Goal: Task Accomplishment & Management: Manage account settings

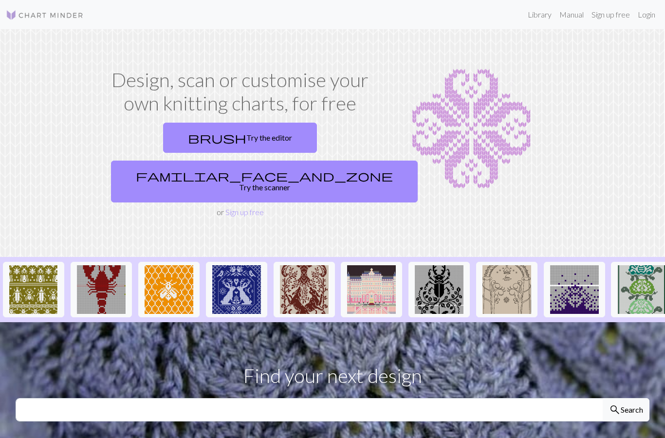
click at [654, 14] on link "Login" at bounding box center [646, 14] width 25 height 19
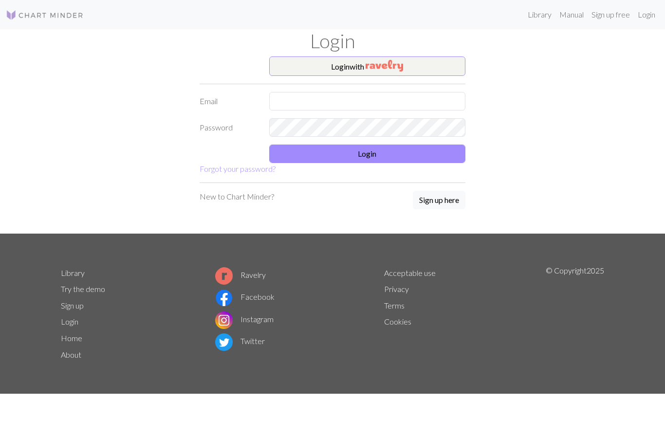
click at [439, 70] on button "Login with" at bounding box center [367, 66] width 197 height 19
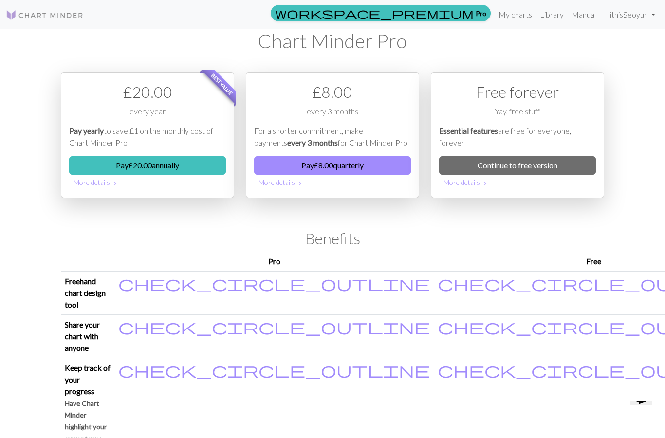
click at [547, 15] on link "Library" at bounding box center [552, 14] width 32 height 19
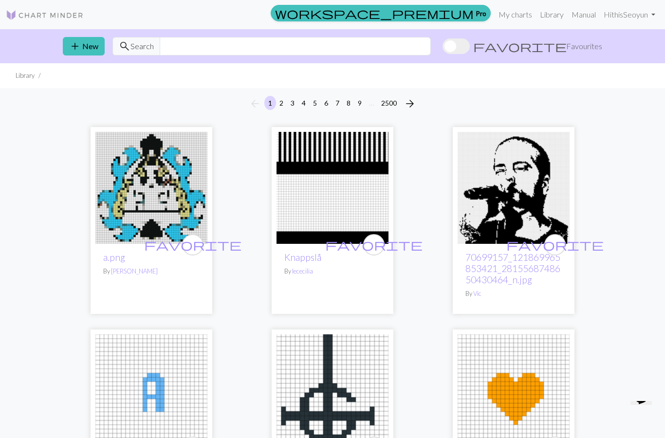
click at [516, 17] on link "My charts" at bounding box center [515, 14] width 41 height 19
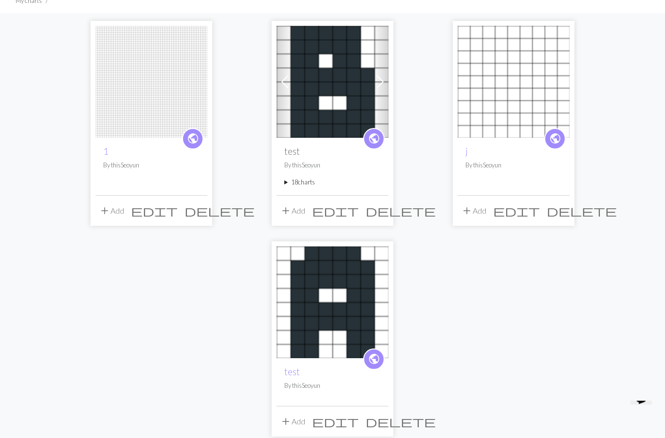
click at [291, 178] on summary "18 charts" at bounding box center [333, 182] width 96 height 9
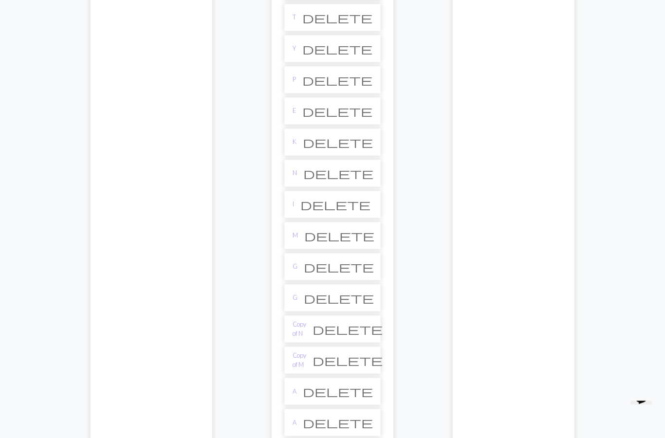
scroll to position [356, 0]
click at [327, 332] on li "Copy of N delete" at bounding box center [333, 329] width 96 height 27
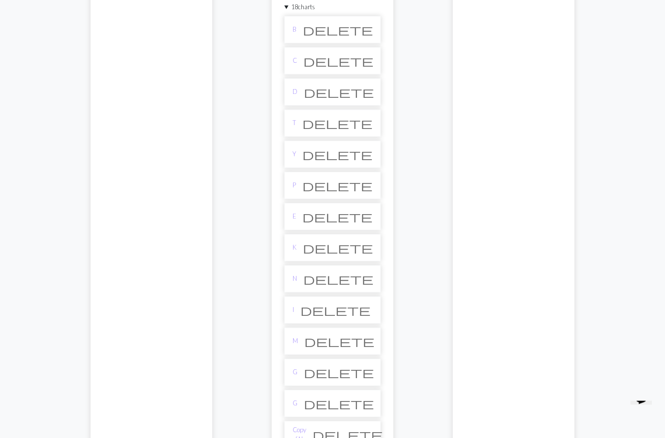
scroll to position [0, 0]
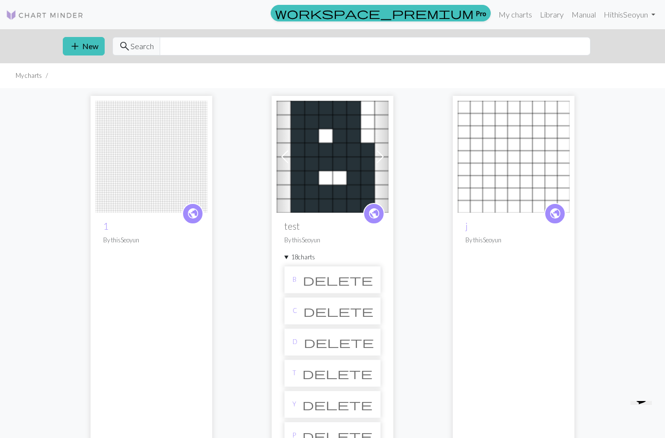
click at [376, 157] on span at bounding box center [381, 157] width 16 height 16
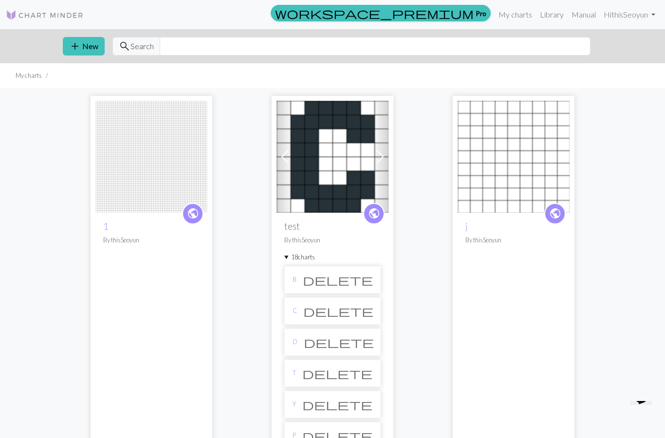
click at [378, 162] on span at bounding box center [381, 157] width 16 height 16
click at [378, 160] on span at bounding box center [381, 157] width 16 height 16
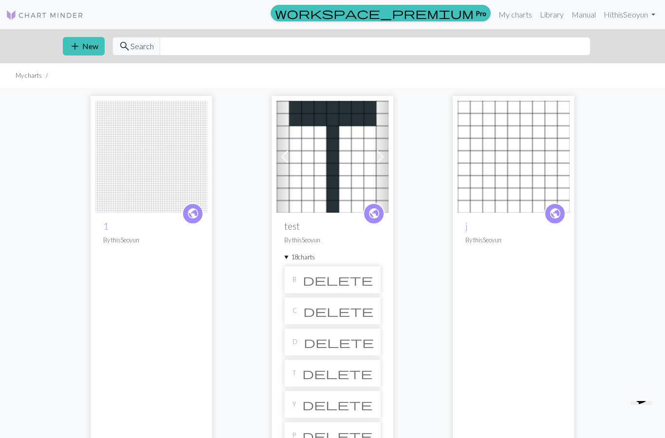
click at [378, 161] on span at bounding box center [381, 157] width 16 height 16
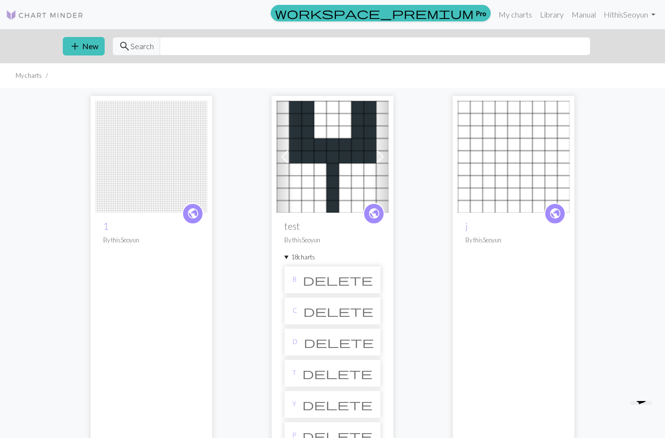
click at [383, 157] on span at bounding box center [381, 157] width 16 height 16
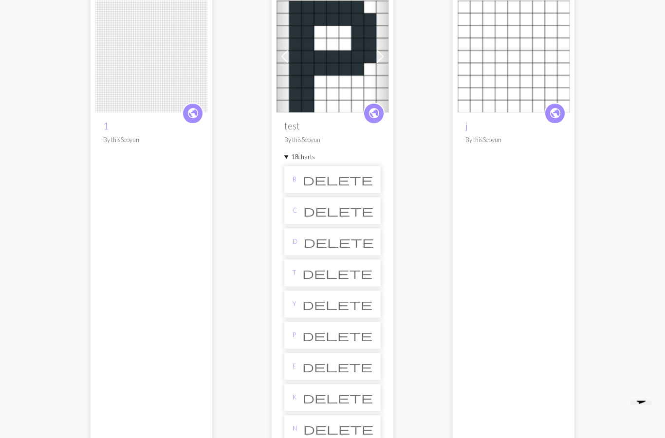
scroll to position [100, 0]
click at [488, 131] on h2 "j" at bounding box center [514, 125] width 96 height 11
click at [510, 78] on img at bounding box center [514, 58] width 112 height 112
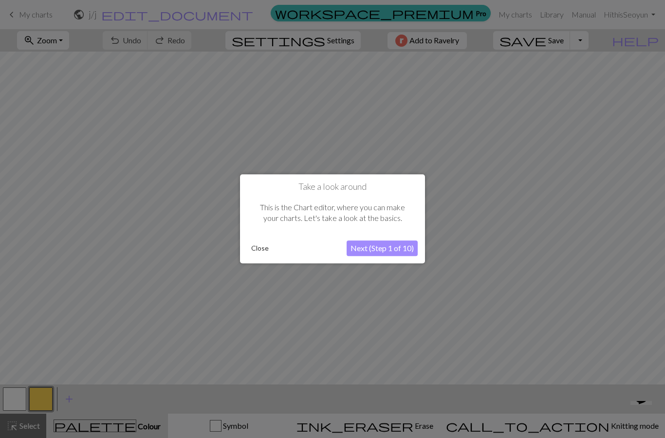
click at [257, 255] on button "Close" at bounding box center [259, 249] width 25 height 15
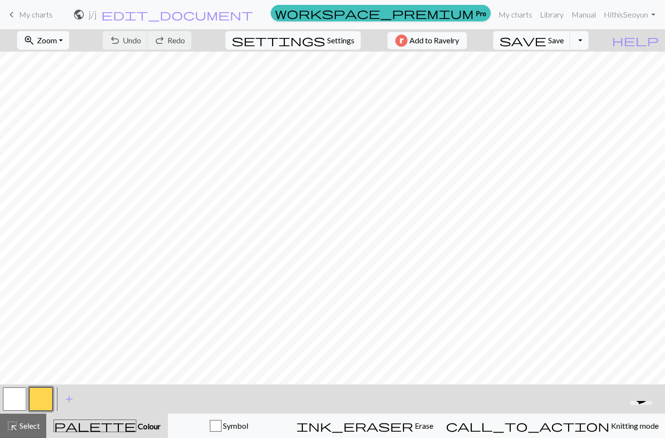
click at [14, 9] on span "keyboard_arrow_left" at bounding box center [12, 15] width 12 height 14
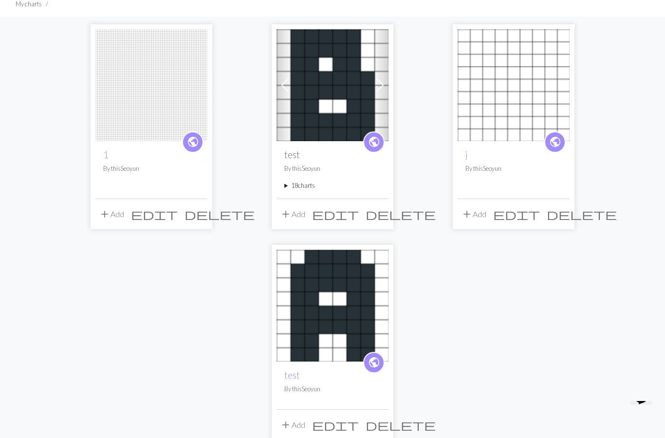
scroll to position [86, 0]
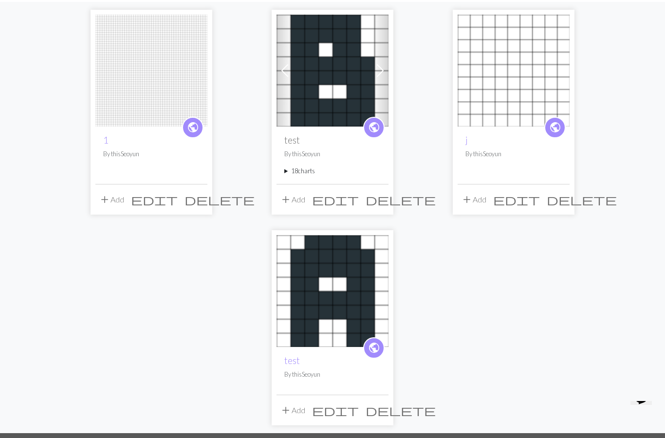
click at [287, 171] on summary "18 charts" at bounding box center [333, 171] width 96 height 9
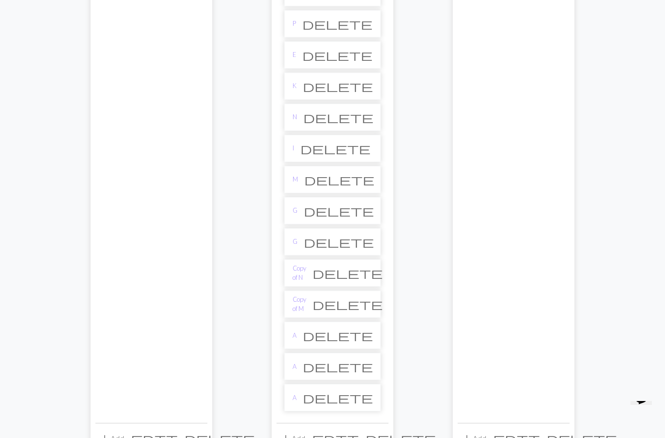
scroll to position [406, 0]
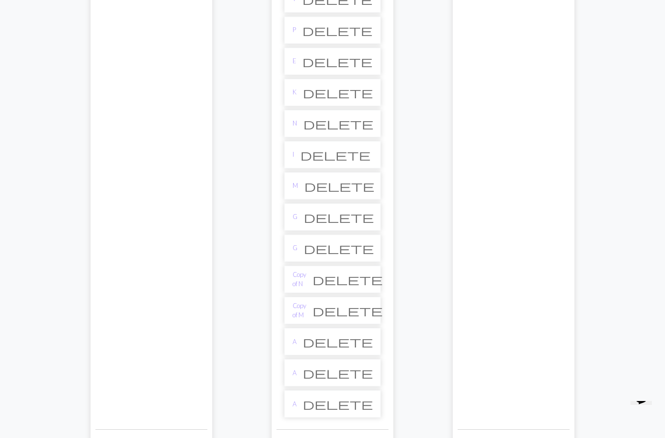
click at [305, 245] on li "G delete" at bounding box center [333, 248] width 96 height 27
click at [297, 248] on link "G" at bounding box center [295, 248] width 5 height 9
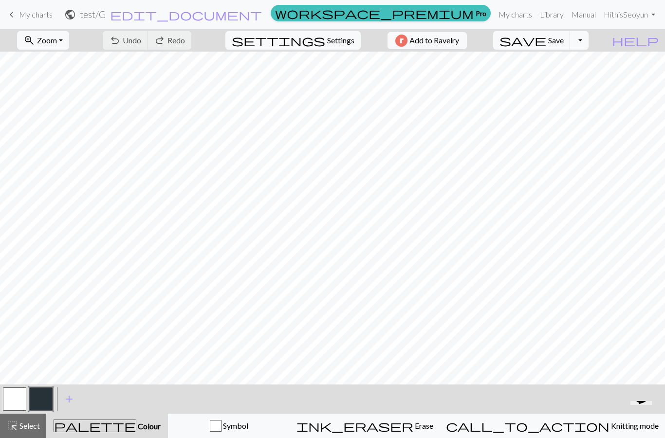
click at [23, 13] on span "My charts" at bounding box center [36, 14] width 34 height 9
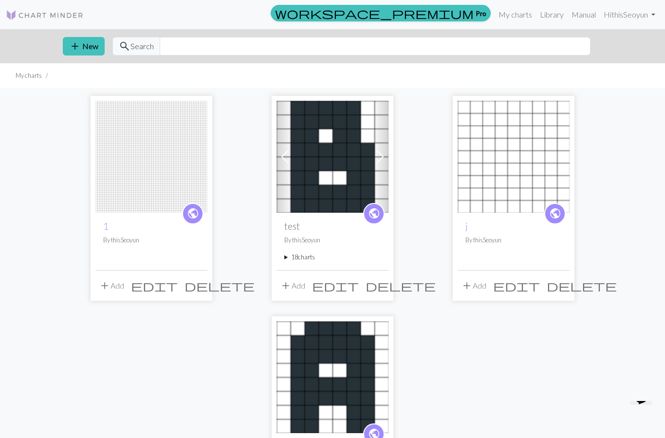
click at [295, 227] on h2 "test" at bounding box center [333, 226] width 96 height 11
click at [293, 233] on div "public test By thisSeoyun 18 charts B delete C delete D delete T delete Y delet…" at bounding box center [333, 241] width 112 height 57
click at [292, 259] on summary "18 charts" at bounding box center [333, 257] width 96 height 9
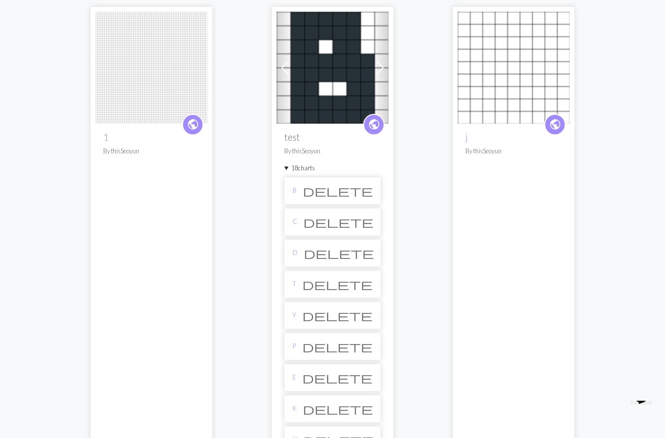
scroll to position [89, 0]
click at [331, 192] on li "B delete" at bounding box center [333, 190] width 96 height 27
click at [382, 65] on span at bounding box center [381, 68] width 16 height 16
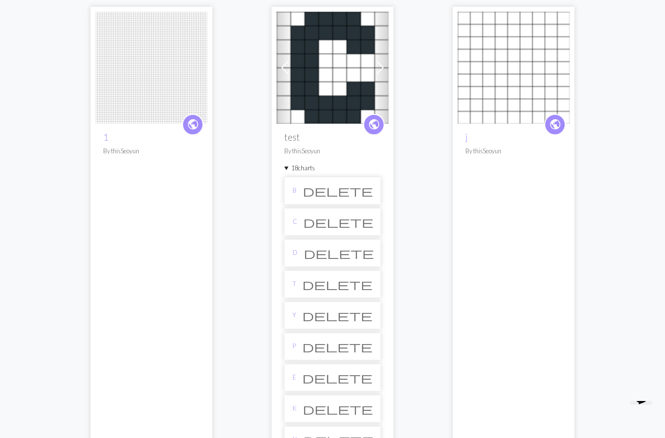
click at [379, 69] on span at bounding box center [381, 68] width 16 height 16
click at [380, 66] on span at bounding box center [381, 68] width 16 height 16
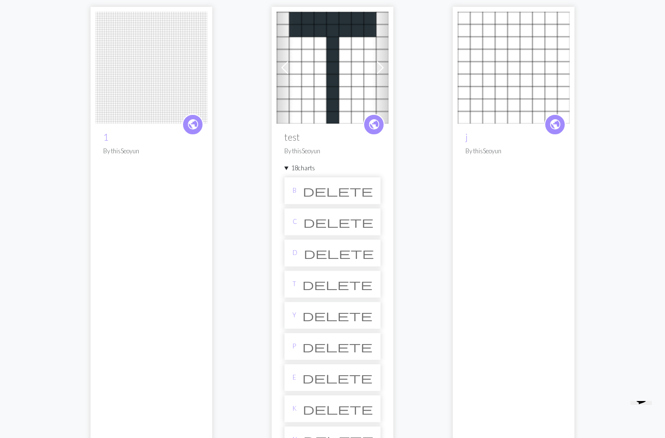
click at [381, 67] on span at bounding box center [381, 68] width 16 height 16
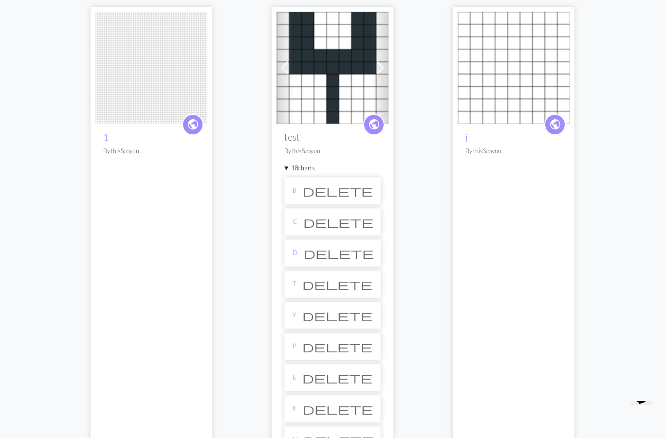
click at [380, 69] on span at bounding box center [381, 68] width 16 height 16
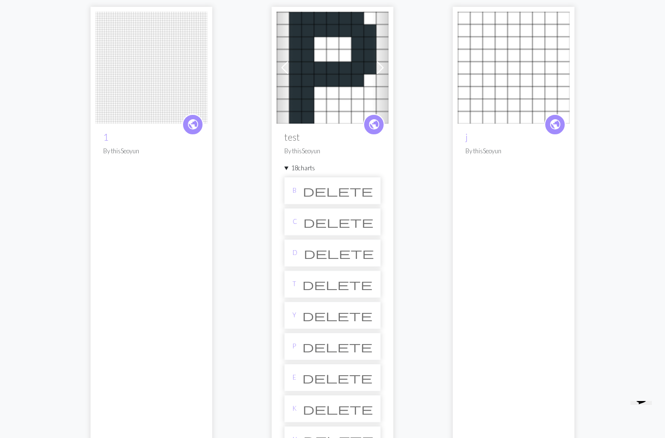
click at [378, 67] on span at bounding box center [381, 68] width 16 height 16
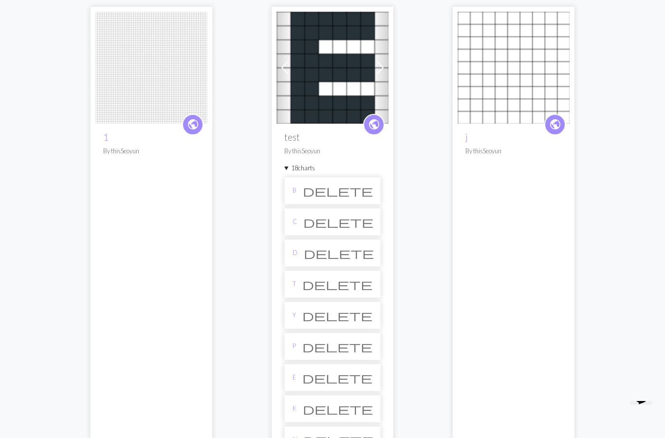
click at [383, 66] on span at bounding box center [381, 68] width 16 height 16
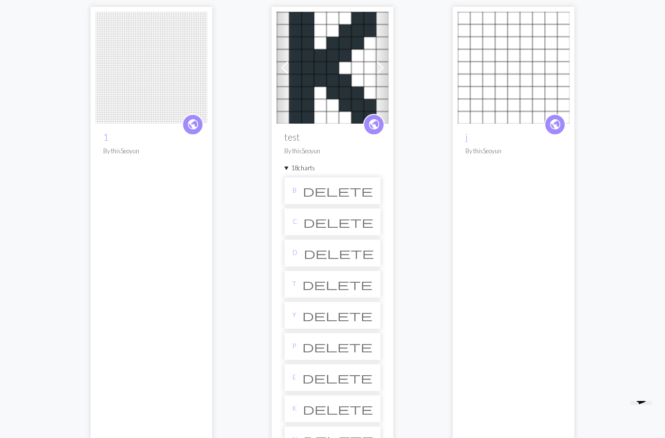
click at [382, 67] on span at bounding box center [381, 68] width 16 height 16
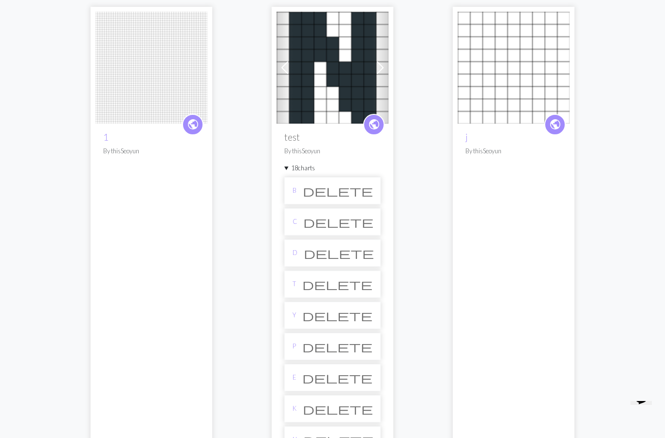
click at [388, 65] on span at bounding box center [381, 68] width 16 height 16
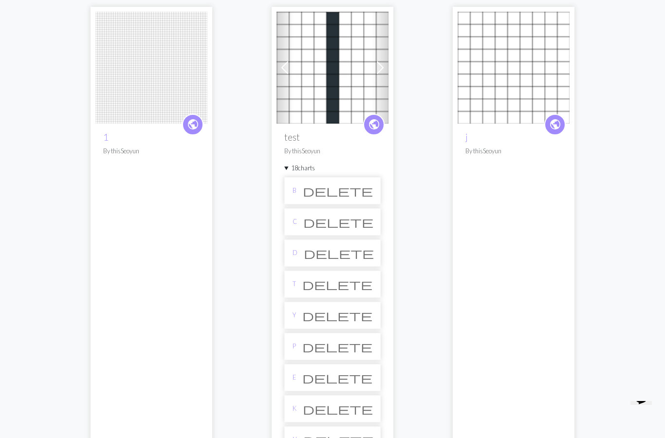
click at [384, 68] on span at bounding box center [381, 68] width 16 height 16
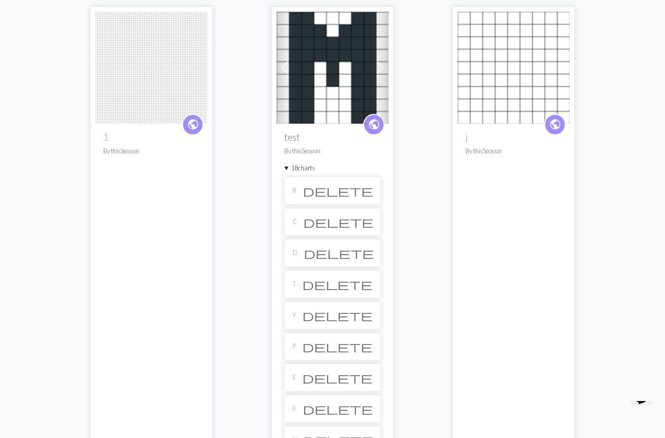
click at [380, 70] on span at bounding box center [381, 68] width 16 height 16
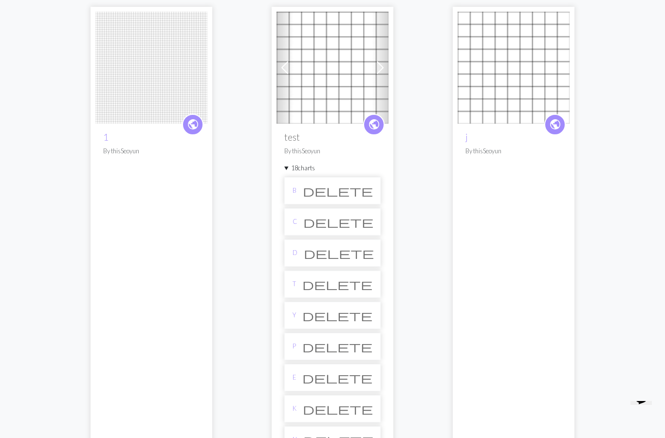
click at [286, 69] on span at bounding box center [285, 68] width 16 height 16
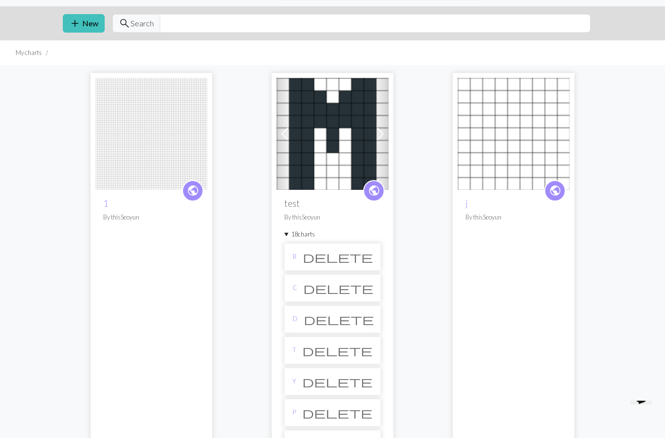
scroll to position [0, 0]
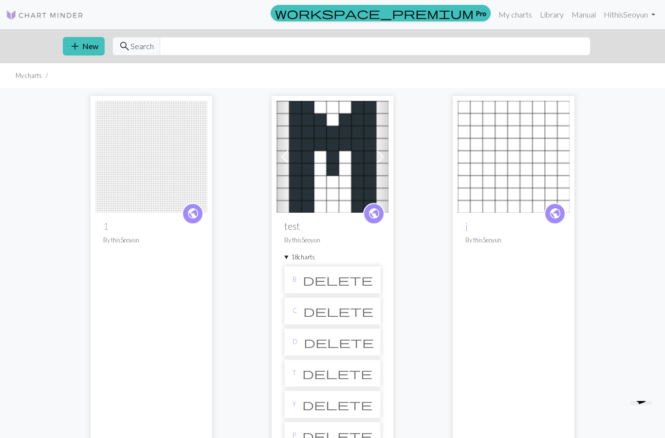
click at [380, 158] on span at bounding box center [381, 157] width 16 height 16
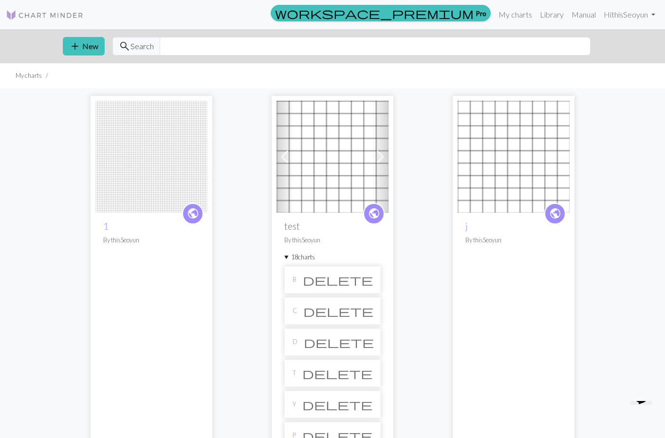
click at [380, 157] on span at bounding box center [381, 157] width 16 height 16
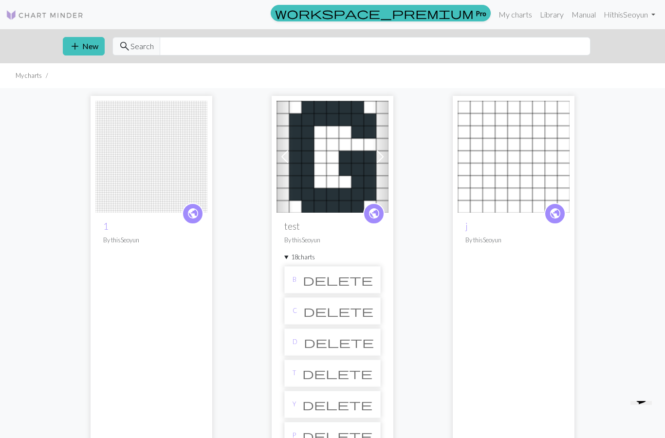
click at [383, 156] on span at bounding box center [381, 157] width 16 height 16
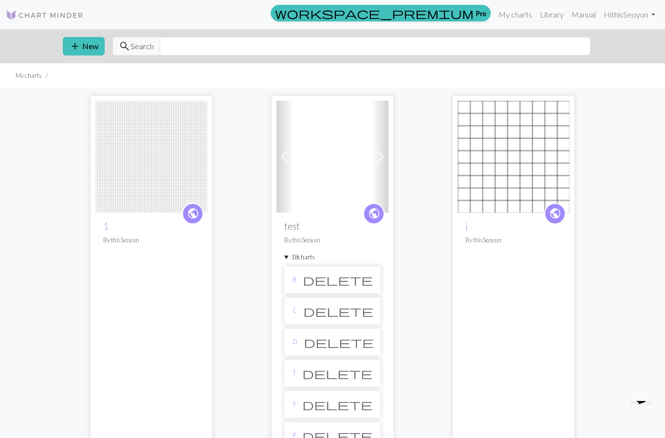
click at [383, 157] on span at bounding box center [381, 157] width 16 height 16
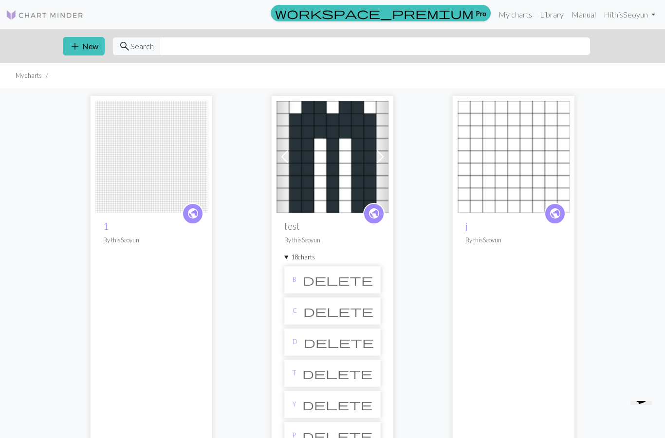
click at [382, 155] on span at bounding box center [381, 157] width 16 height 16
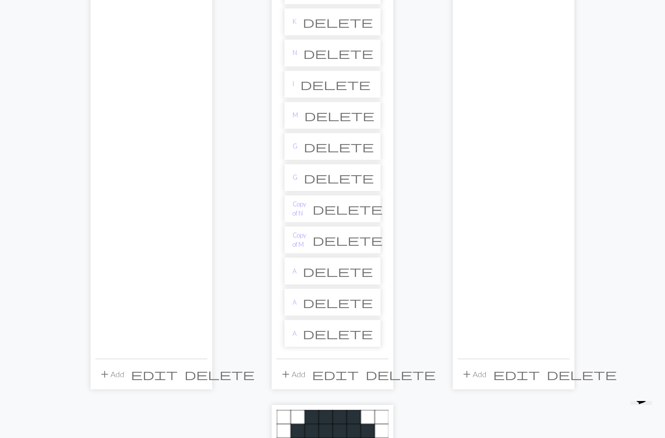
scroll to position [467, 0]
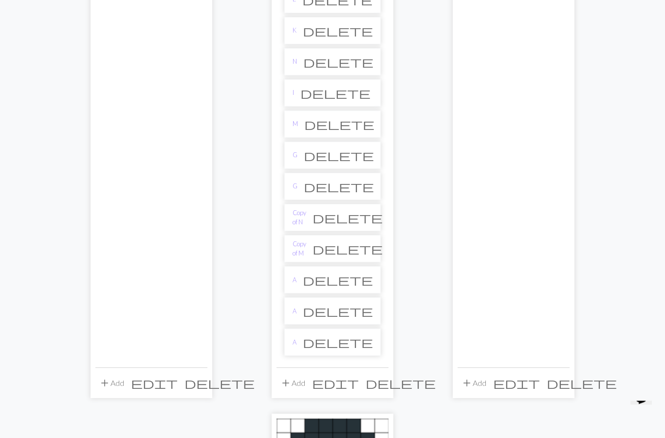
click at [306, 246] on link "Copy of M" at bounding box center [300, 249] width 14 height 19
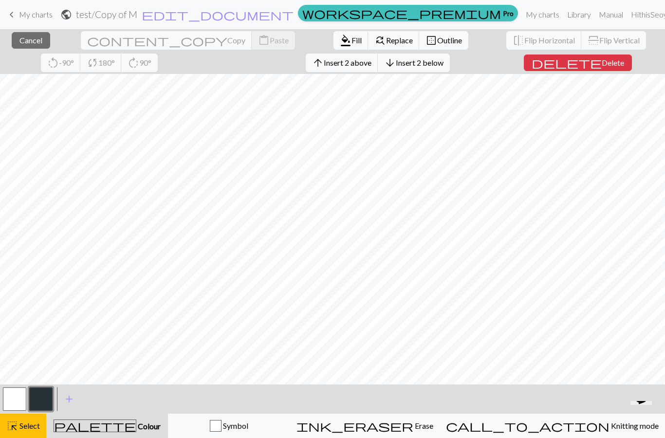
click at [35, 425] on span "Select" at bounding box center [29, 425] width 22 height 9
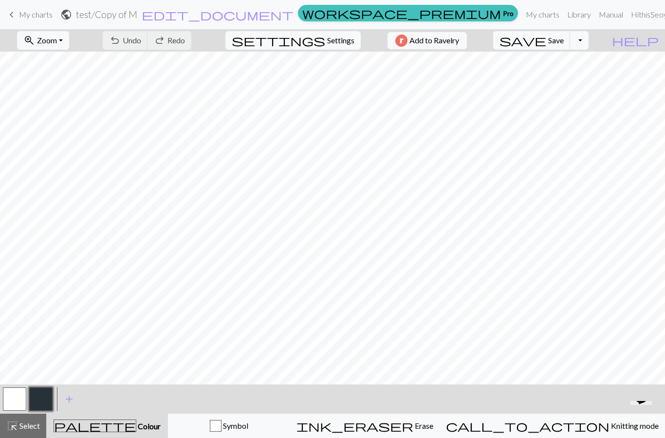
click at [13, 15] on span "keyboard_arrow_left" at bounding box center [12, 15] width 12 height 14
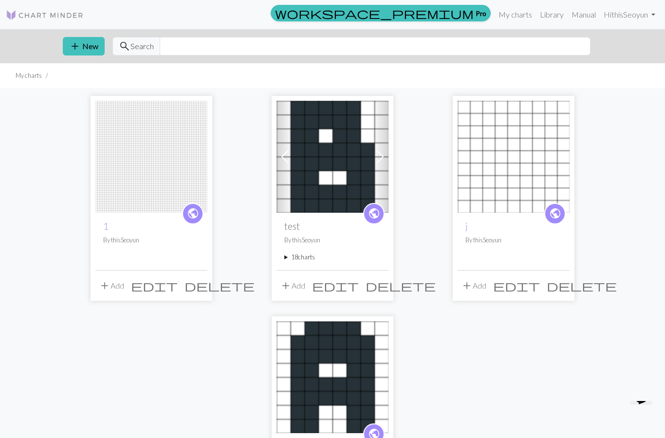
click at [308, 257] on summary "18 charts" at bounding box center [333, 257] width 96 height 9
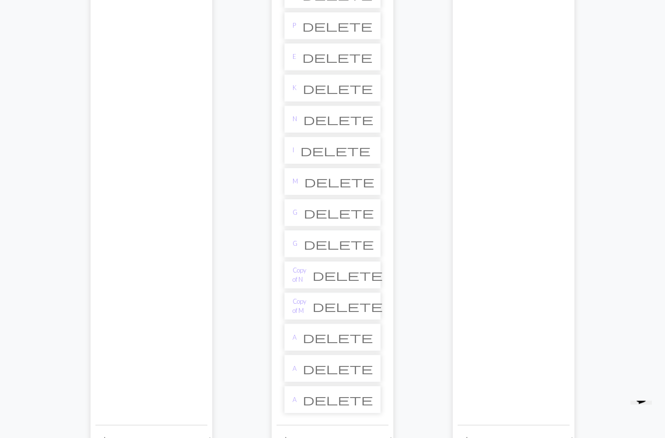
click at [306, 278] on link "Copy of N" at bounding box center [300, 275] width 14 height 19
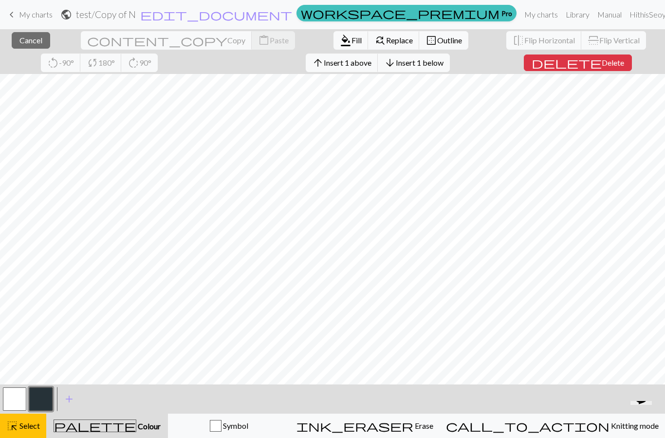
click at [29, 425] on span "Select" at bounding box center [29, 425] width 22 height 9
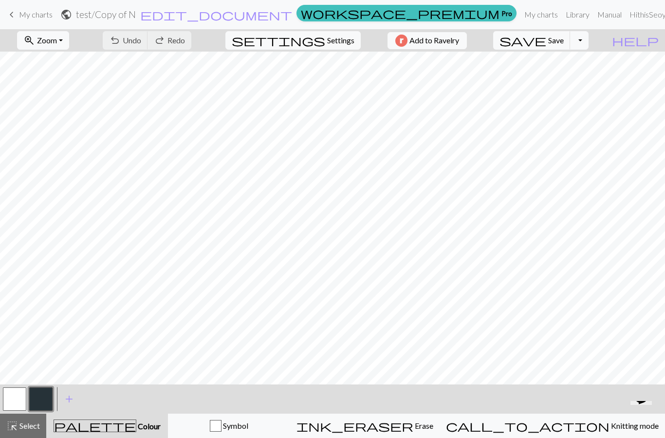
click at [13, 18] on span "keyboard_arrow_left" at bounding box center [12, 15] width 12 height 14
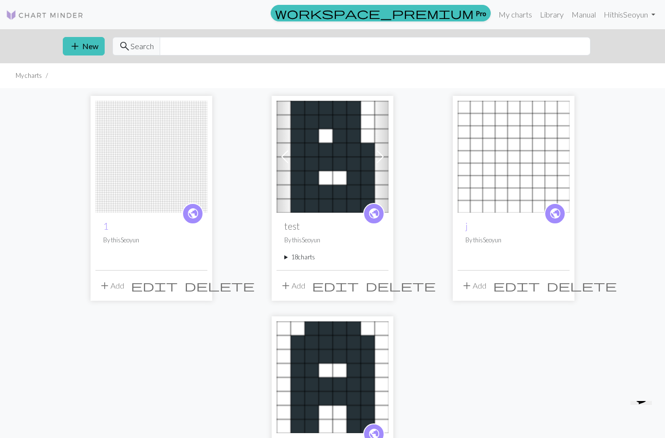
click at [309, 256] on summary "18 charts" at bounding box center [333, 257] width 96 height 9
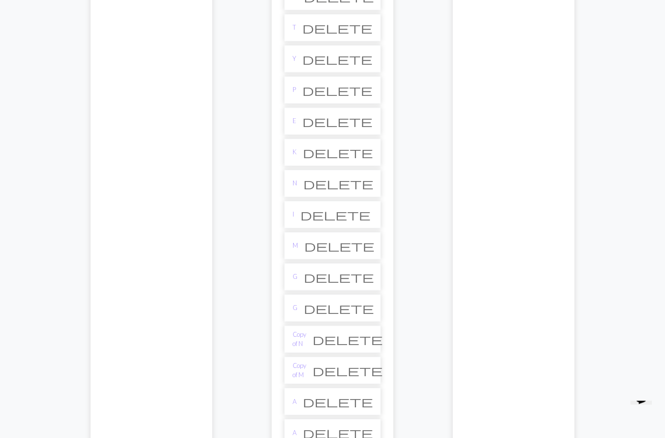
scroll to position [346, 0]
click at [296, 182] on link "N" at bounding box center [295, 183] width 4 height 9
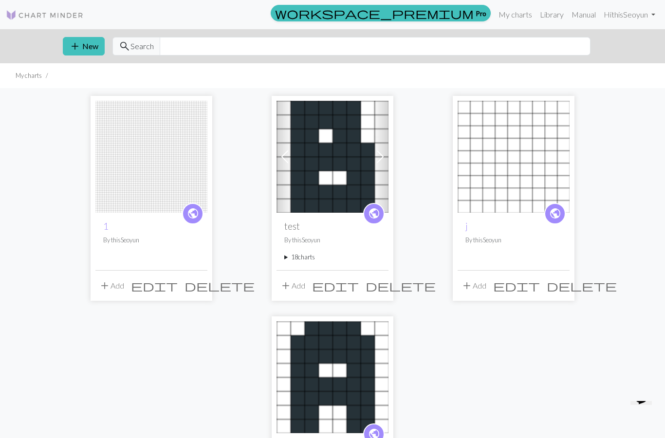
click at [286, 257] on summary "18 charts" at bounding box center [333, 257] width 96 height 9
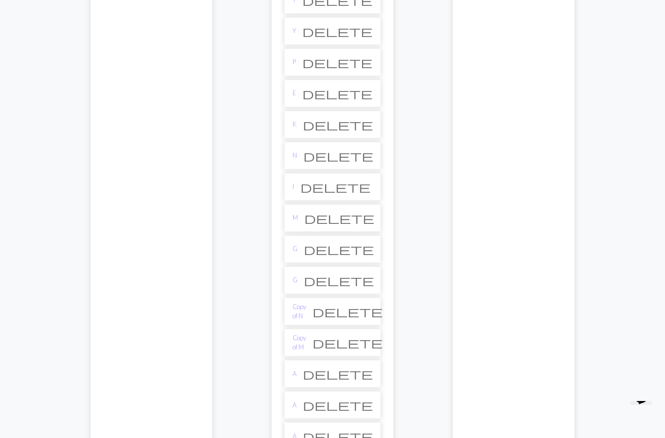
scroll to position [389, 0]
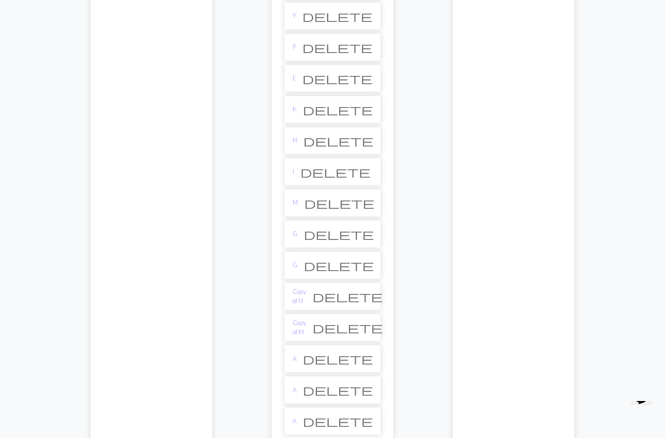
click at [298, 204] on link "M" at bounding box center [295, 202] width 5 height 9
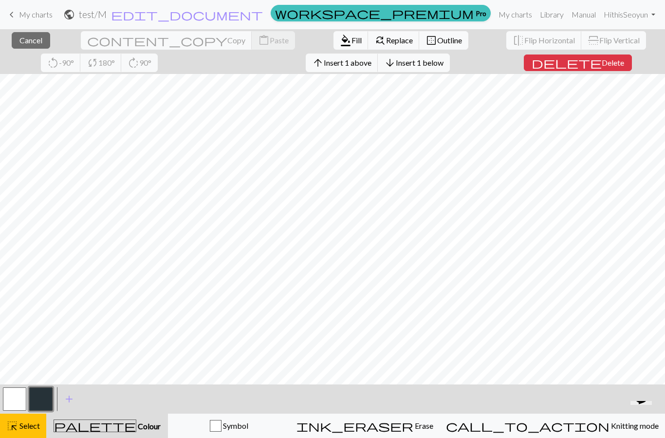
click at [24, 421] on div "highlight_alt Select Select" at bounding box center [23, 426] width 34 height 12
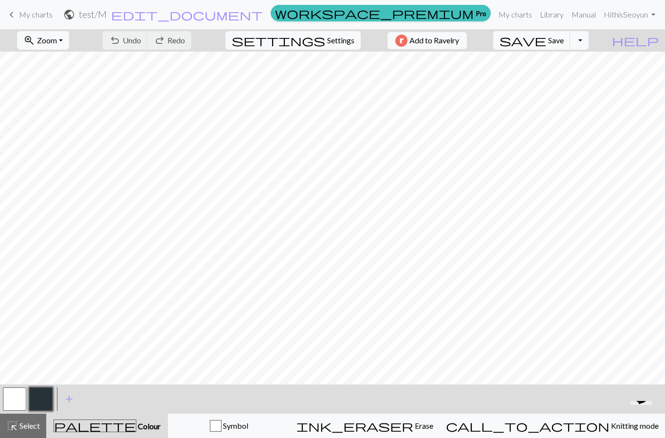
click at [15, 15] on span "keyboard_arrow_left" at bounding box center [12, 15] width 12 height 14
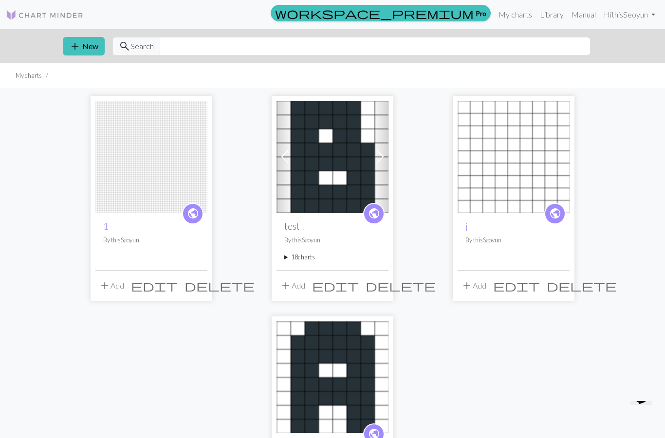
scroll to position [15, 0]
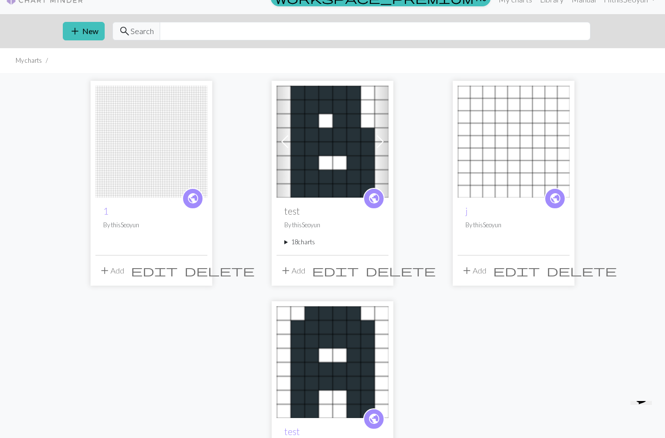
click at [285, 239] on summary "18 charts" at bounding box center [333, 242] width 96 height 9
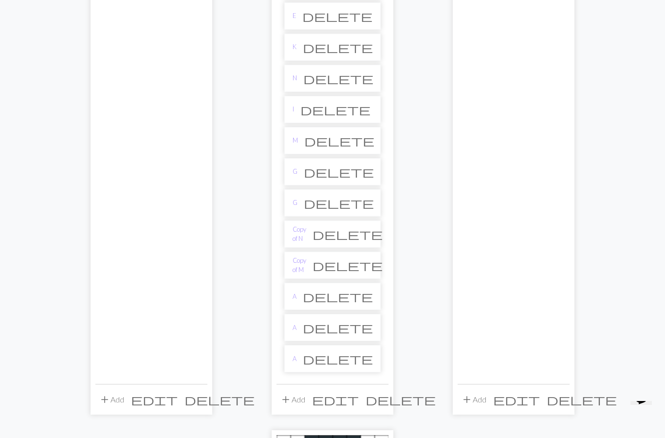
scroll to position [471, 0]
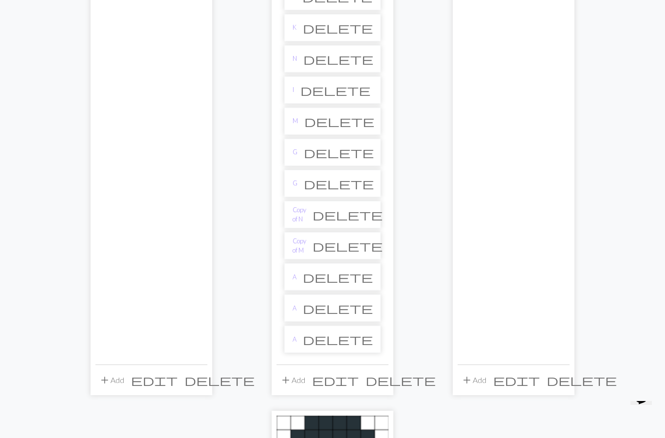
click at [323, 279] on li "A delete" at bounding box center [333, 277] width 96 height 27
click at [294, 280] on link "A" at bounding box center [295, 277] width 4 height 9
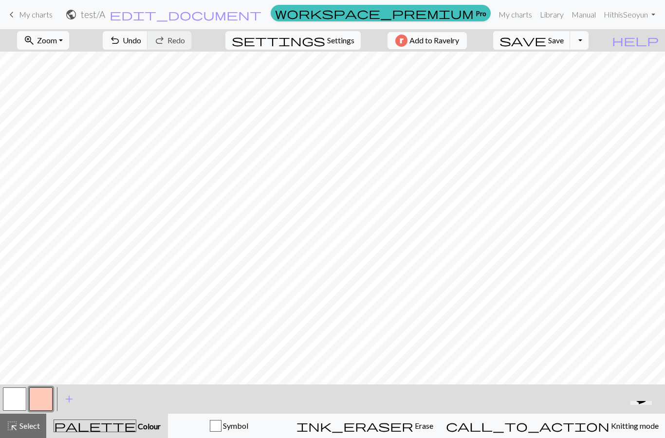
click at [141, 41] on span "Undo" at bounding box center [132, 40] width 19 height 9
click at [38, 395] on button "button" at bounding box center [40, 399] width 23 height 23
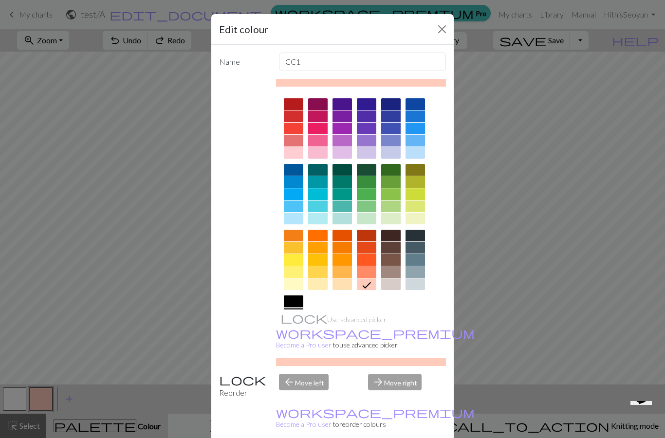
click at [302, 303] on div at bounding box center [293, 302] width 19 height 12
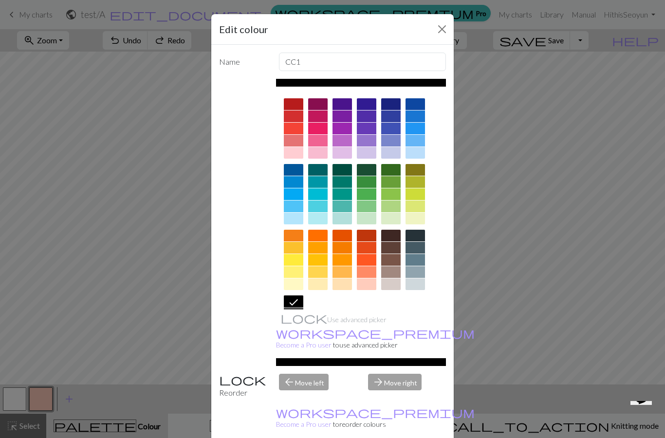
click at [443, 24] on button "Close" at bounding box center [443, 29] width 16 height 16
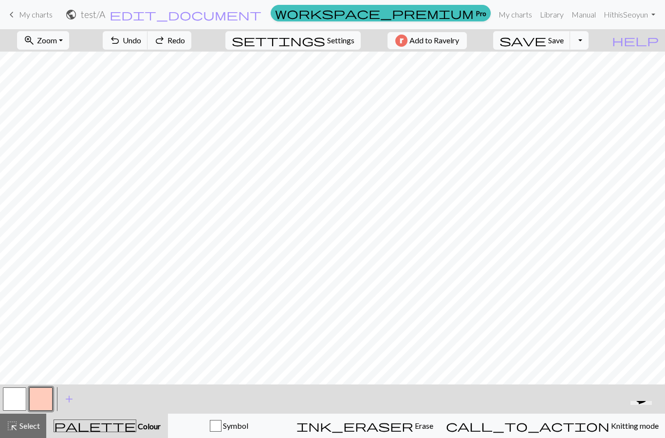
click at [42, 395] on button "button" at bounding box center [40, 399] width 23 height 23
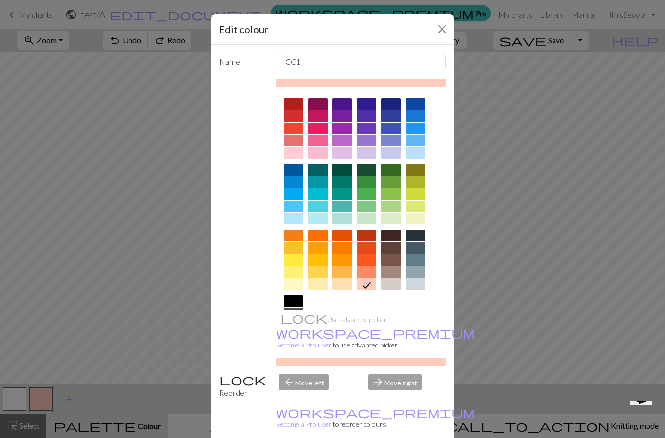
click at [292, 306] on div at bounding box center [293, 302] width 19 height 12
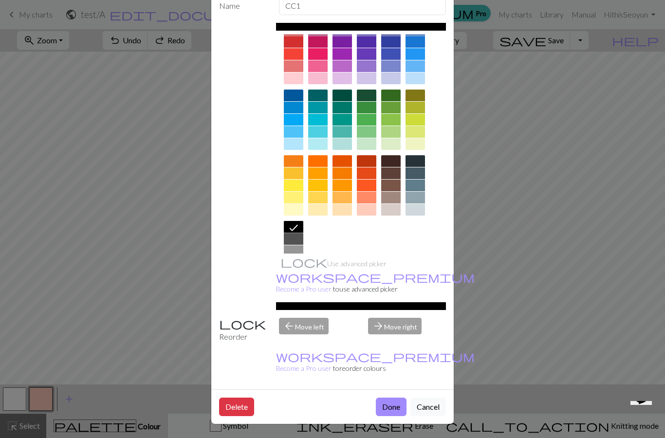
scroll to position [63, 0]
click at [396, 407] on button "Done" at bounding box center [391, 407] width 31 height 19
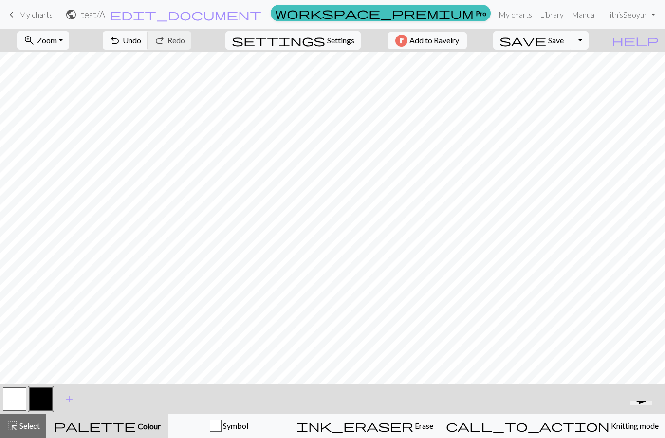
click at [262, 17] on span "edit_document" at bounding box center [186, 15] width 152 height 14
select select "685e2ec15b1501cedaaa4342"
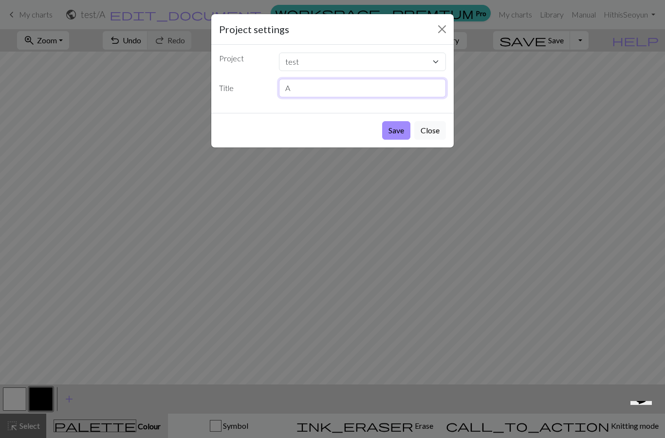
click at [336, 91] on input "A" at bounding box center [363, 88] width 168 height 19
type input "L"
click at [400, 130] on button "Save" at bounding box center [396, 130] width 28 height 19
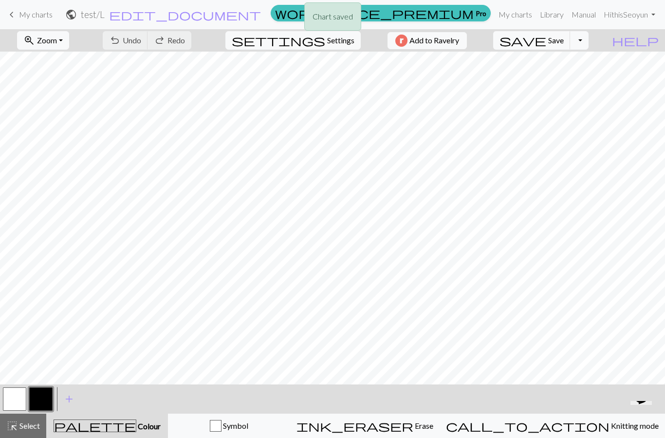
click at [19, 17] on div "Chart saved" at bounding box center [332, 19] width 665 height 38
click at [16, 16] on span "keyboard_arrow_left" at bounding box center [12, 15] width 12 height 14
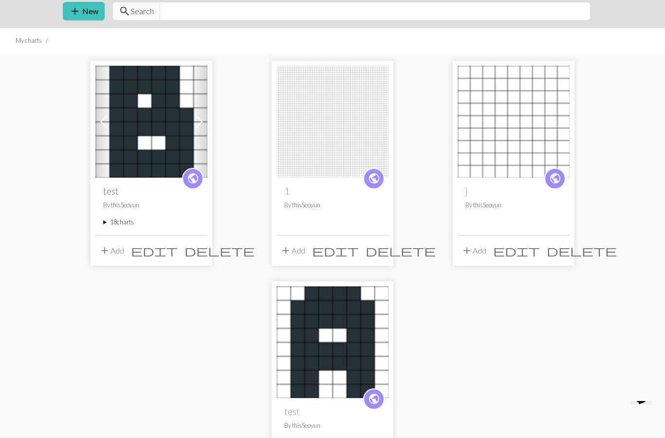
scroll to position [34, 0]
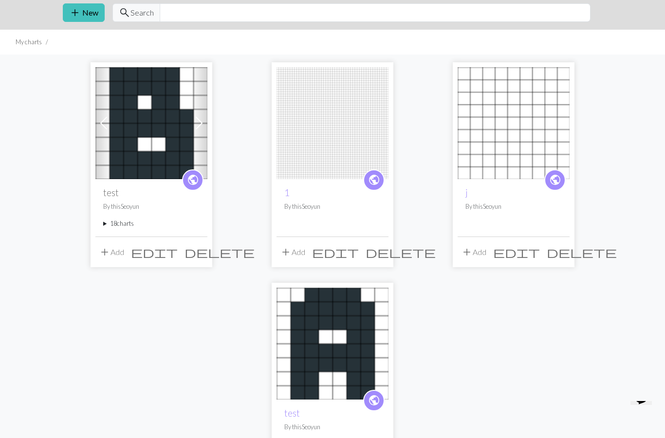
click at [108, 223] on summary "18 charts" at bounding box center [151, 223] width 96 height 9
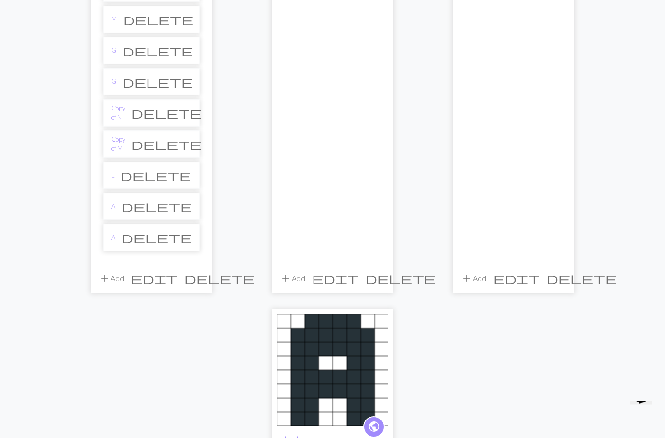
scroll to position [539, 0]
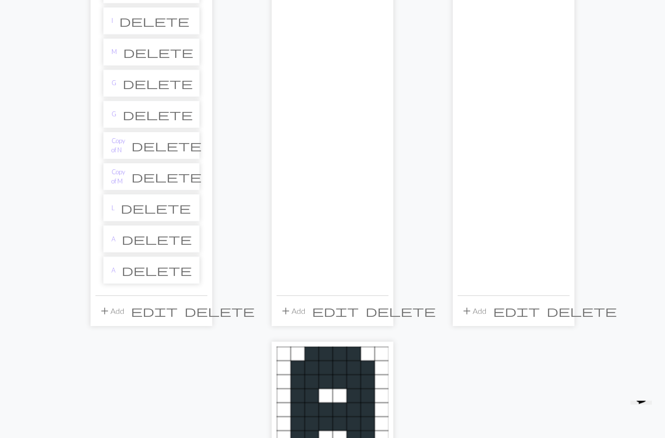
click at [142, 245] on li "A delete" at bounding box center [151, 239] width 96 height 27
click at [115, 239] on link "A" at bounding box center [114, 239] width 4 height 9
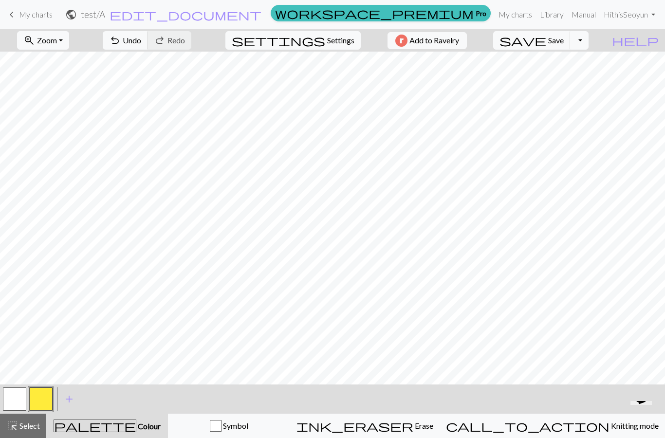
click at [11, 398] on button "button" at bounding box center [14, 399] width 23 height 23
click at [39, 393] on button "button" at bounding box center [40, 399] width 23 height 23
click at [141, 44] on span "Undo" at bounding box center [132, 40] width 19 height 9
click at [15, 390] on button "button" at bounding box center [14, 399] width 23 height 23
click at [40, 390] on button "button" at bounding box center [40, 399] width 23 height 23
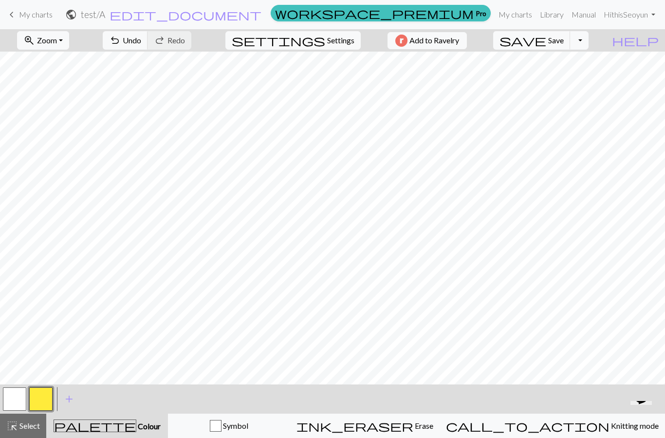
click at [15, 394] on button "button" at bounding box center [14, 399] width 23 height 23
click at [50, 395] on button "button" at bounding box center [40, 399] width 23 height 23
click at [15, 395] on button "button" at bounding box center [14, 399] width 23 height 23
click at [47, 394] on button "button" at bounding box center [40, 399] width 23 height 23
click at [35, 396] on button "button" at bounding box center [40, 399] width 23 height 23
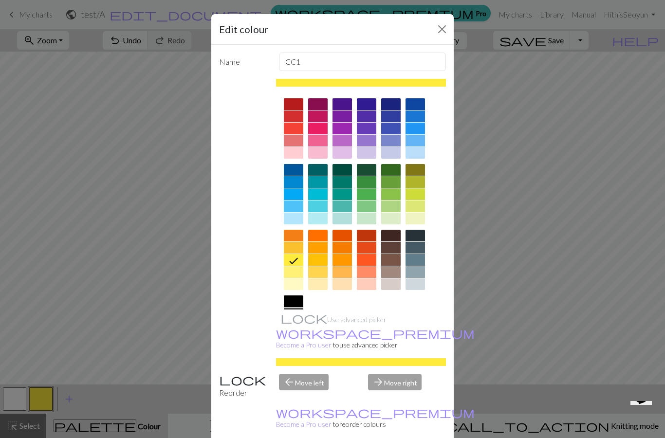
click at [296, 303] on div at bounding box center [293, 302] width 19 height 12
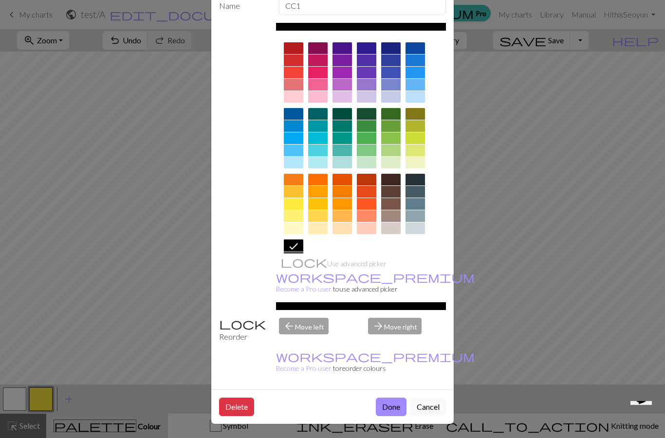
scroll to position [63, 0]
click at [387, 409] on button "Done" at bounding box center [391, 407] width 31 height 19
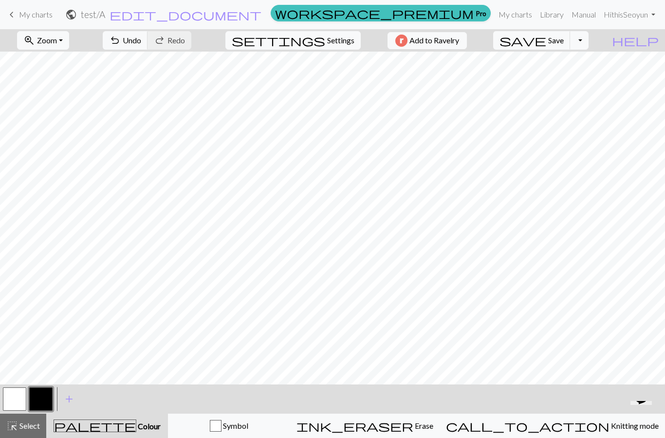
click at [14, 400] on button "button" at bounding box center [14, 399] width 23 height 23
click at [39, 394] on button "button" at bounding box center [40, 399] width 23 height 23
click at [15, 396] on button "button" at bounding box center [14, 399] width 23 height 23
click at [37, 394] on button "button" at bounding box center [40, 399] width 23 height 23
click at [15, 402] on button "button" at bounding box center [14, 399] width 23 height 23
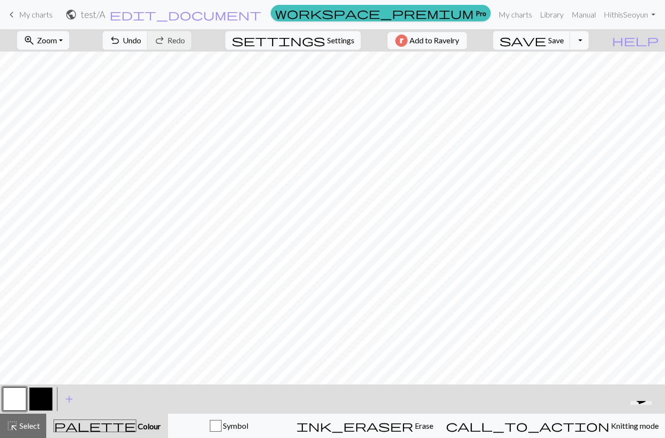
click at [38, 396] on button "button" at bounding box center [40, 399] width 23 height 23
click at [16, 402] on button "button" at bounding box center [14, 399] width 23 height 23
click at [39, 394] on button "button" at bounding box center [40, 399] width 23 height 23
click at [262, 11] on span "edit_document" at bounding box center [186, 15] width 152 height 14
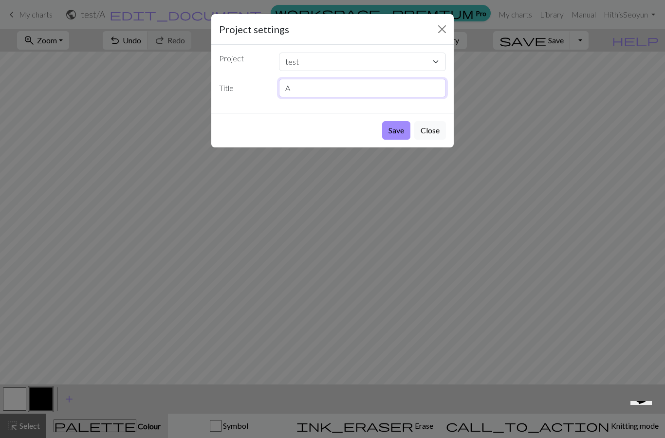
click at [329, 89] on input "A" at bounding box center [363, 88] width 168 height 19
type input "Q"
click at [397, 132] on button "Save" at bounding box center [396, 130] width 28 height 19
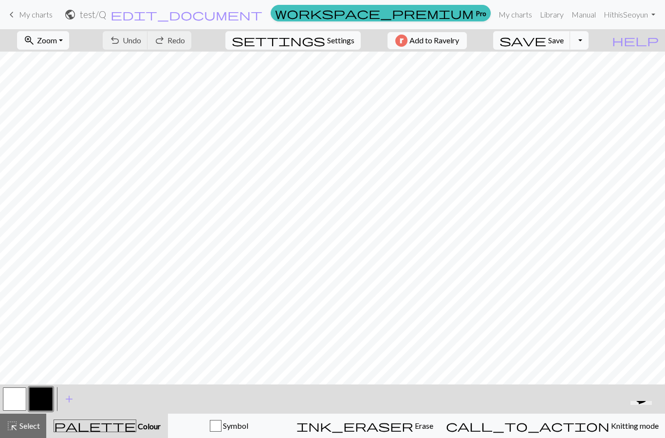
click at [15, 18] on span "keyboard_arrow_left" at bounding box center [12, 15] width 12 height 14
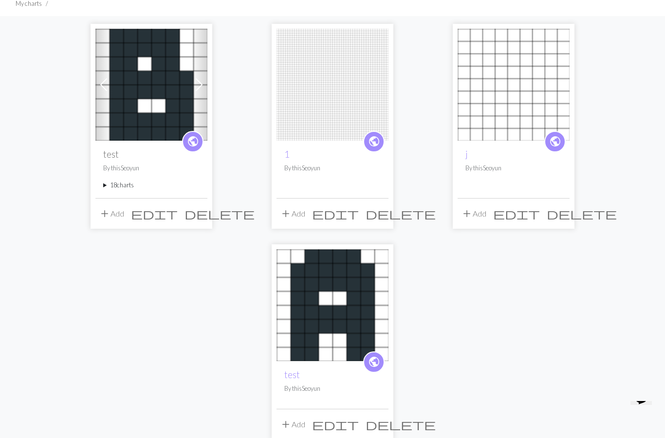
scroll to position [71, 0]
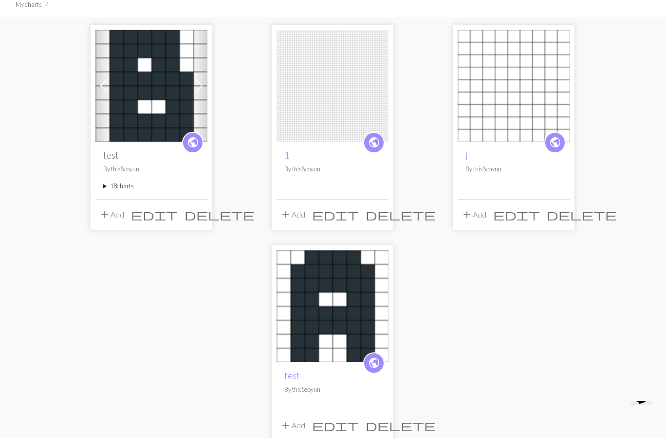
click at [109, 186] on summary "18 charts" at bounding box center [151, 186] width 96 height 9
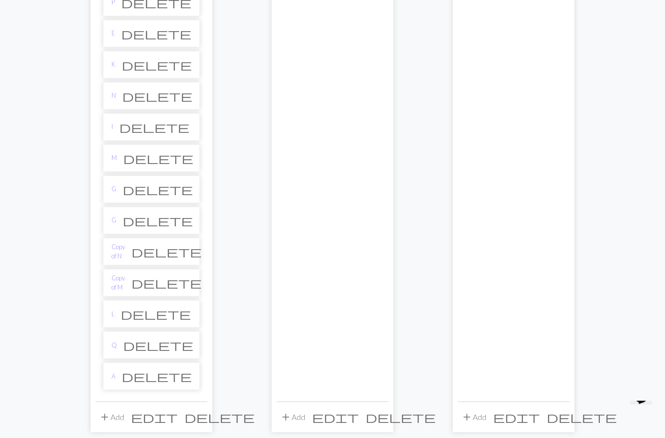
scroll to position [434, 0]
click at [114, 377] on link "A" at bounding box center [114, 376] width 4 height 9
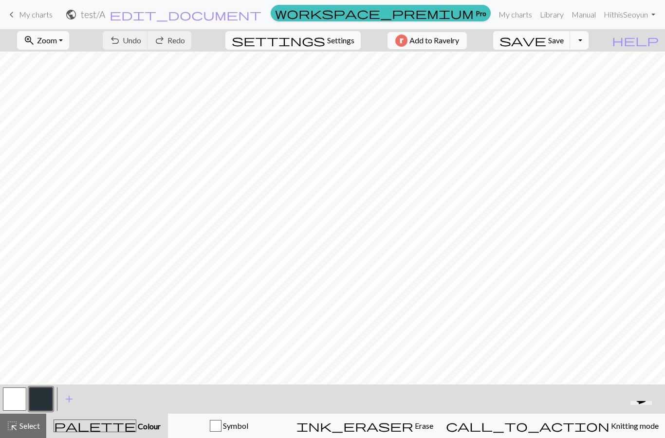
click at [15, 18] on span "keyboard_arrow_left" at bounding box center [12, 15] width 12 height 14
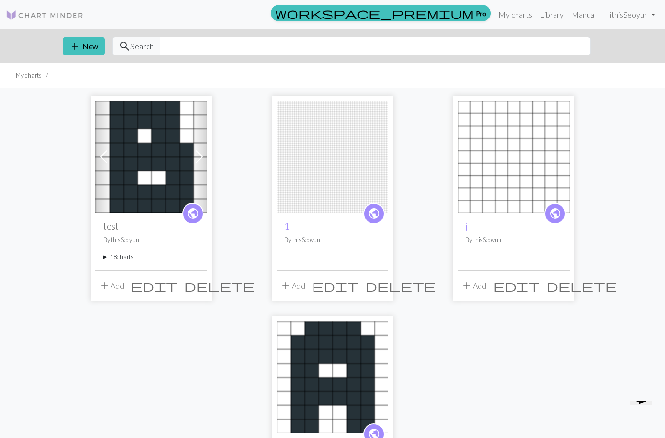
click at [104, 261] on summary "18 charts" at bounding box center [151, 257] width 96 height 9
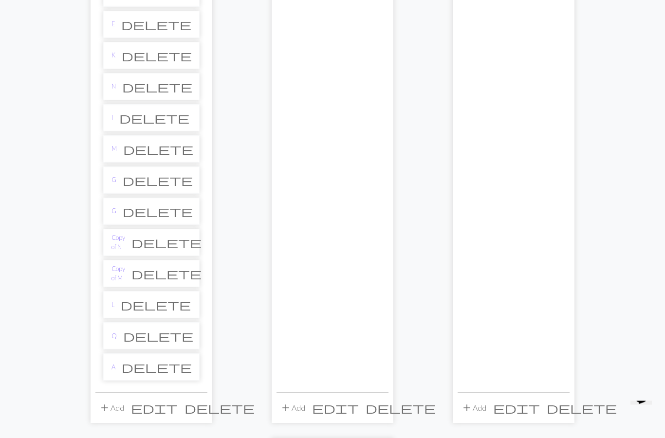
scroll to position [460, 0]
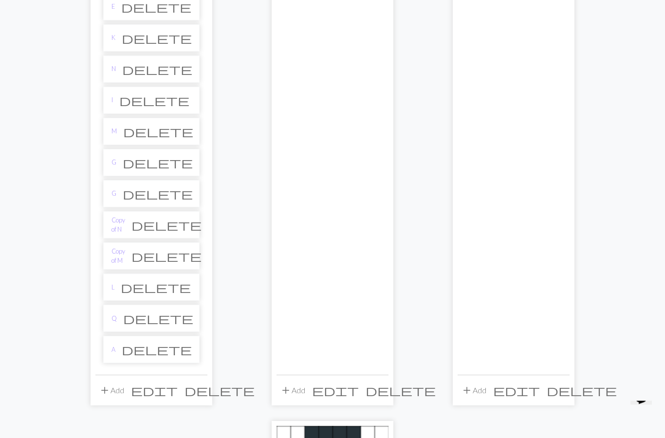
click at [138, 320] on li "Q delete" at bounding box center [151, 318] width 96 height 27
click at [123, 322] on li "Q delete" at bounding box center [151, 318] width 96 height 27
click at [116, 318] on link "Q" at bounding box center [114, 319] width 5 height 9
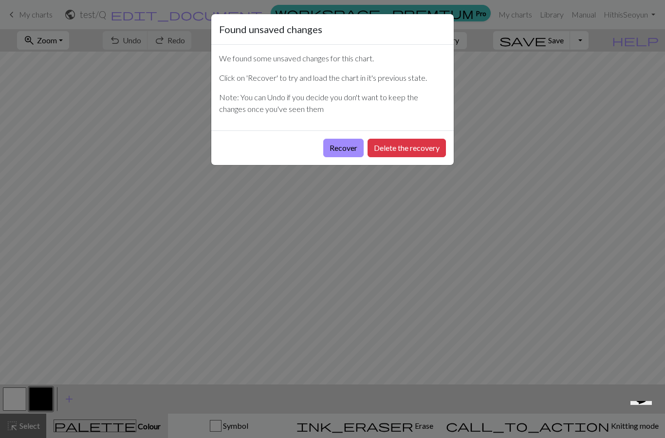
click at [391, 153] on button "Delete the recovery" at bounding box center [407, 148] width 78 height 19
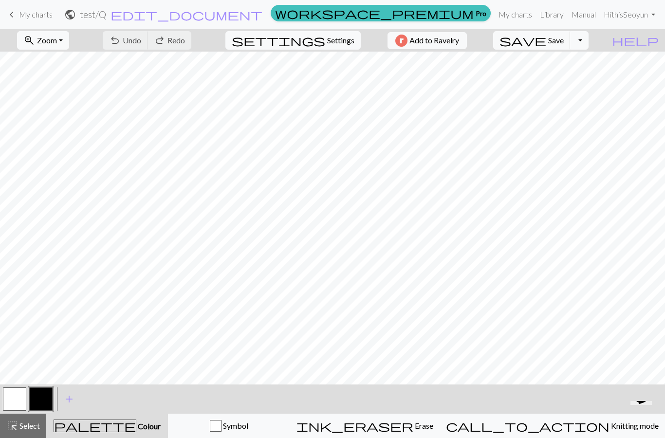
click at [263, 19] on span "edit_document" at bounding box center [187, 15] width 152 height 14
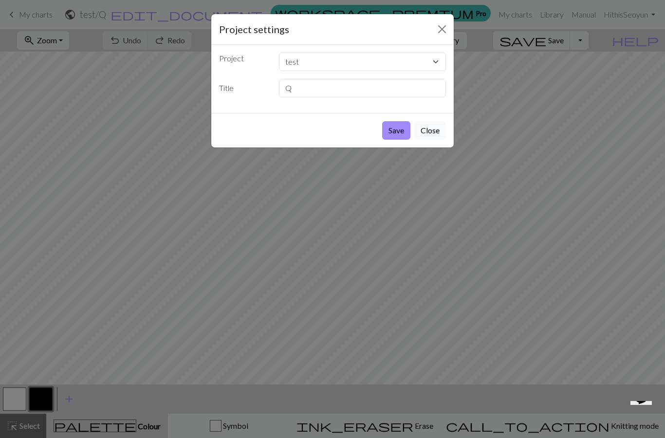
click at [222, 190] on div "Project settings Project test 1 j test Title Q Save Close" at bounding box center [332, 219] width 665 height 438
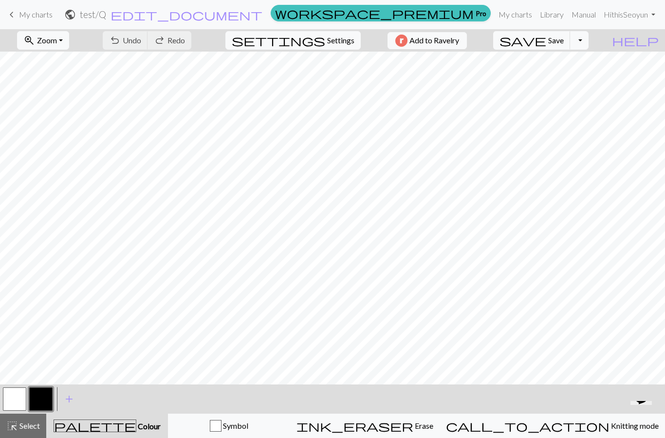
click at [341, 44] on span "Settings" at bounding box center [340, 41] width 27 height 12
select select "aran"
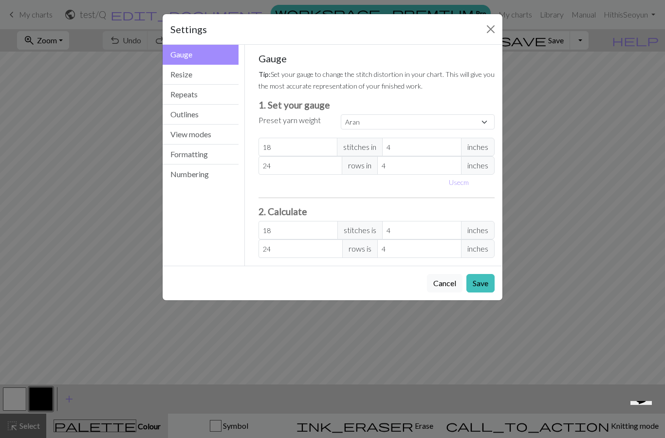
click at [534, 42] on div "Settings Gauge Gauge Resize Repeats Outlines View modes Formatting Numbering Ga…" at bounding box center [332, 219] width 665 height 438
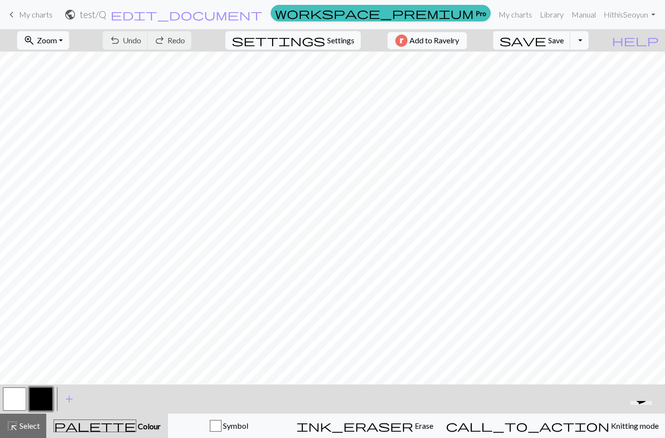
click at [263, 18] on span "edit_document" at bounding box center [187, 15] width 152 height 14
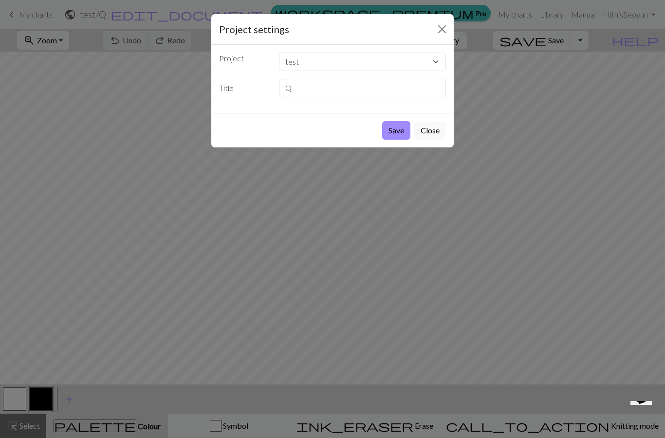
click at [438, 33] on button "Close" at bounding box center [443, 29] width 16 height 16
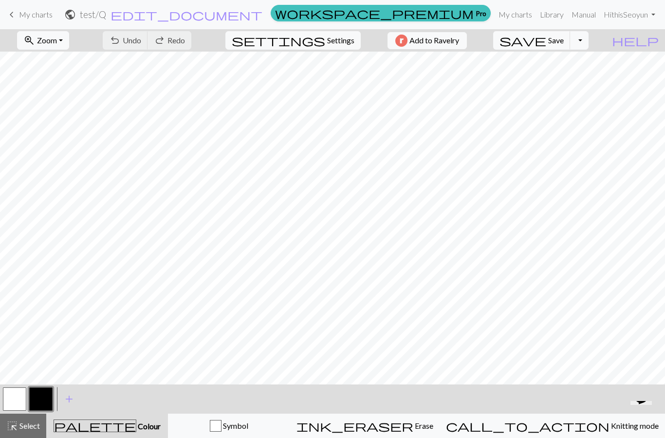
click at [76, 17] on span "public" at bounding box center [70, 15] width 12 height 14
click at [341, 47] on button "settings Settings" at bounding box center [293, 40] width 135 height 19
select select "aran"
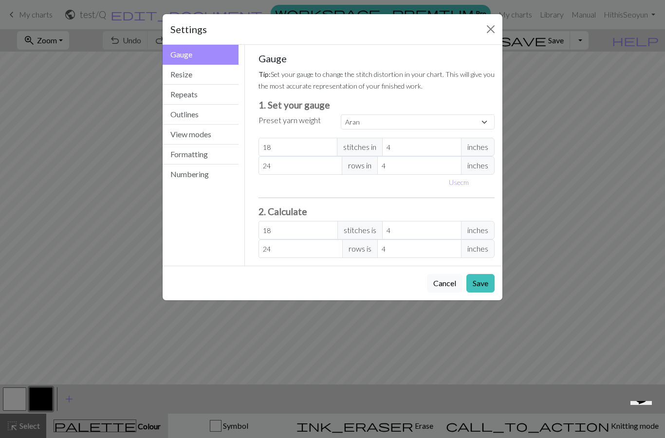
click at [528, 65] on div "Settings Gauge Gauge Resize Repeats Outlines View modes Formatting Numbering Ga…" at bounding box center [332, 219] width 665 height 438
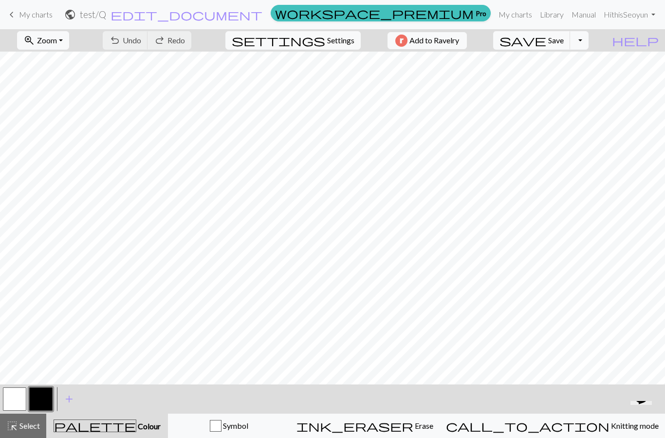
click at [589, 44] on button "Toggle Dropdown" at bounding box center [579, 40] width 19 height 19
click at [584, 67] on button "file_copy Save a copy" at bounding box center [508, 62] width 161 height 16
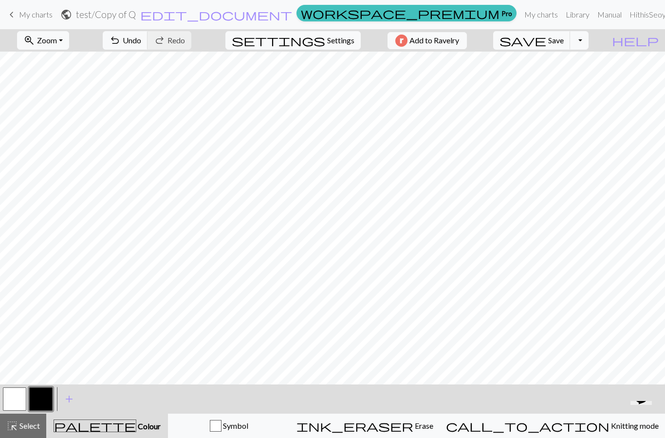
click at [22, 398] on button "button" at bounding box center [14, 399] width 23 height 23
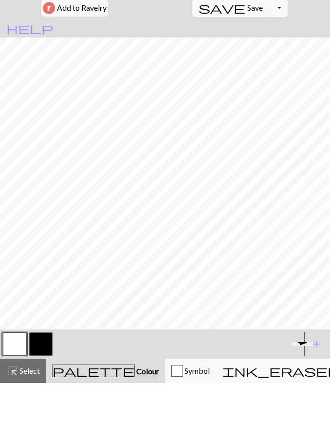
click at [41, 388] on button "button" at bounding box center [40, 399] width 23 height 23
click at [15, 388] on button "button" at bounding box center [14, 399] width 23 height 23
click at [38, 388] on button "button" at bounding box center [40, 399] width 23 height 23
click at [12, 388] on button "button" at bounding box center [14, 399] width 23 height 23
click at [36, 388] on button "button" at bounding box center [40, 399] width 23 height 23
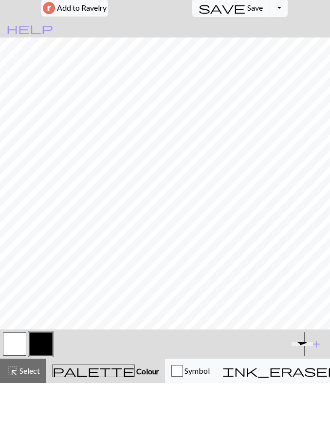
click at [19, 388] on button "button" at bounding box center [14, 399] width 23 height 23
click at [44, 388] on button "button" at bounding box center [40, 399] width 23 height 23
click at [8, 388] on button "button" at bounding box center [14, 399] width 23 height 23
click at [45, 388] on button "button" at bounding box center [40, 399] width 23 height 23
click at [14, 388] on button "button" at bounding box center [14, 399] width 23 height 23
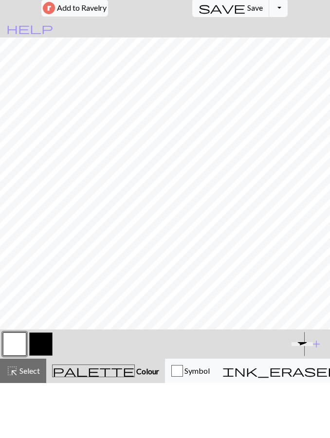
click at [18, 388] on button "button" at bounding box center [14, 399] width 23 height 23
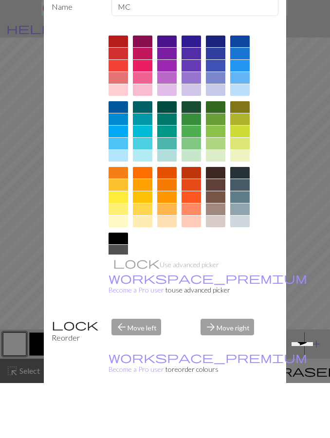
click at [157, 222] on div at bounding box center [166, 228] width 19 height 12
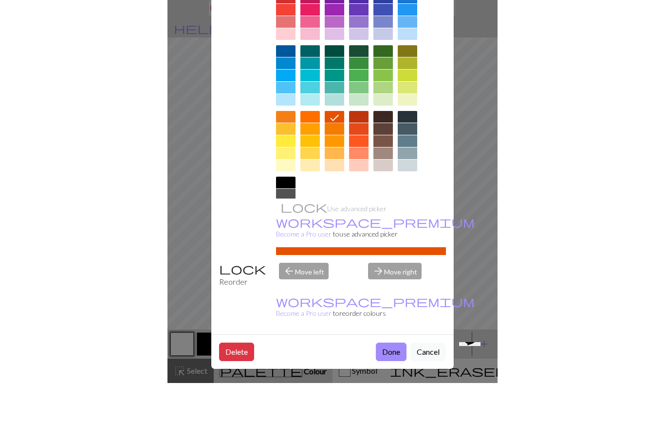
scroll to position [63, 0]
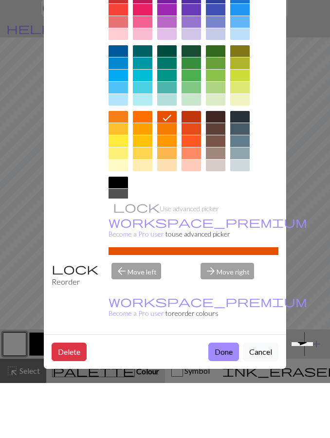
click at [262, 398] on button "Cancel" at bounding box center [261, 407] width 36 height 19
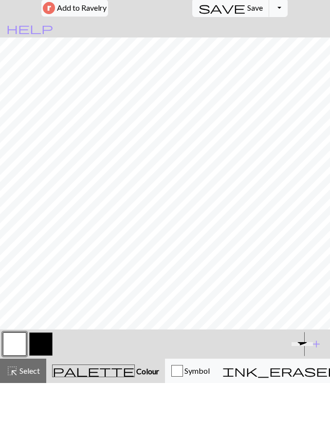
click at [49, 388] on button "button" at bounding box center [40, 399] width 23 height 23
click at [16, 388] on button "button" at bounding box center [14, 399] width 23 height 23
click at [43, 388] on button "button" at bounding box center [40, 399] width 23 height 23
click at [15, 388] on button "button" at bounding box center [14, 399] width 23 height 23
click at [44, 388] on button "button" at bounding box center [40, 399] width 23 height 23
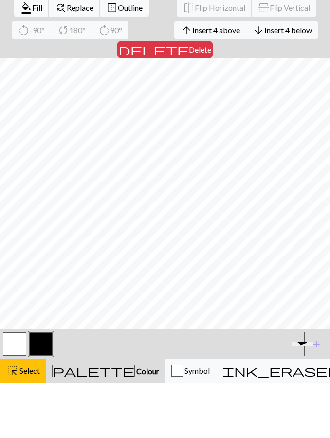
click at [16, 419] on span "highlight_alt" at bounding box center [12, 426] width 12 height 14
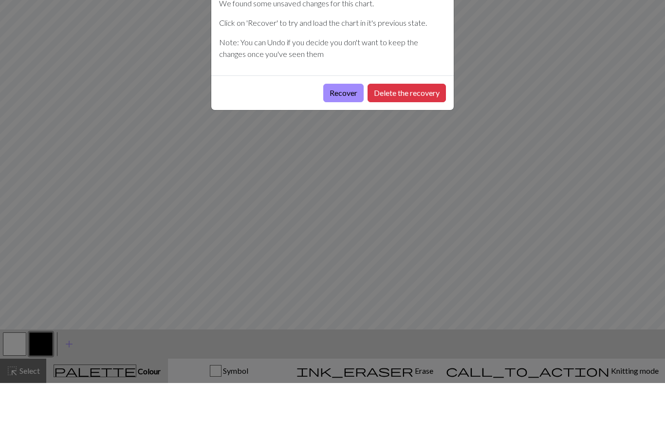
click at [348, 139] on button "Recover" at bounding box center [343, 148] width 40 height 19
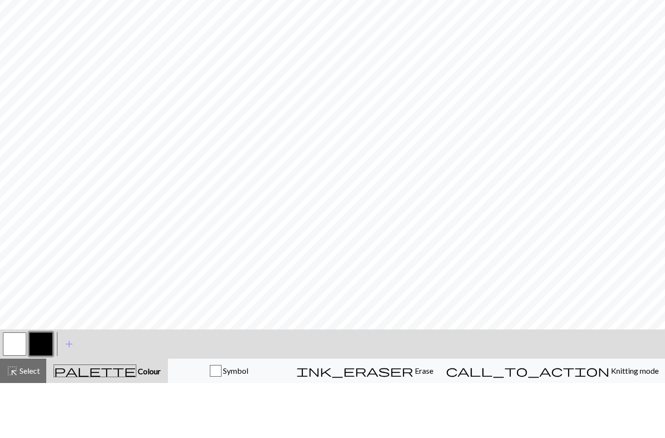
click at [40, 388] on button "button" at bounding box center [40, 399] width 23 height 23
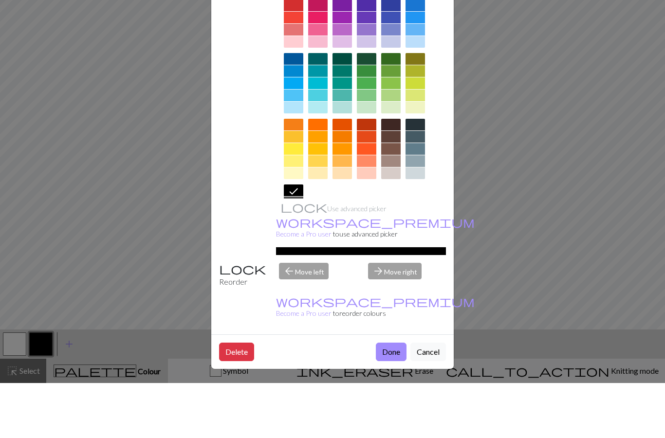
scroll to position [63, 0]
click at [394, 398] on button "Done" at bounding box center [391, 407] width 31 height 19
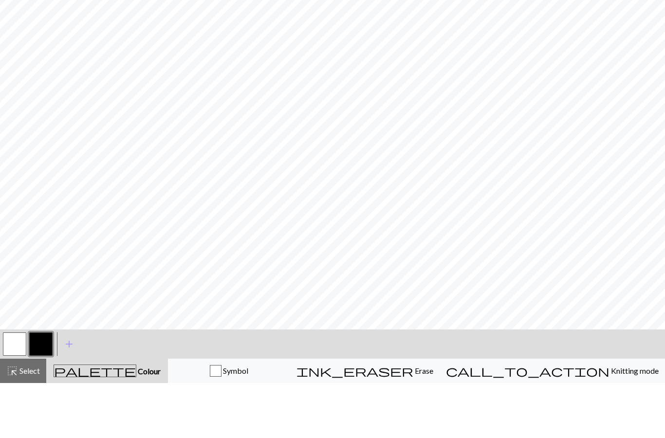
click at [10, 388] on button "button" at bounding box center [14, 399] width 23 height 23
click at [21, 420] on div "highlight_alt Select Select" at bounding box center [23, 426] width 34 height 12
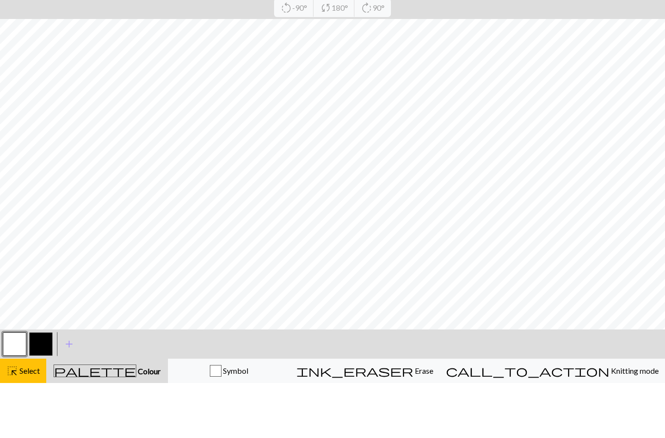
click at [19, 421] on span "Select" at bounding box center [29, 425] width 22 height 9
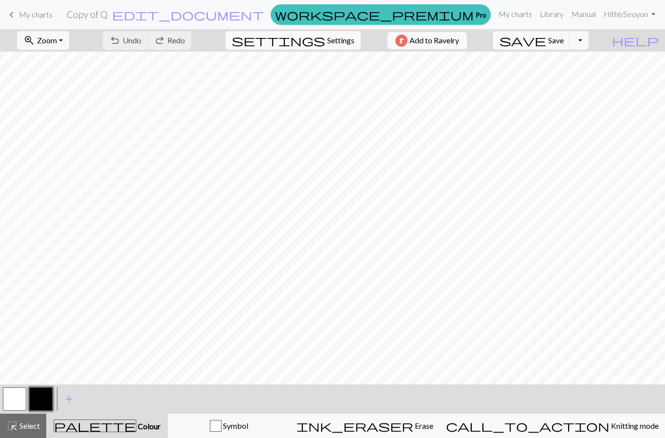
scroll to position [55, 0]
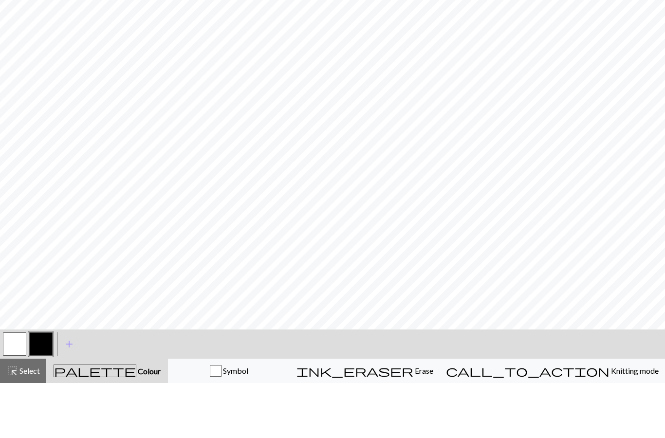
click at [37, 388] on button "button" at bounding box center [40, 399] width 23 height 23
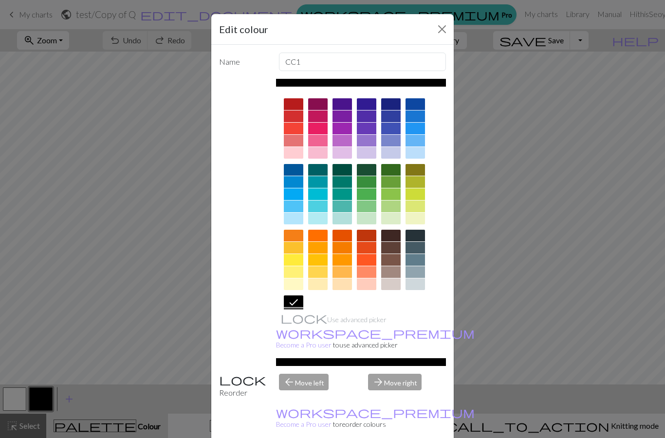
click at [443, 31] on button "Close" at bounding box center [443, 29] width 16 height 16
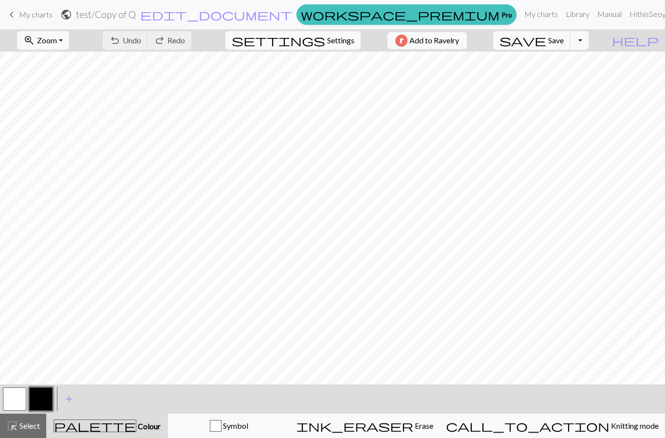
click at [10, 392] on button "button" at bounding box center [14, 399] width 23 height 23
click at [40, 395] on button "button" at bounding box center [40, 399] width 23 height 23
click at [15, 388] on button "button" at bounding box center [14, 399] width 23 height 23
click at [42, 392] on button "button" at bounding box center [40, 399] width 23 height 23
click at [292, 18] on span "edit_document" at bounding box center [216, 15] width 152 height 14
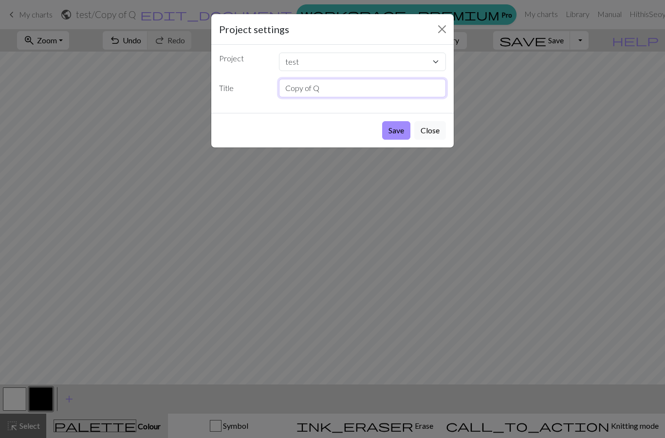
click at [334, 89] on input "Copy of Q" at bounding box center [363, 88] width 168 height 19
type input "C"
type input "R"
click at [398, 131] on button "Save" at bounding box center [396, 130] width 28 height 19
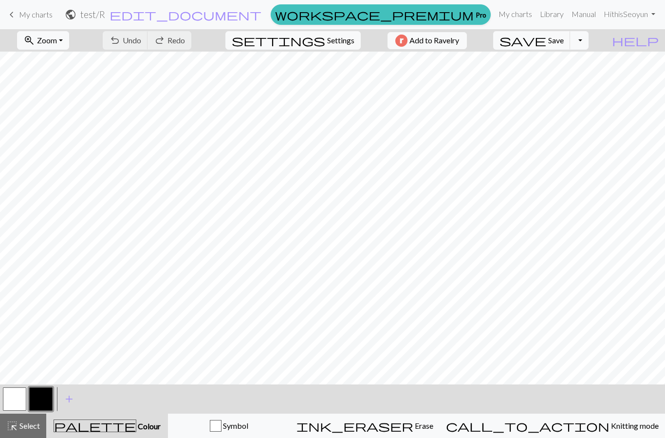
click at [13, 17] on span "keyboard_arrow_left" at bounding box center [12, 15] width 12 height 14
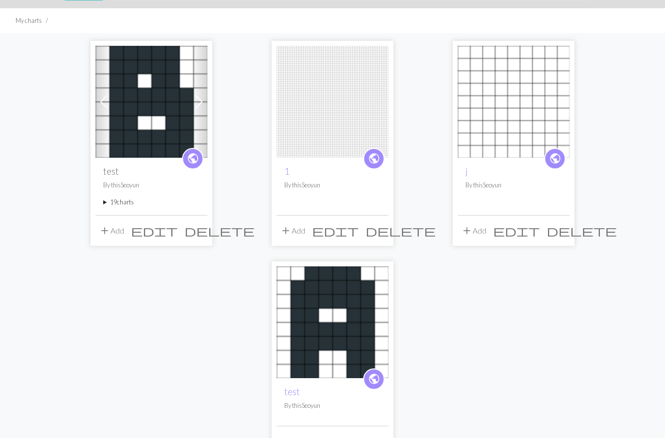
click at [104, 207] on summary "19 charts" at bounding box center [151, 202] width 96 height 9
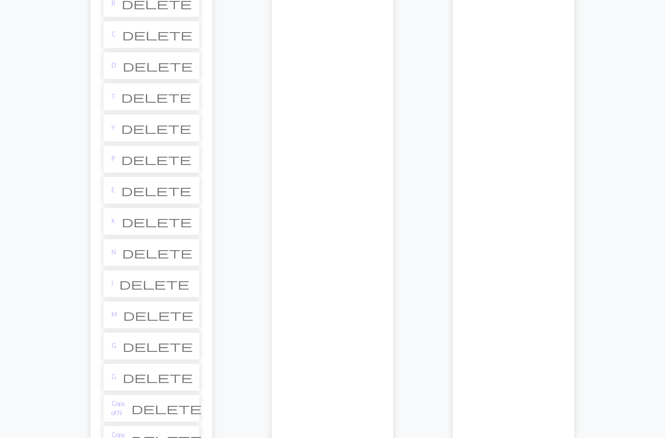
scroll to position [273, 0]
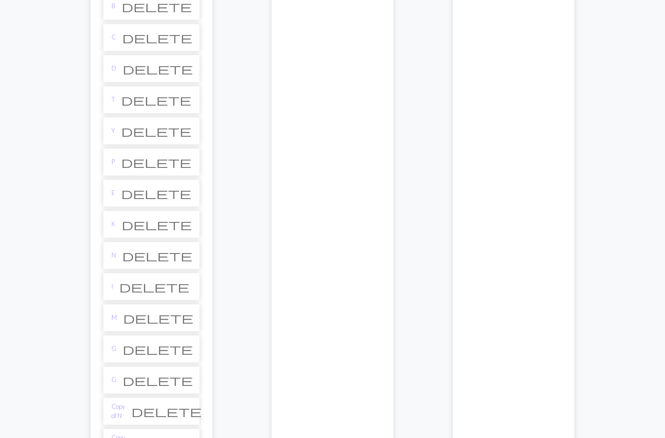
click at [121, 195] on li "E delete" at bounding box center [151, 193] width 96 height 27
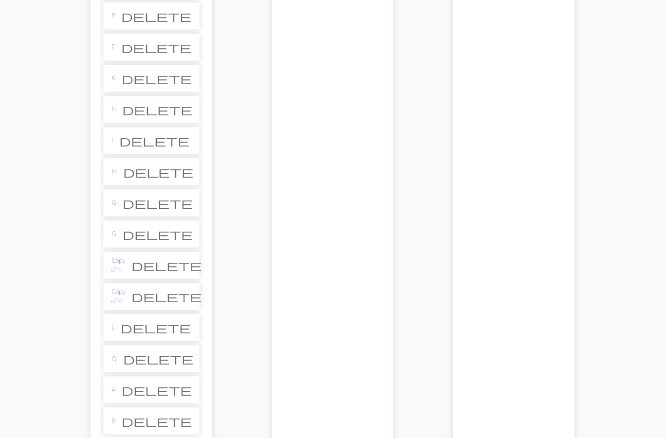
scroll to position [419, 0]
click at [135, 332] on li "L delete" at bounding box center [151, 328] width 96 height 27
click at [112, 329] on link "L" at bounding box center [113, 328] width 3 height 9
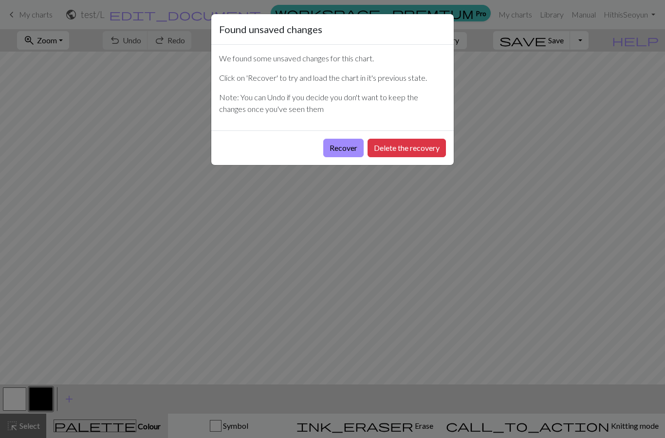
click at [390, 152] on button "Delete the recovery" at bounding box center [407, 148] width 78 height 19
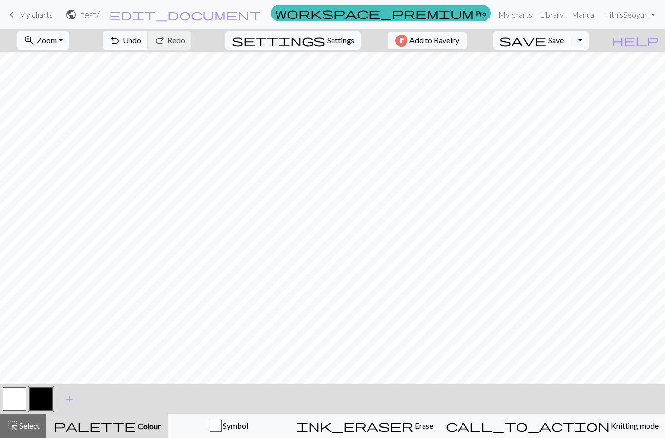
click at [14, 16] on span "keyboard_arrow_left" at bounding box center [12, 15] width 12 height 14
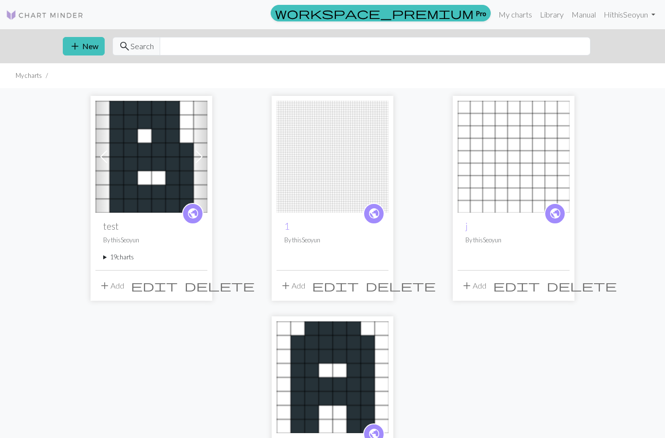
click at [105, 254] on summary "19 charts" at bounding box center [151, 257] width 96 height 9
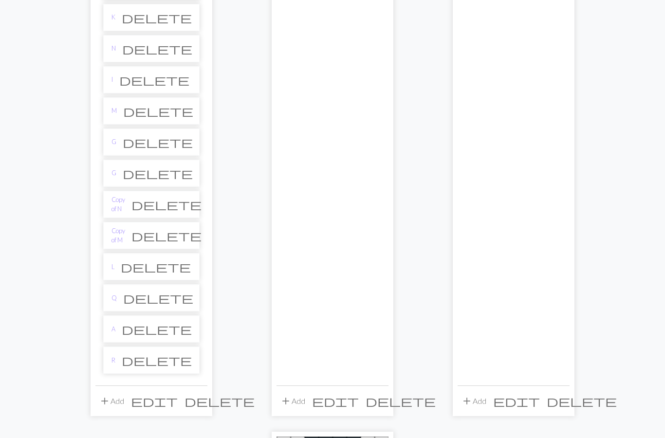
scroll to position [480, 0]
click at [114, 364] on link "R" at bounding box center [114, 361] width 4 height 9
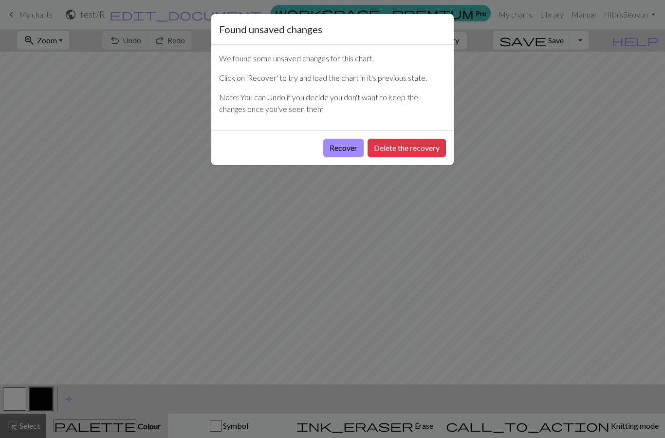
click at [398, 151] on button "Delete the recovery" at bounding box center [407, 148] width 78 height 19
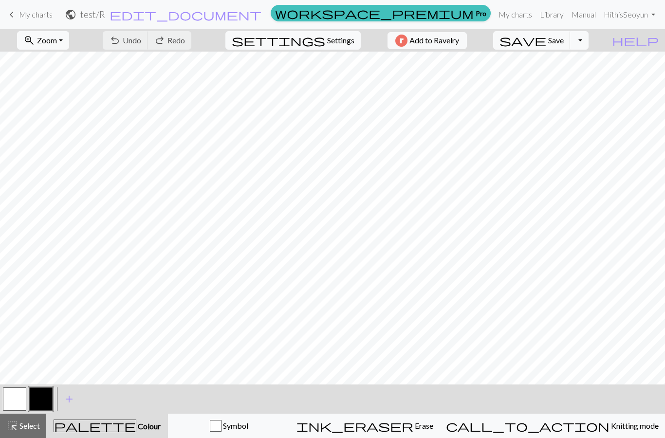
click at [13, 19] on span "keyboard_arrow_left" at bounding box center [12, 15] width 12 height 14
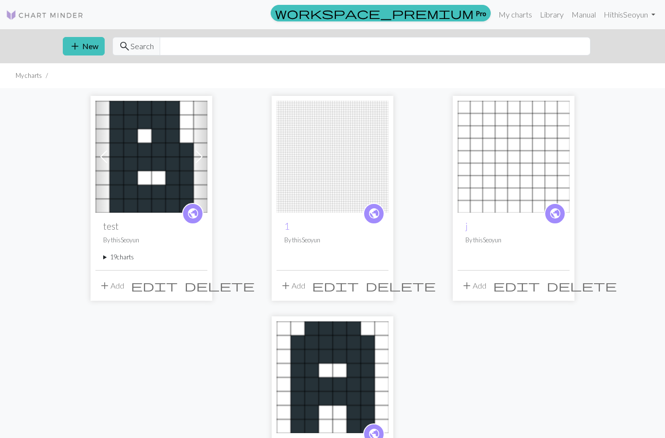
click at [104, 261] on summary "19 charts" at bounding box center [151, 257] width 96 height 9
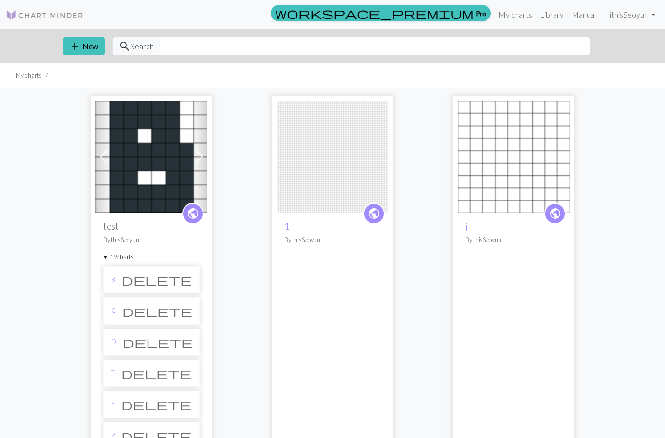
scroll to position [5, 0]
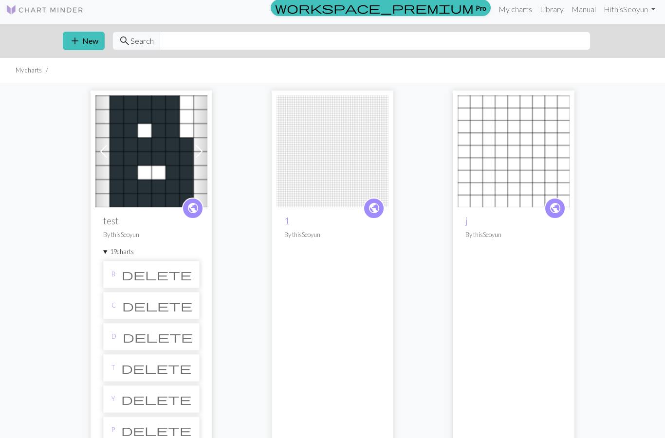
click at [144, 281] on li "B delete" at bounding box center [151, 274] width 96 height 27
click at [114, 275] on link "B" at bounding box center [114, 274] width 4 height 9
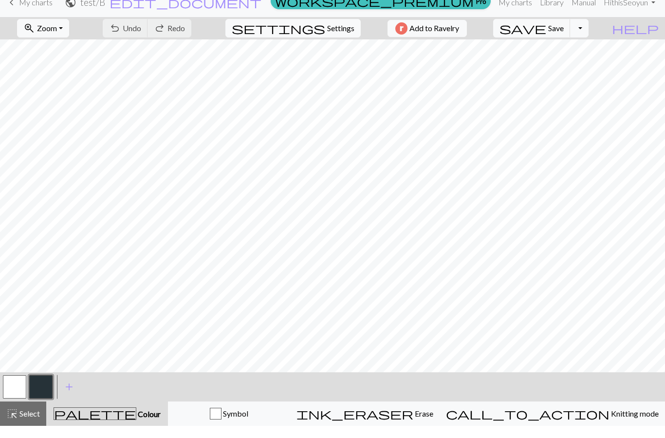
click at [9, 388] on button "button" at bounding box center [14, 399] width 23 height 23
click at [39, 388] on button "button" at bounding box center [40, 399] width 23 height 23
click at [23, 392] on button "button" at bounding box center [14, 399] width 23 height 23
click at [23, 391] on button "button" at bounding box center [14, 399] width 23 height 23
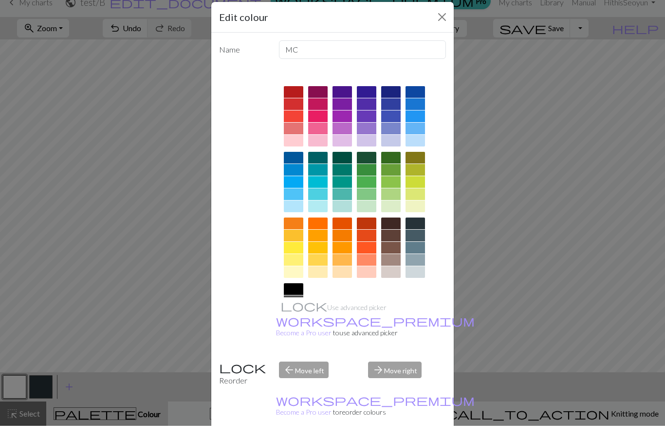
click at [442, 21] on button "Close" at bounding box center [443, 29] width 16 height 16
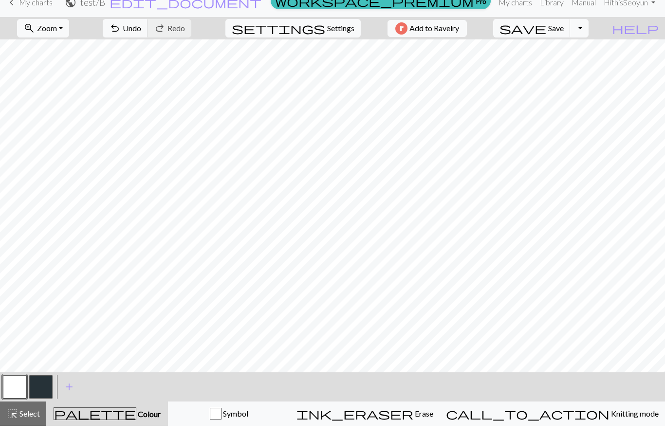
click at [45, 391] on button "button" at bounding box center [40, 399] width 23 height 23
click at [19, 388] on button "button" at bounding box center [14, 399] width 23 height 23
click at [42, 391] on button "button" at bounding box center [40, 399] width 23 height 23
click at [16, 388] on button "button" at bounding box center [14, 399] width 23 height 23
click at [47, 388] on button "button" at bounding box center [40, 399] width 23 height 23
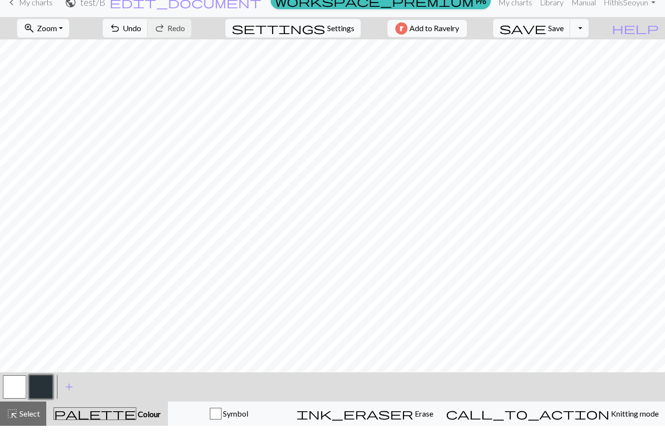
click at [19, 388] on button "button" at bounding box center [14, 399] width 23 height 23
click at [40, 389] on button "button" at bounding box center [40, 399] width 23 height 23
click at [19, 394] on button "button" at bounding box center [14, 399] width 23 height 23
click at [42, 389] on button "button" at bounding box center [40, 399] width 23 height 23
click at [19, 393] on button "button" at bounding box center [14, 399] width 23 height 23
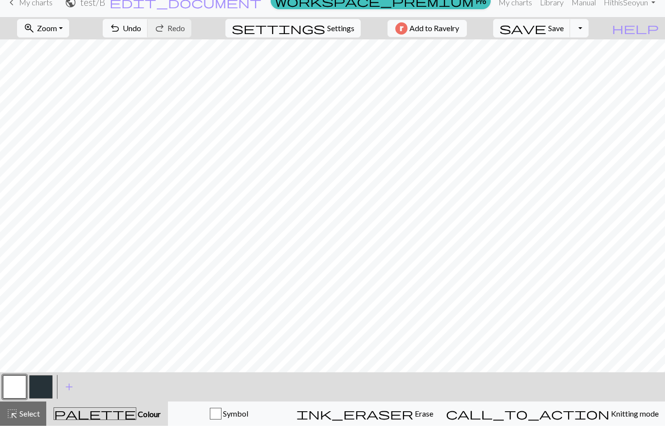
click at [43, 388] on button "button" at bounding box center [40, 399] width 23 height 23
click at [44, 388] on button "button" at bounding box center [40, 399] width 23 height 23
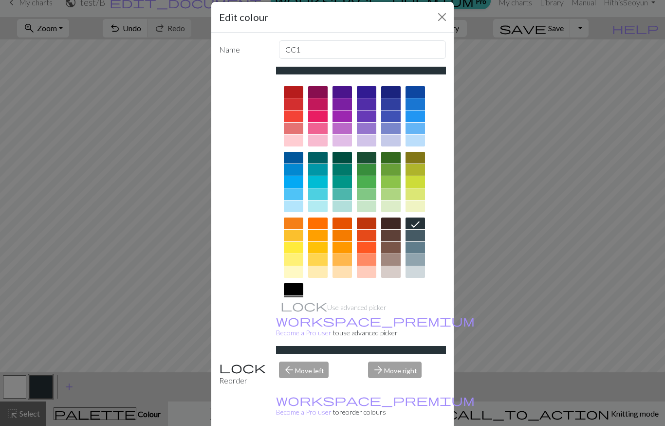
click at [157, 241] on div "Edit colour Name CC1 Use advanced picker workspace_premium Become a Pro user to…" at bounding box center [332, 219] width 665 height 438
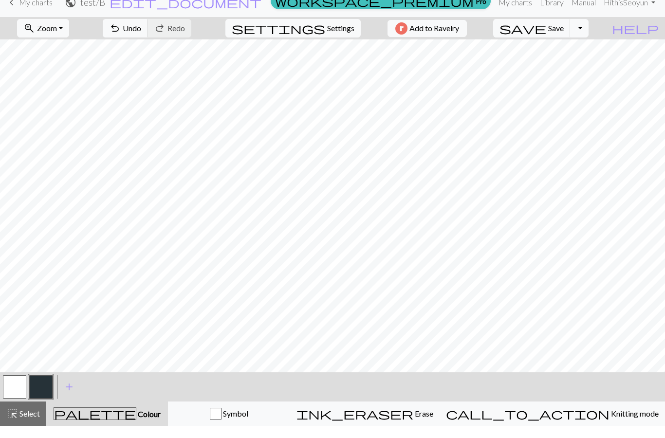
click at [10, 398] on button "button" at bounding box center [14, 399] width 23 height 23
click at [38, 390] on button "button" at bounding box center [40, 399] width 23 height 23
click at [12, 388] on button "button" at bounding box center [14, 399] width 23 height 23
click at [38, 388] on button "button" at bounding box center [40, 399] width 23 height 23
click at [19, 388] on button "button" at bounding box center [14, 399] width 23 height 23
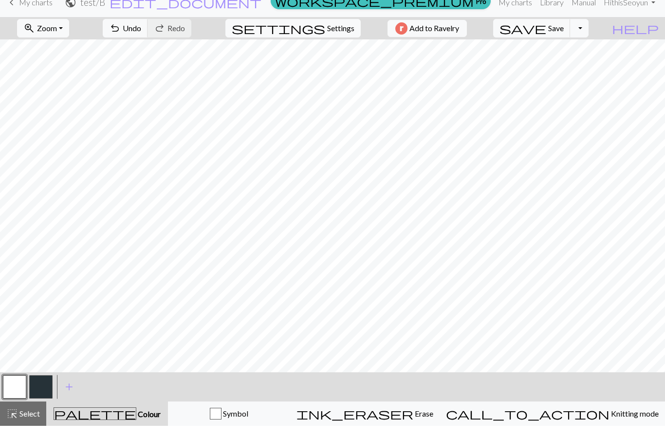
click at [38, 389] on button "button" at bounding box center [40, 399] width 23 height 23
click at [43, 391] on button "button" at bounding box center [40, 399] width 23 height 23
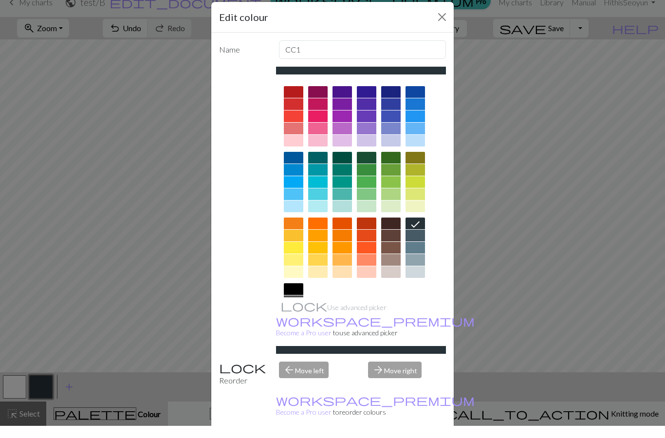
click at [170, 290] on div "Edit colour Name CC1 Use advanced picker workspace_premium Become a Pro user to…" at bounding box center [332, 219] width 665 height 438
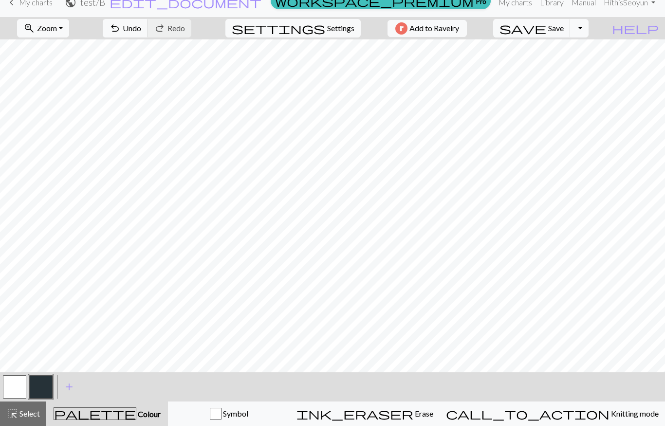
click at [14, 389] on button "button" at bounding box center [14, 399] width 23 height 23
click at [43, 388] on button "button" at bounding box center [40, 399] width 23 height 23
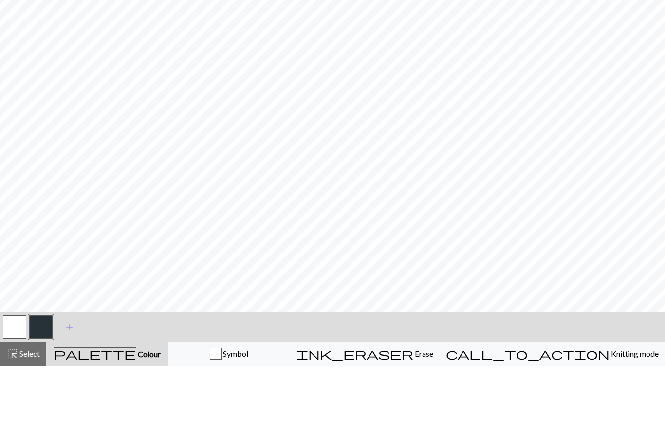
click at [17, 388] on button "button" at bounding box center [14, 399] width 23 height 23
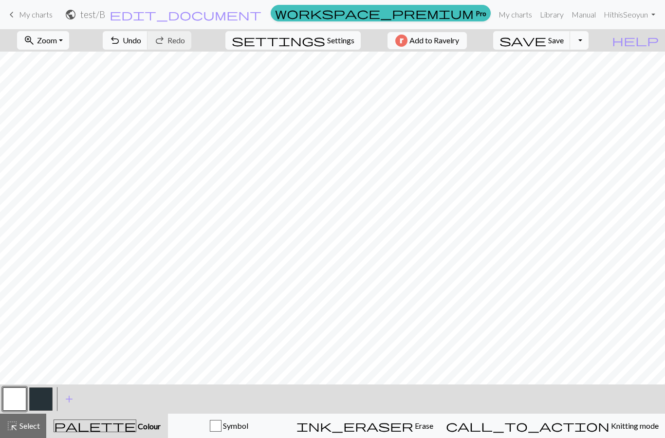
click at [589, 43] on button "Toggle Dropdown" at bounding box center [579, 40] width 19 height 19
click at [585, 62] on button "file_copy Save a copy" at bounding box center [508, 62] width 161 height 16
click at [291, 16] on span "edit_document" at bounding box center [215, 15] width 152 height 14
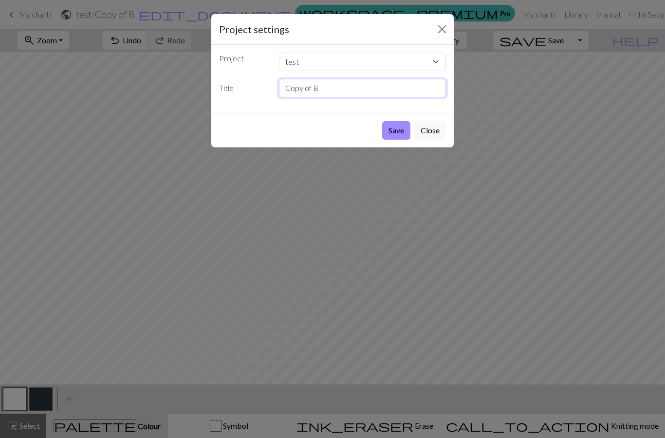
click at [345, 88] on input "Copy of B" at bounding box center [363, 88] width 168 height 19
type input "C"
type input "S"
click at [399, 130] on button "Save" at bounding box center [396, 130] width 28 height 19
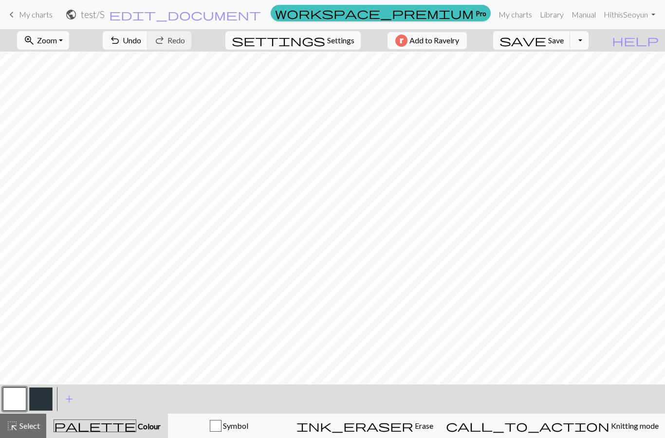
click at [38, 407] on button "button" at bounding box center [40, 399] width 23 height 23
click at [14, 402] on button "button" at bounding box center [14, 399] width 23 height 23
click at [19, 404] on button "button" at bounding box center [14, 399] width 23 height 23
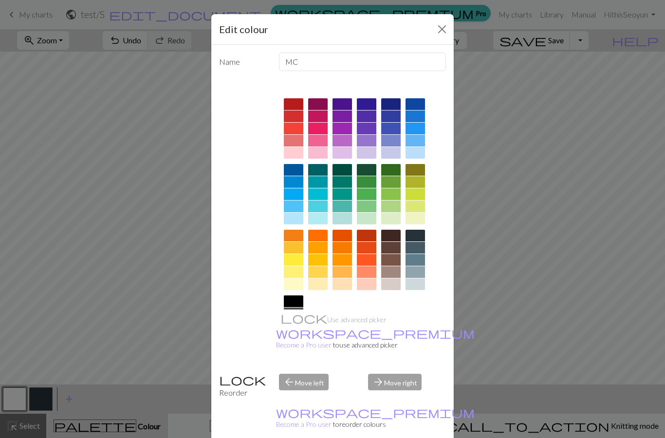
click at [277, 170] on div at bounding box center [361, 228] width 171 height 274
click at [439, 36] on button "Close" at bounding box center [443, 29] width 16 height 16
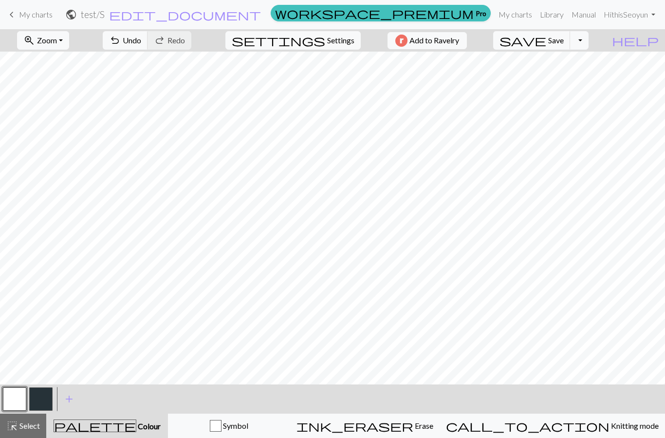
click at [41, 400] on button "button" at bounding box center [40, 399] width 23 height 23
click at [16, 399] on button "button" at bounding box center [14, 399] width 23 height 23
click at [44, 398] on button "button" at bounding box center [40, 399] width 23 height 23
click at [41, 400] on button "button" at bounding box center [40, 399] width 23 height 23
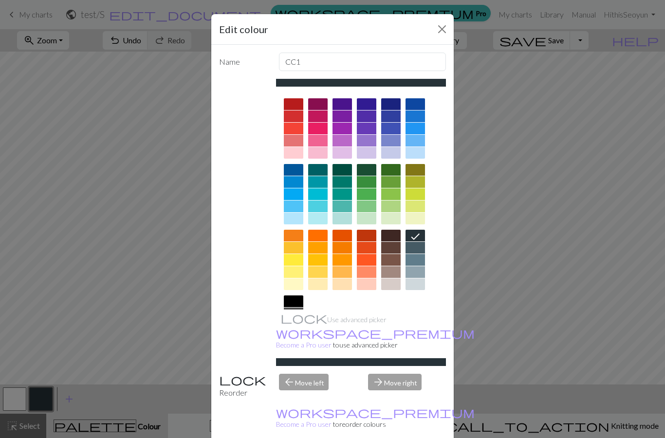
click at [153, 277] on div "Edit colour Name CC1 Use advanced picker workspace_premium Become a Pro user to…" at bounding box center [332, 219] width 665 height 438
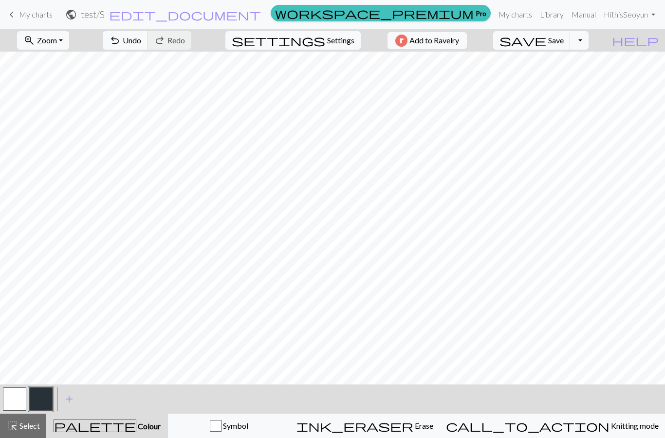
click at [18, 404] on button "button" at bounding box center [14, 399] width 23 height 23
click at [25, 405] on button "button" at bounding box center [14, 399] width 23 height 23
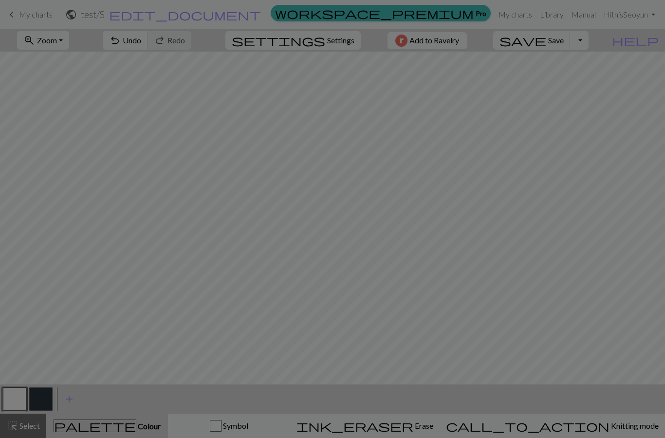
click at [25, 404] on div "Edit colour Name MC Use advanced picker workspace_premium Become a Pro user to …" at bounding box center [332, 219] width 665 height 438
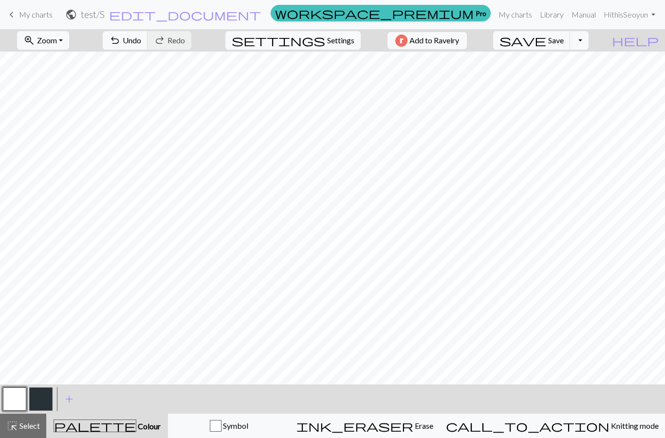
click at [42, 398] on button "button" at bounding box center [40, 399] width 23 height 23
click at [17, 403] on button "button" at bounding box center [14, 399] width 23 height 23
click at [13, 405] on button "button" at bounding box center [14, 399] width 23 height 23
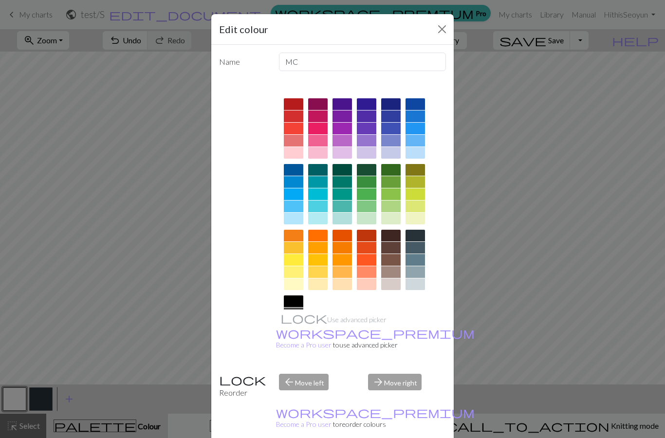
click at [252, 147] on div "Use advanced picker workspace_premium Become a Pro user to use advanced picker" at bounding box center [332, 222] width 227 height 287
click at [432, 36] on div "Edit colour" at bounding box center [332, 29] width 243 height 31
click at [440, 30] on button "Close" at bounding box center [443, 29] width 16 height 16
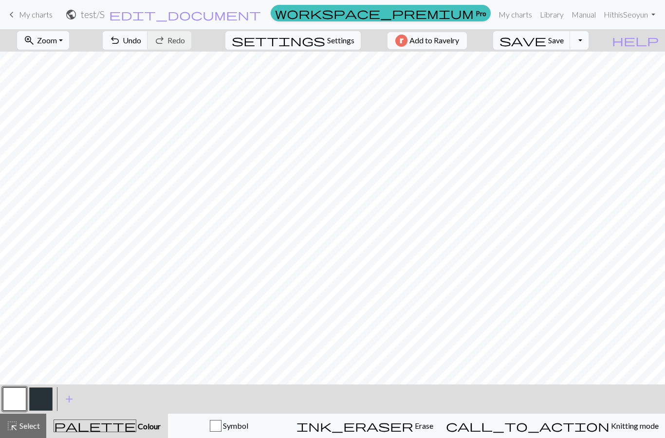
click at [38, 401] on button "button" at bounding box center [40, 399] width 23 height 23
click at [13, 17] on span "keyboard_arrow_left" at bounding box center [12, 15] width 12 height 14
click at [547, 45] on span "save" at bounding box center [523, 41] width 47 height 14
click at [564, 44] on span "Save" at bounding box center [557, 40] width 16 height 9
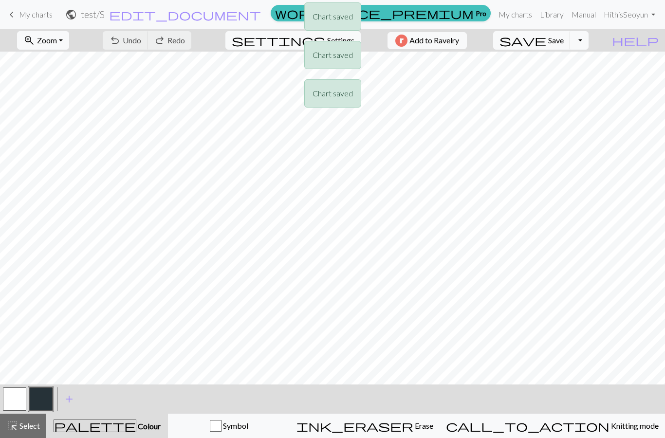
click at [9, 18] on div "Chart saved Chart saved Chart saved" at bounding box center [332, 57] width 665 height 115
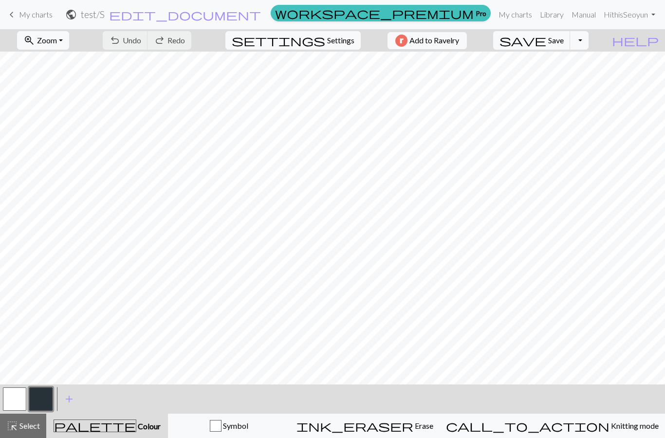
click at [14, 16] on span "keyboard_arrow_left" at bounding box center [12, 15] width 12 height 14
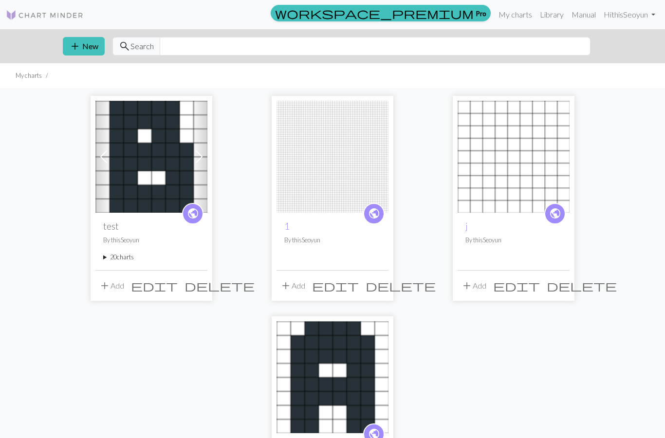
click at [108, 260] on summary "20 charts" at bounding box center [151, 257] width 96 height 9
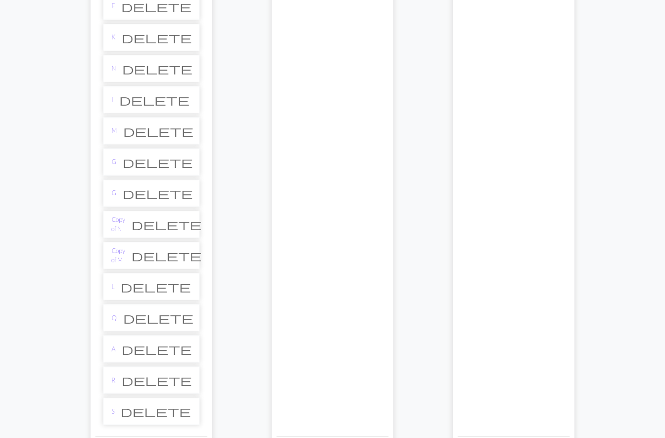
scroll to position [443, 0]
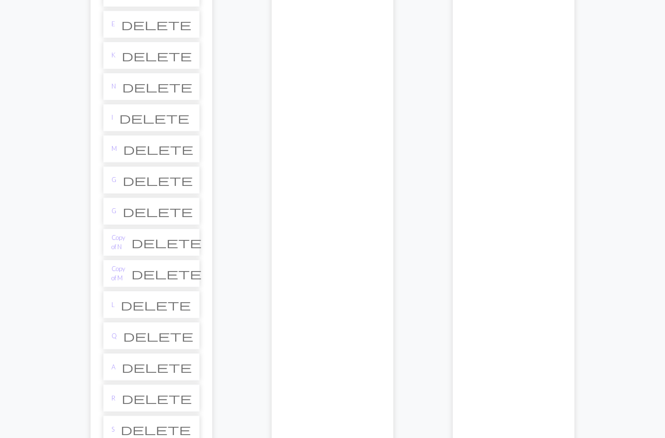
click at [151, 306] on li "L delete" at bounding box center [151, 304] width 96 height 27
click at [112, 304] on link "L" at bounding box center [113, 305] width 3 height 9
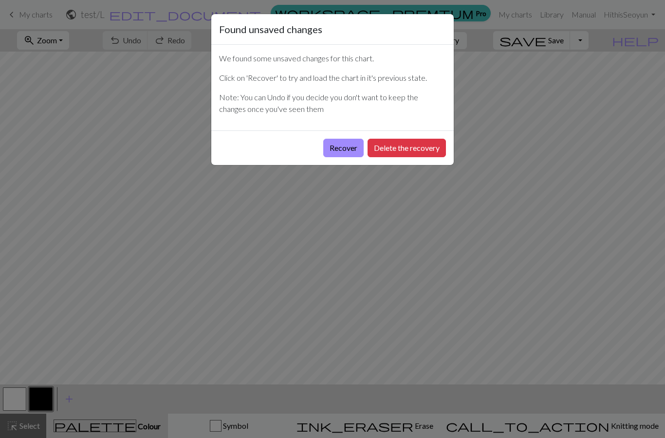
click at [344, 152] on button "Recover" at bounding box center [343, 148] width 40 height 19
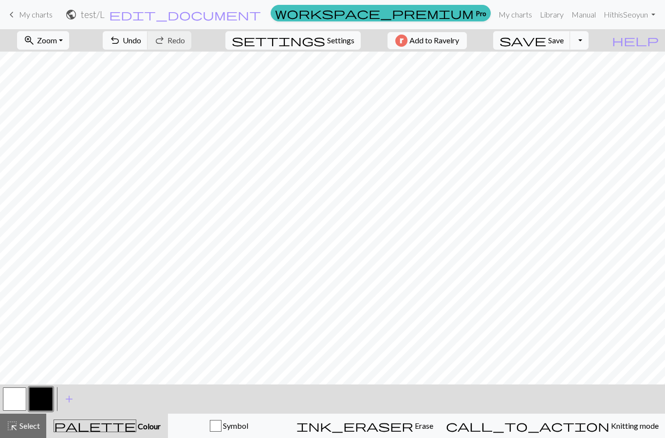
click at [547, 43] on span "save" at bounding box center [523, 41] width 47 height 14
click at [589, 45] on button "Toggle Dropdown" at bounding box center [579, 40] width 19 height 19
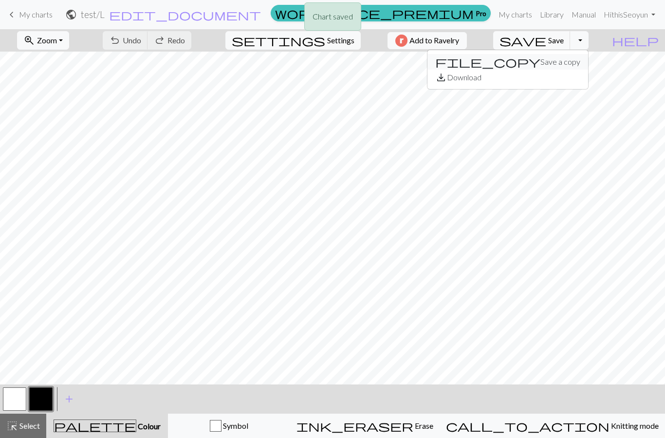
click at [580, 66] on button "file_copy Save a copy" at bounding box center [508, 62] width 161 height 16
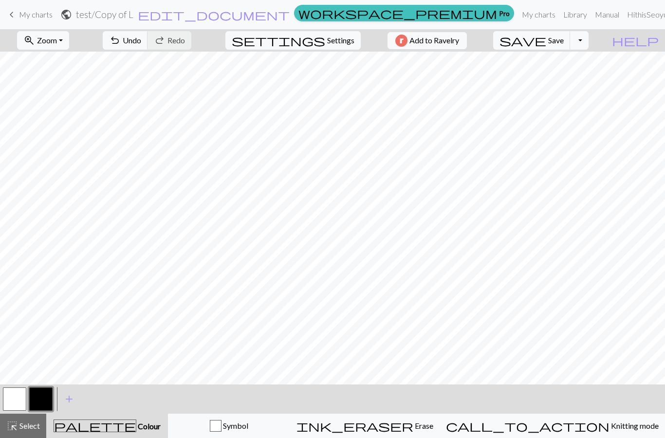
click at [14, 403] on button "button" at bounding box center [14, 399] width 23 height 23
click at [290, 17] on span "edit_document" at bounding box center [214, 15] width 152 height 14
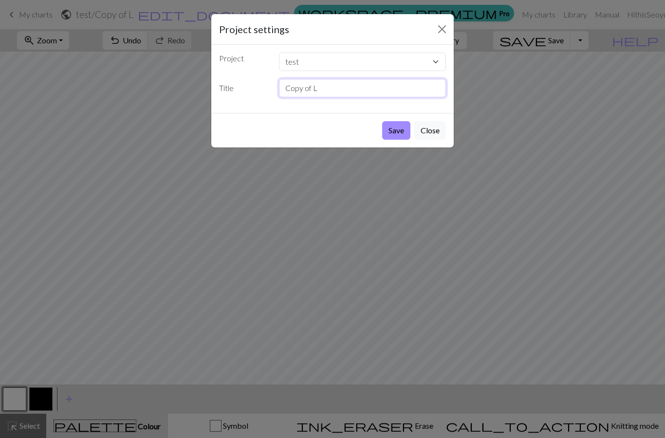
click at [366, 91] on input "Copy of L" at bounding box center [363, 88] width 168 height 19
type input "C"
type input "U"
click at [394, 136] on button "Save" at bounding box center [396, 130] width 28 height 19
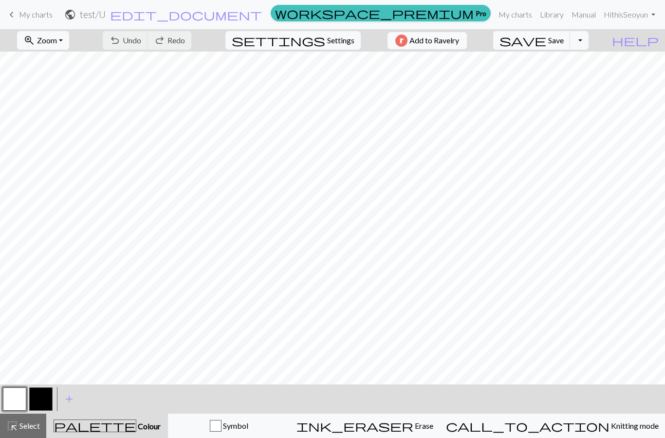
click at [564, 41] on span "Save" at bounding box center [557, 40] width 16 height 9
click at [589, 47] on button "Toggle Dropdown" at bounding box center [579, 40] width 19 height 19
click at [576, 64] on button "file_copy Save a copy" at bounding box center [508, 62] width 161 height 16
click at [39, 402] on button "button" at bounding box center [40, 399] width 23 height 23
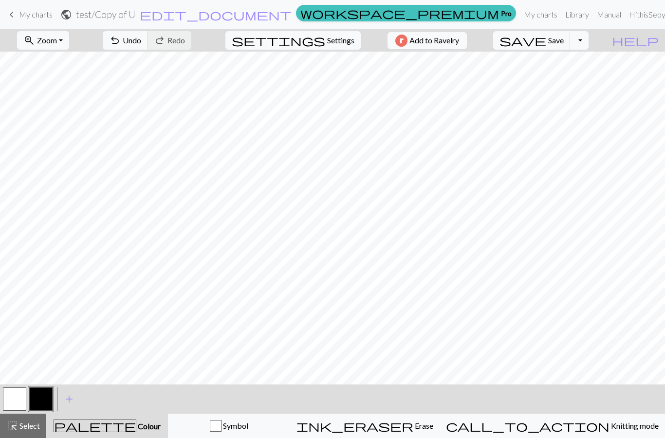
click at [10, 410] on button "button" at bounding box center [14, 399] width 23 height 23
click at [48, 398] on button "button" at bounding box center [40, 399] width 23 height 23
click at [19, 399] on button "button" at bounding box center [14, 399] width 23 height 23
click at [39, 398] on button "button" at bounding box center [40, 399] width 23 height 23
click at [20, 398] on button "button" at bounding box center [14, 399] width 23 height 23
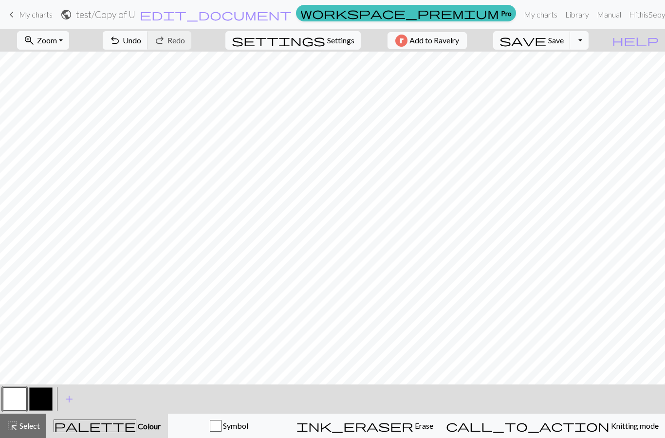
click at [38, 395] on button "button" at bounding box center [40, 399] width 23 height 23
click at [13, 411] on button "button" at bounding box center [14, 399] width 23 height 23
click at [49, 398] on button "button" at bounding box center [40, 399] width 23 height 23
click at [18, 399] on button "button" at bounding box center [14, 399] width 23 height 23
click at [292, 15] on span "edit_document" at bounding box center [216, 15] width 152 height 14
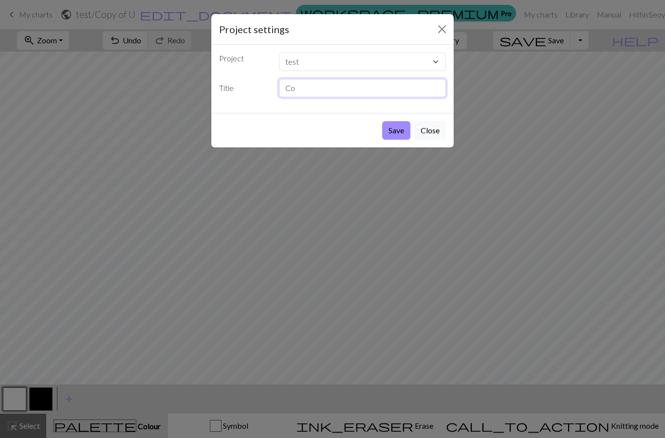
type input "C"
type input "V"
click at [402, 133] on button "Save" at bounding box center [396, 130] width 28 height 19
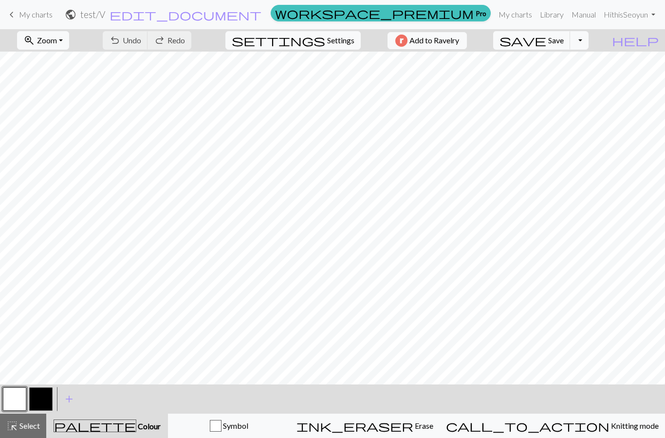
click at [589, 48] on button "Toggle Dropdown" at bounding box center [579, 40] width 19 height 19
click at [582, 61] on button "file_copy Save a copy" at bounding box center [508, 62] width 161 height 16
click at [22, 395] on button "button" at bounding box center [14, 399] width 23 height 23
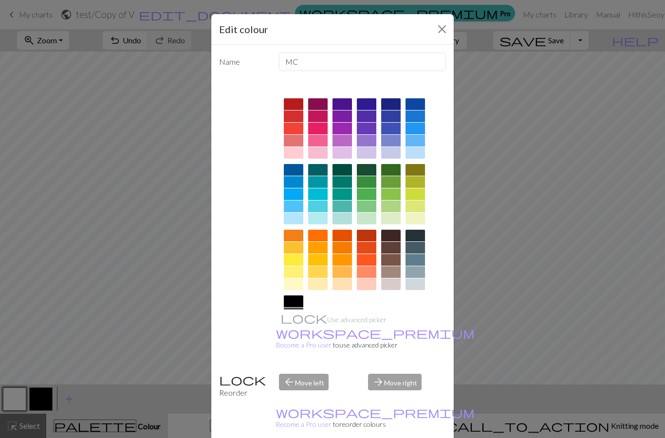
click at [450, 28] on button "Close" at bounding box center [443, 29] width 16 height 16
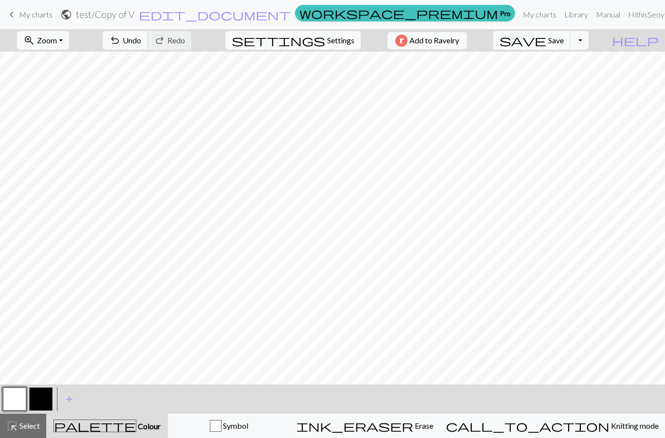
click at [46, 398] on button "button" at bounding box center [40, 399] width 23 height 23
click at [14, 401] on button "button" at bounding box center [14, 399] width 23 height 23
click at [291, 17] on span "edit_document" at bounding box center [215, 15] width 152 height 14
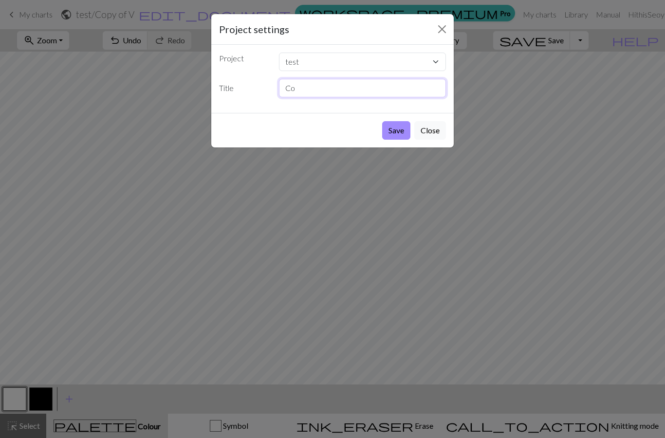
type input "C"
type input "W"
click at [400, 134] on button "Save" at bounding box center [396, 130] width 28 height 19
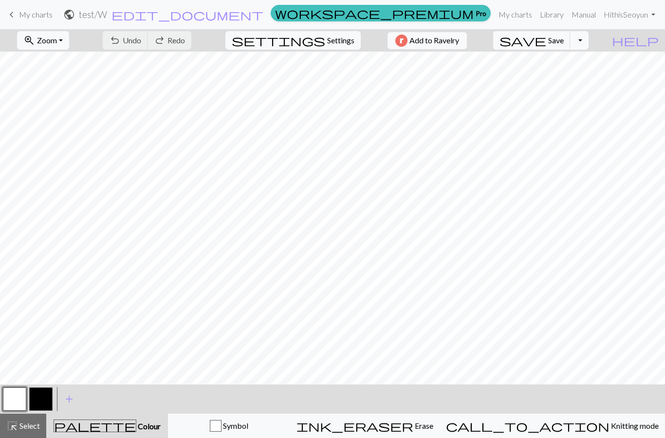
click at [15, 19] on span "keyboard_arrow_left" at bounding box center [12, 15] width 12 height 14
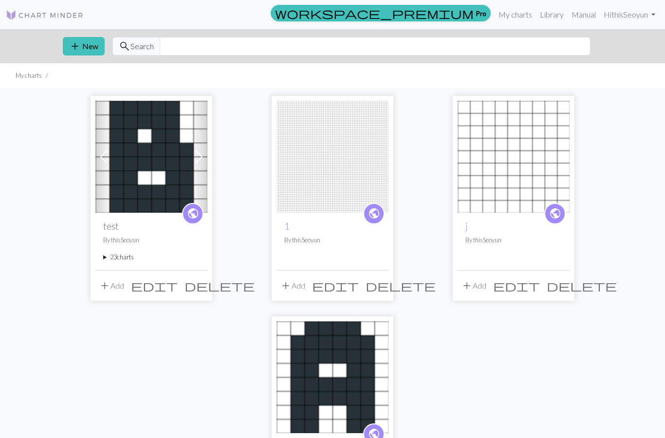
click at [106, 260] on summary "23 charts" at bounding box center [151, 257] width 96 height 9
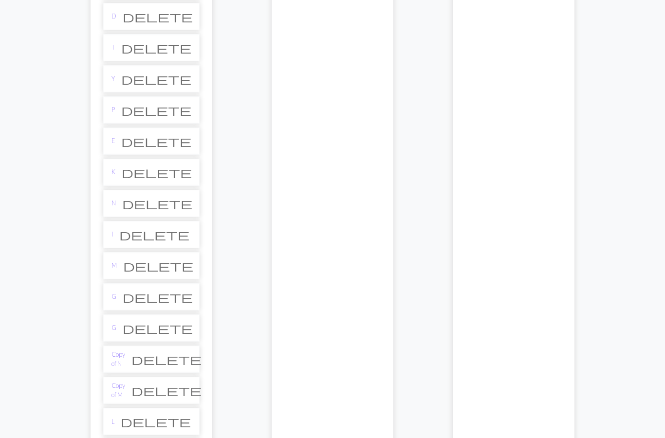
scroll to position [328, 0]
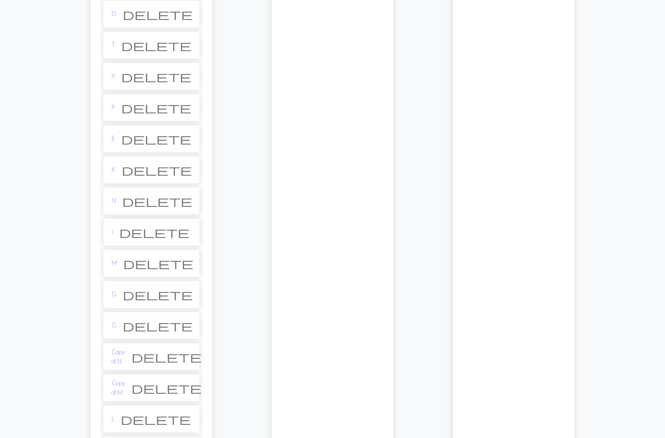
click at [114, 168] on link "K" at bounding box center [114, 170] width 4 height 9
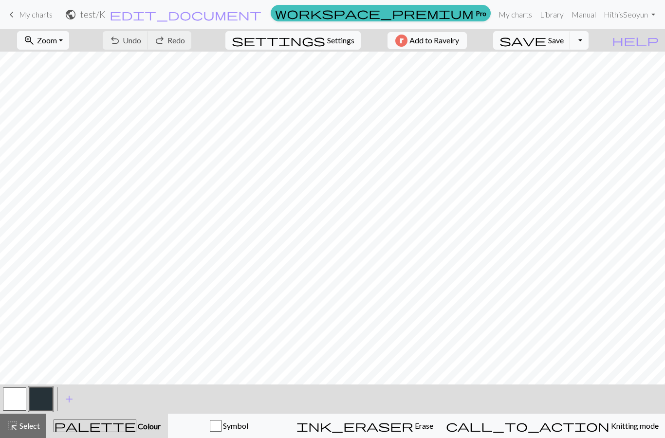
click at [589, 41] on button "Toggle Dropdown" at bounding box center [579, 40] width 19 height 19
click at [582, 65] on button "file_copy Save a copy" at bounding box center [508, 62] width 161 height 16
click at [14, 405] on button "button" at bounding box center [14, 399] width 23 height 23
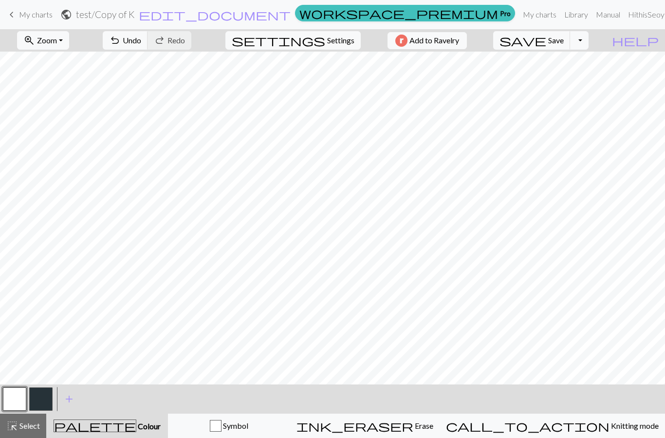
click at [45, 400] on button "button" at bounding box center [40, 399] width 23 height 23
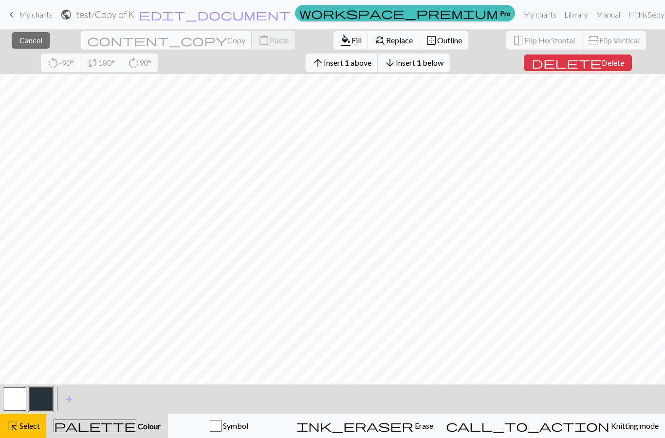
click at [38, 435] on button "highlight_alt Select Select" at bounding box center [23, 426] width 46 height 24
click at [37, 435] on button "highlight_alt Select Select" at bounding box center [23, 426] width 46 height 24
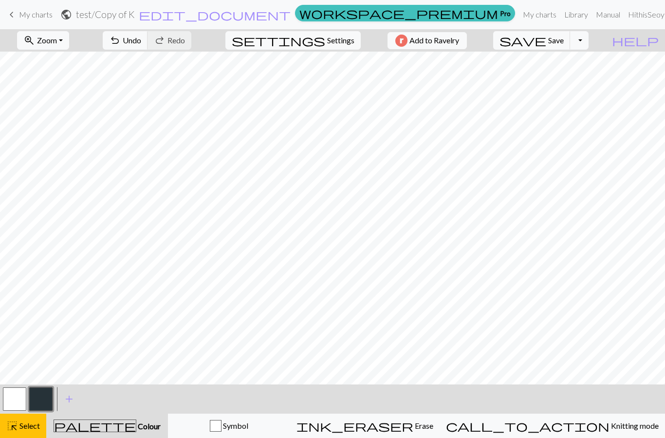
click at [291, 15] on span "edit_document" at bounding box center [215, 15] width 152 height 14
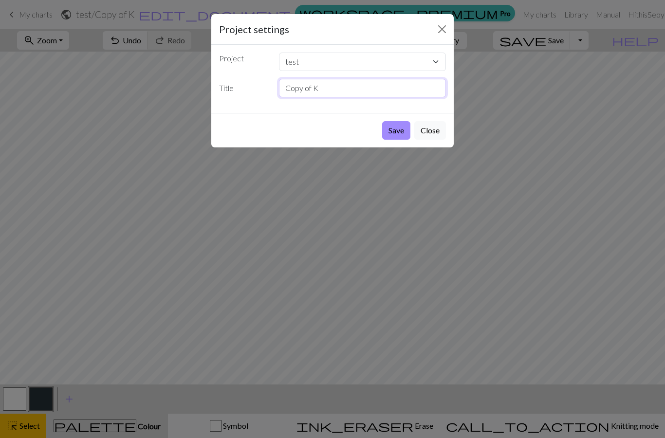
click at [385, 90] on input "Copy of K" at bounding box center [363, 88] width 168 height 19
type input "C"
type input "X"
click at [397, 134] on button "Save" at bounding box center [396, 130] width 28 height 19
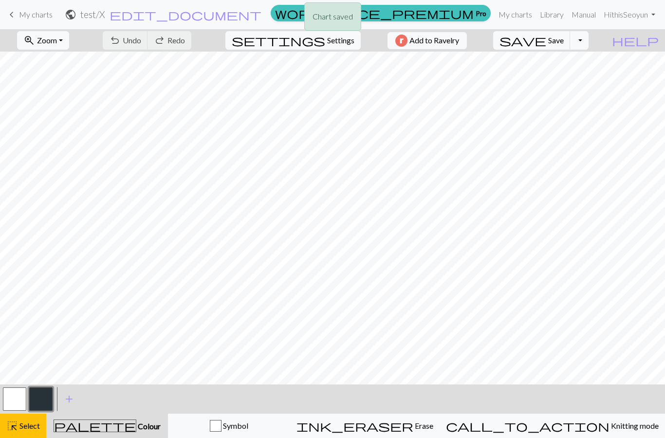
click at [30, 17] on div "Chart saved" at bounding box center [332, 19] width 665 height 38
click at [15, 17] on span "keyboard_arrow_left" at bounding box center [12, 15] width 12 height 14
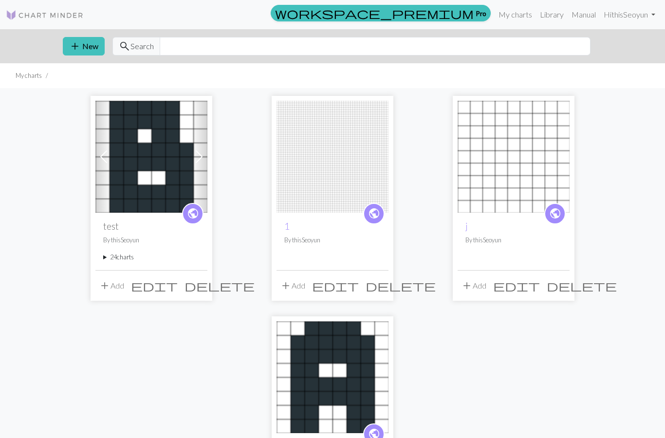
click at [106, 260] on summary "24 charts" at bounding box center [151, 257] width 96 height 9
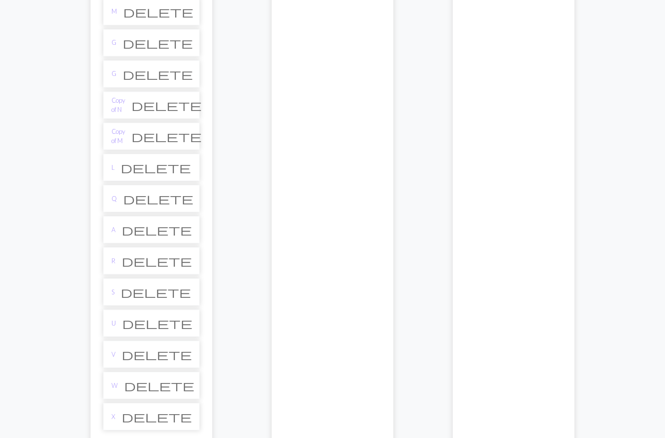
click at [114, 292] on link "S" at bounding box center [113, 292] width 3 height 9
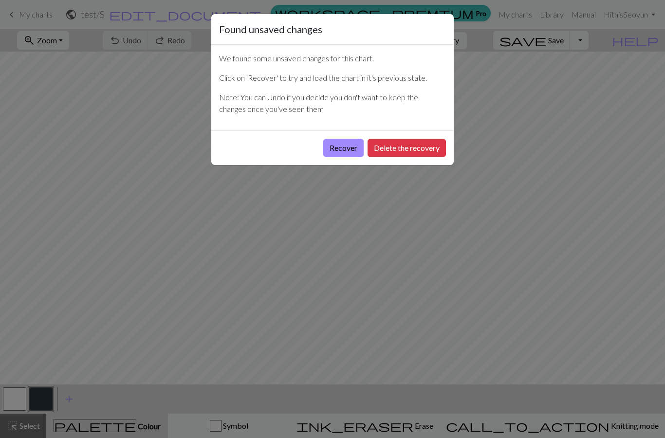
click at [346, 152] on button "Recover" at bounding box center [343, 148] width 40 height 19
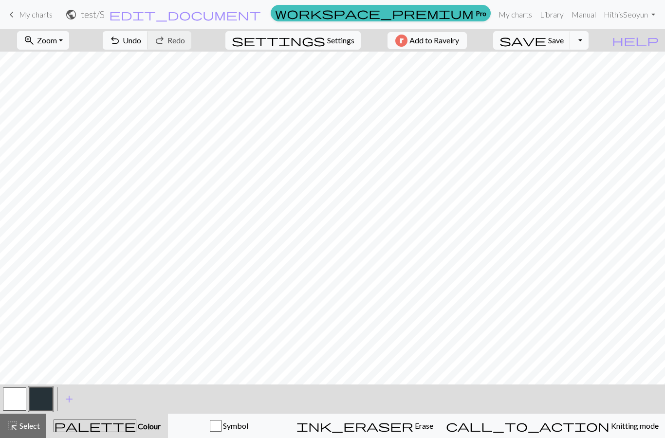
click at [36, 397] on button "button" at bounding box center [40, 399] width 23 height 23
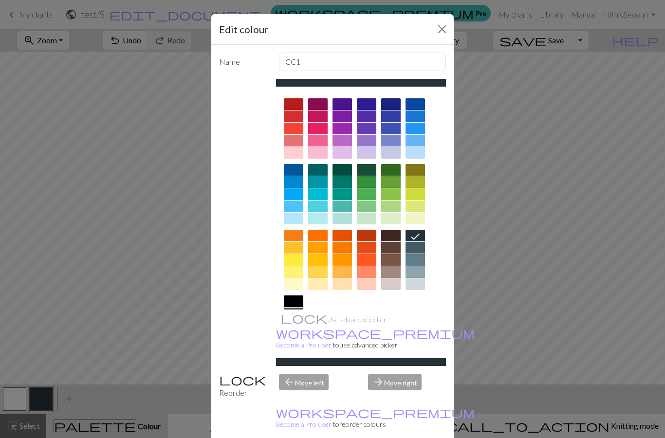
click at [444, 34] on button "Close" at bounding box center [443, 29] width 16 height 16
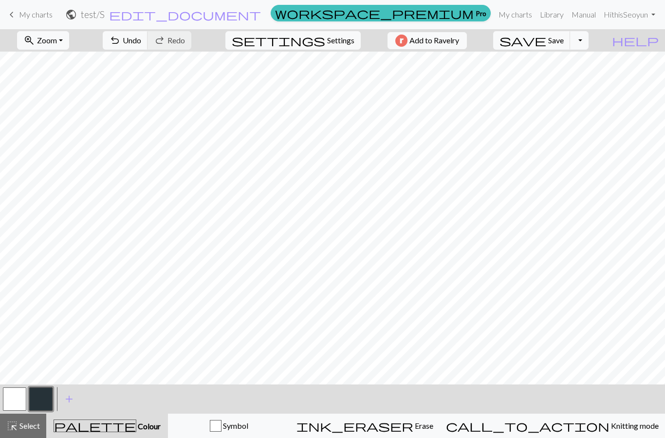
click at [589, 40] on button "Toggle Dropdown" at bounding box center [579, 40] width 19 height 19
click at [564, 44] on span "Save" at bounding box center [557, 40] width 16 height 9
click at [597, 41] on div "Chart saved Chart saved" at bounding box center [332, 38] width 665 height 77
click at [598, 43] on div "Chart saved Chart saved" at bounding box center [332, 38] width 665 height 77
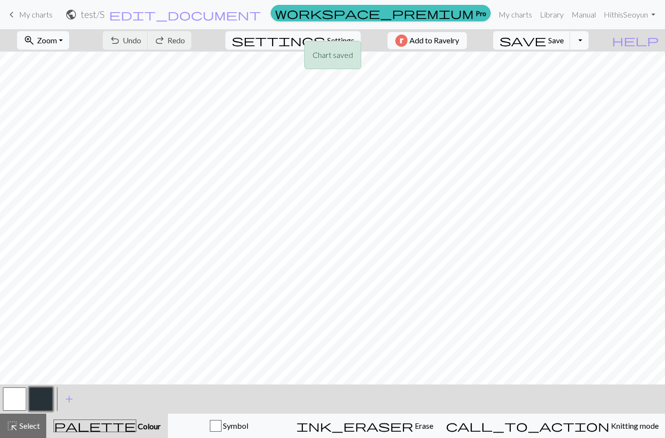
click at [598, 45] on div "Chart saved Chart saved" at bounding box center [332, 38] width 665 height 77
click at [589, 42] on button "Toggle Dropdown" at bounding box center [579, 40] width 19 height 19
click at [582, 65] on button "file_copy Save a copy" at bounding box center [508, 62] width 161 height 16
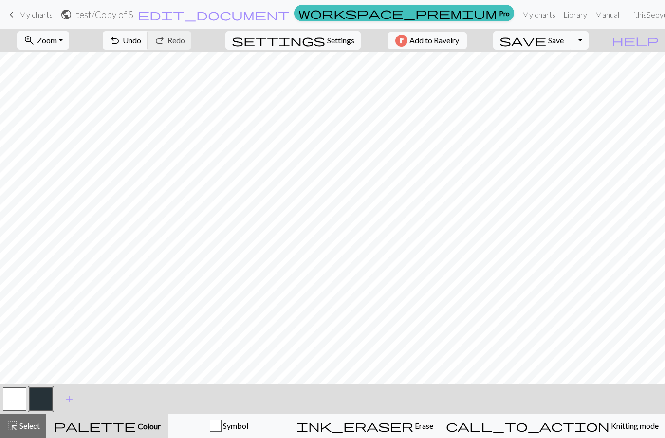
click at [12, 397] on button "button" at bounding box center [14, 399] width 23 height 23
click at [41, 398] on button "button" at bounding box center [40, 399] width 23 height 23
click at [13, 400] on button "button" at bounding box center [14, 399] width 23 height 23
click at [40, 398] on button "button" at bounding box center [40, 399] width 23 height 23
click at [3, 403] on button "button" at bounding box center [14, 399] width 23 height 23
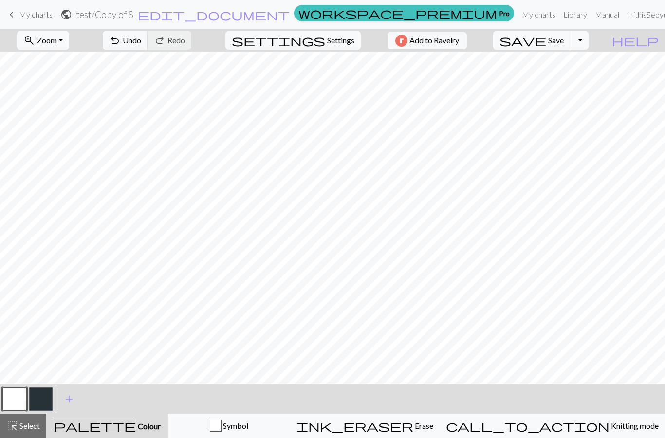
click at [3, 403] on button "button" at bounding box center [14, 399] width 23 height 23
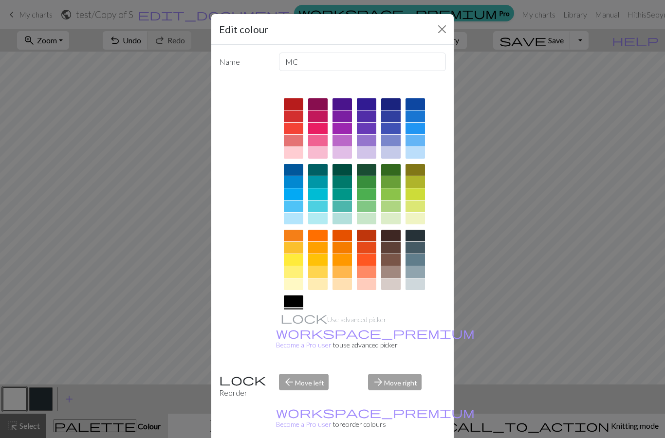
click at [444, 32] on button "Close" at bounding box center [443, 29] width 16 height 16
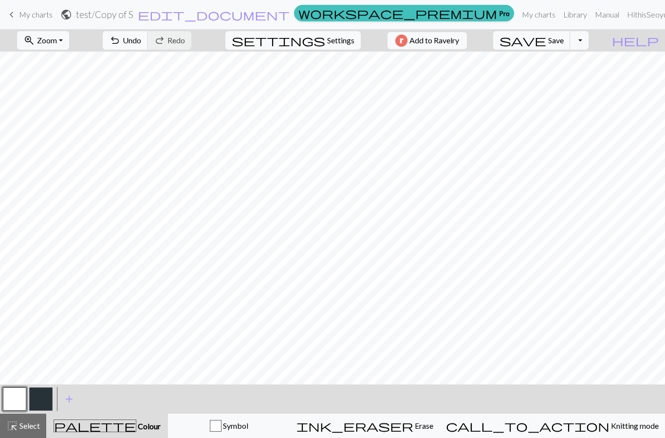
click at [38, 395] on button "button" at bounding box center [40, 399] width 23 height 23
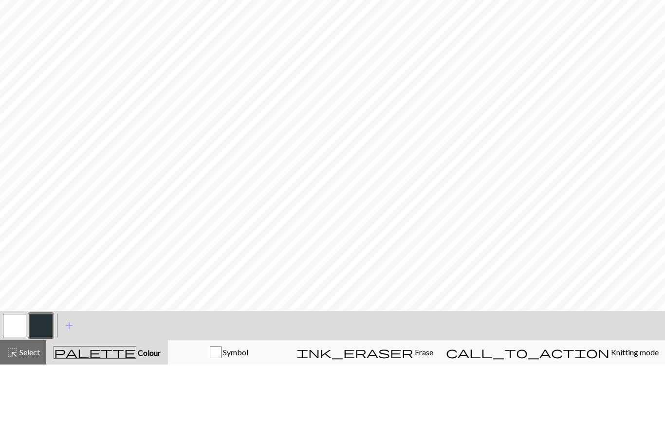
scroll to position [0, 0]
click at [14, 388] on button "button" at bounding box center [14, 399] width 23 height 23
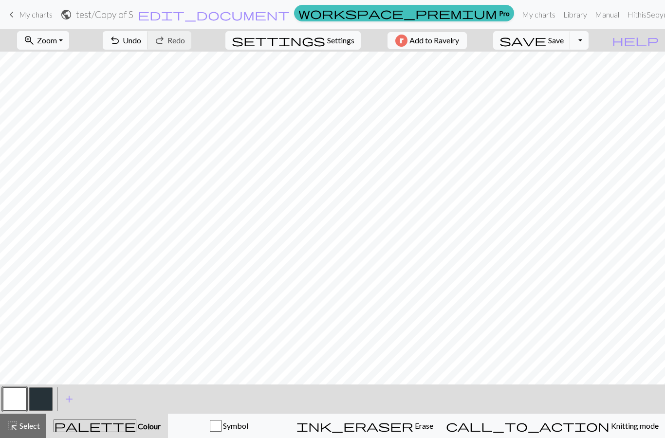
click at [290, 16] on span "edit_document" at bounding box center [214, 15] width 152 height 14
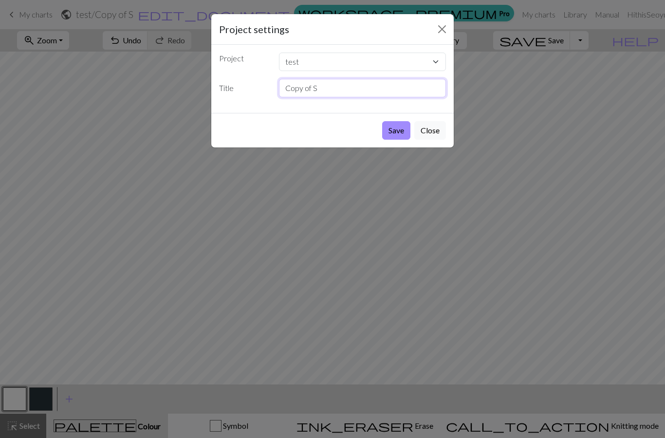
click at [359, 87] on input "Copy of S" at bounding box center [363, 88] width 168 height 19
type input "C"
type input "Z"
click at [396, 128] on button "Save" at bounding box center [396, 130] width 28 height 19
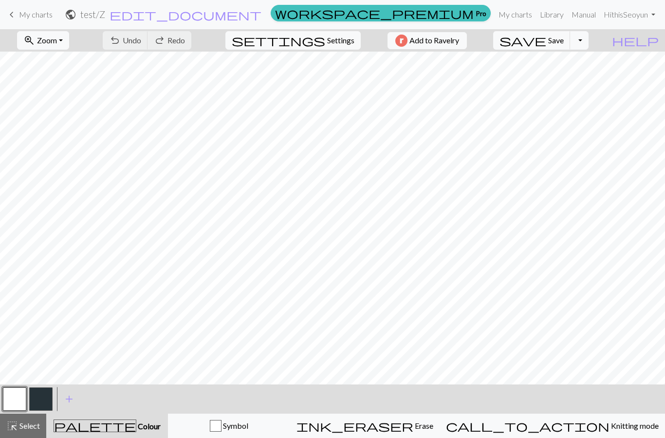
click at [14, 19] on span "keyboard_arrow_left" at bounding box center [12, 15] width 12 height 14
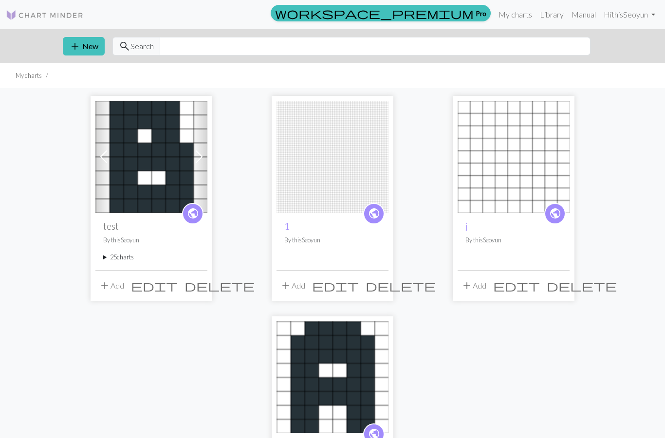
click at [103, 262] on summary "25 charts" at bounding box center [151, 257] width 96 height 9
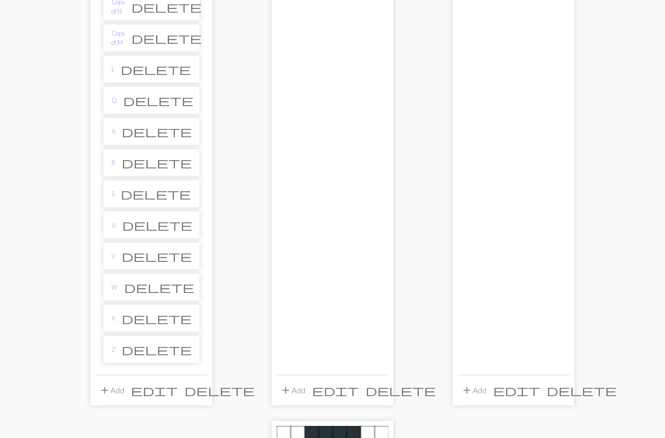
scroll to position [679, 0]
click at [116, 286] on link "W" at bounding box center [115, 287] width 6 height 9
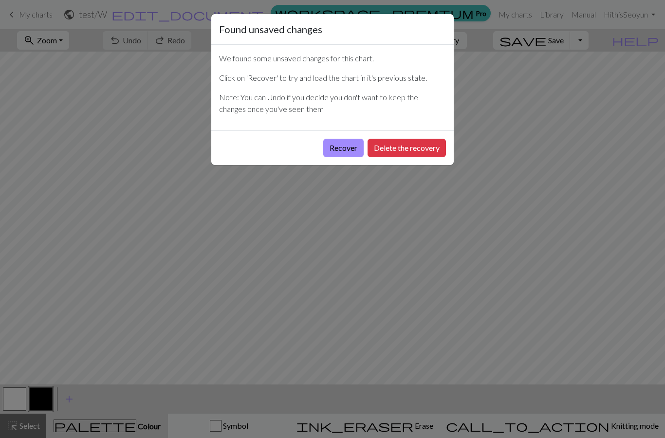
click at [347, 152] on button "Recover" at bounding box center [343, 148] width 40 height 19
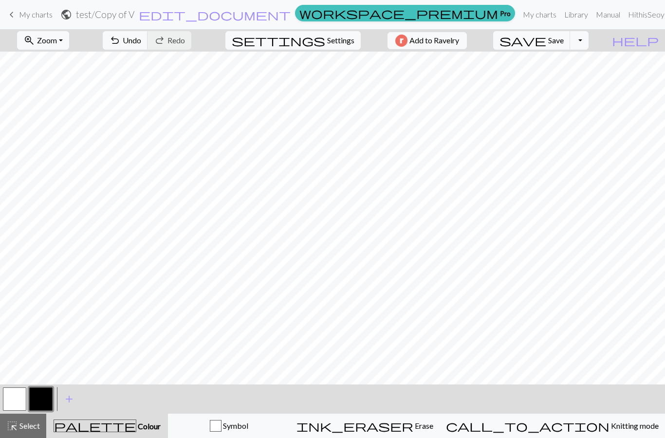
click at [291, 16] on span "edit_document" at bounding box center [215, 15] width 152 height 14
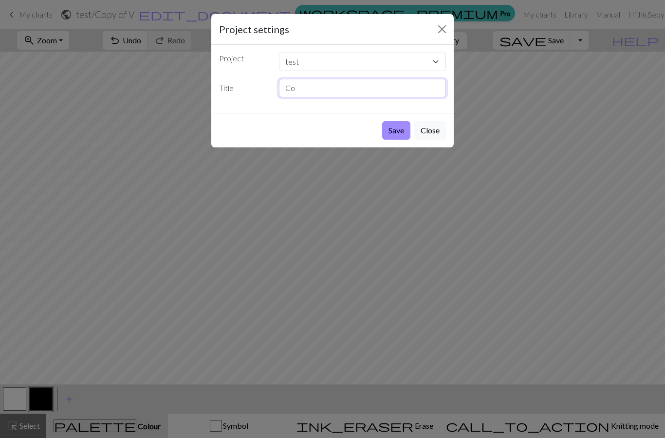
type input "C"
type input "W"
click at [396, 135] on button "Save" at bounding box center [396, 130] width 28 height 19
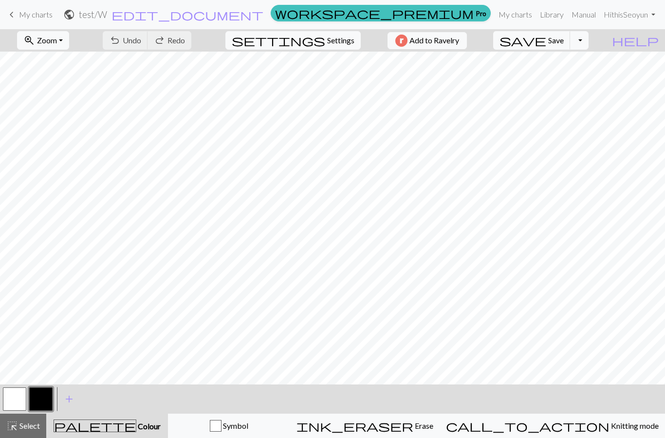
click at [9, 19] on span "keyboard_arrow_left" at bounding box center [12, 15] width 12 height 14
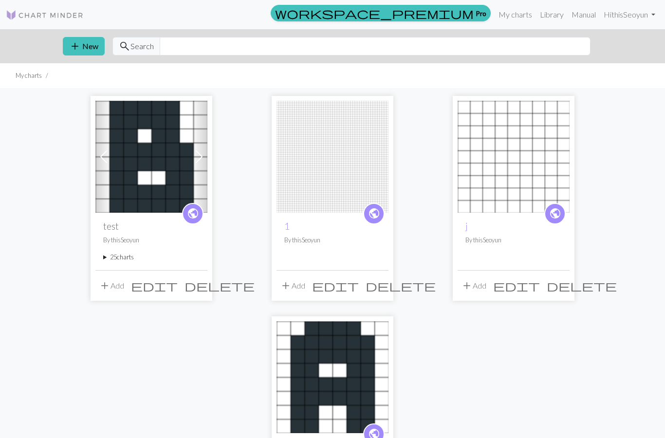
click at [108, 259] on summary "25 charts" at bounding box center [151, 257] width 96 height 9
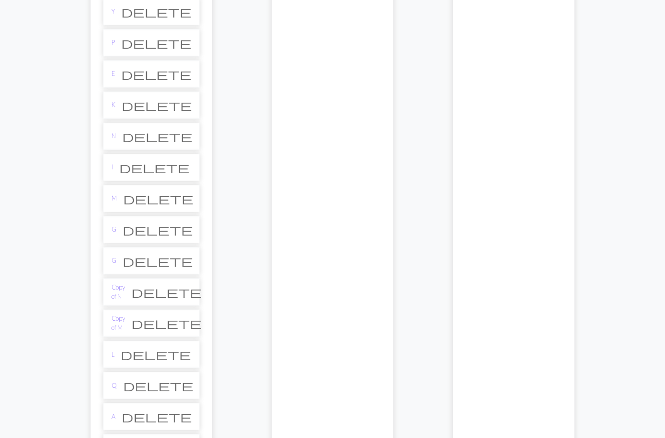
scroll to position [393, 0]
click at [114, 354] on link "L" at bounding box center [113, 354] width 3 height 9
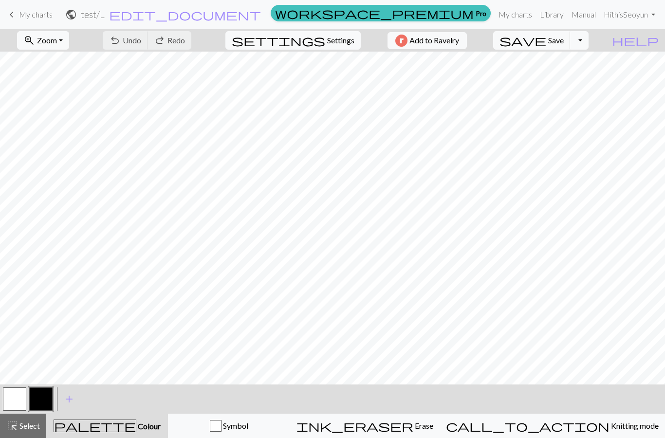
click at [589, 42] on button "Toggle Dropdown" at bounding box center [579, 40] width 19 height 19
click at [578, 65] on button "file_copy Save a copy" at bounding box center [508, 62] width 161 height 16
click at [20, 403] on button "button" at bounding box center [14, 399] width 23 height 23
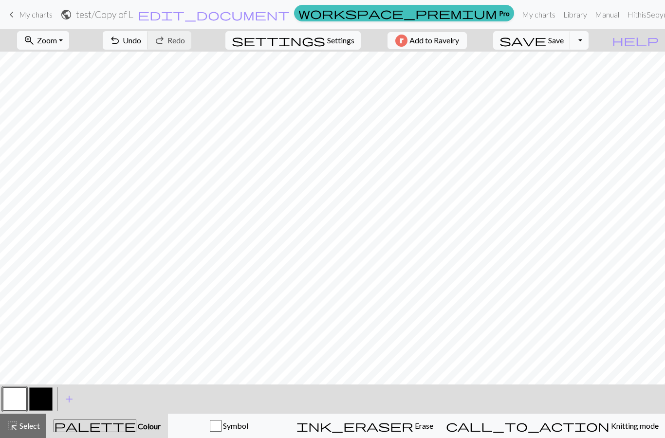
click at [50, 394] on button "button" at bounding box center [40, 399] width 23 height 23
click at [37, 404] on button "button" at bounding box center [40, 399] width 23 height 23
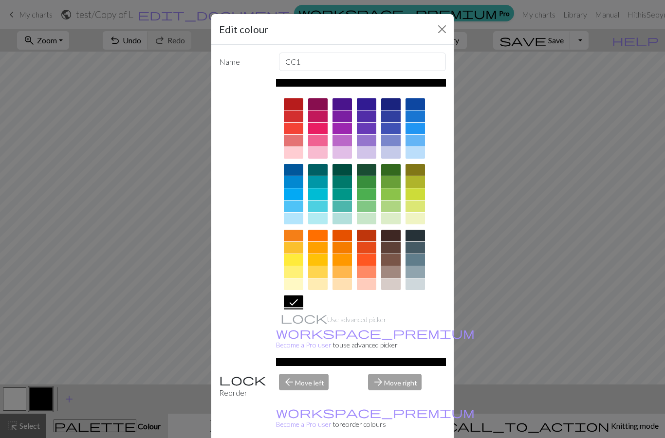
click at [362, 187] on div at bounding box center [366, 182] width 19 height 12
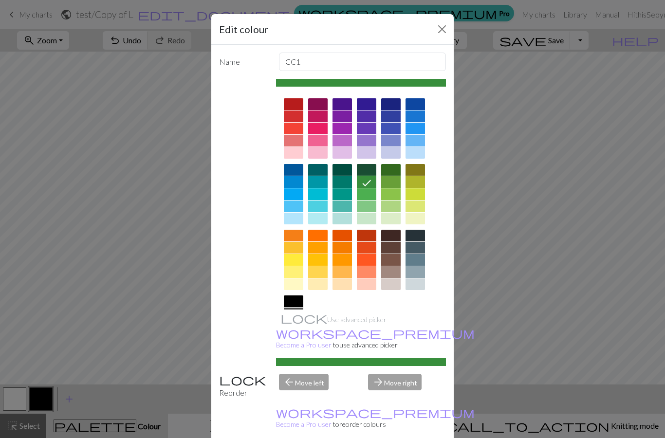
click at [293, 296] on div at bounding box center [293, 302] width 19 height 12
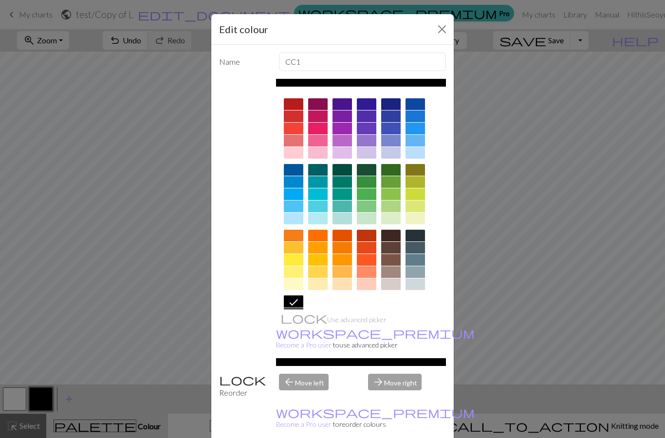
click at [448, 30] on button "Close" at bounding box center [443, 29] width 16 height 16
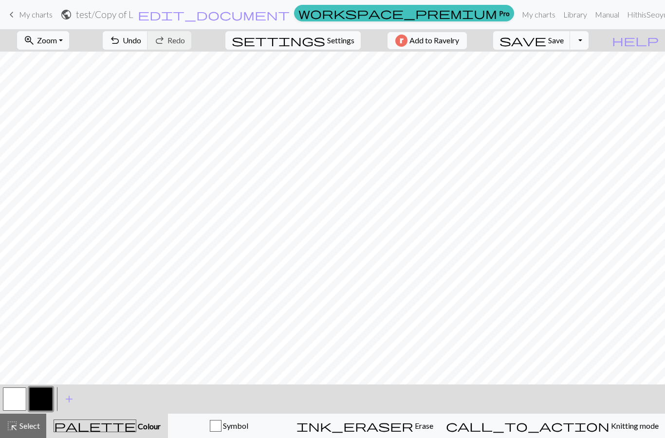
click at [18, 406] on button "button" at bounding box center [14, 399] width 23 height 23
click at [43, 397] on button "button" at bounding box center [40, 399] width 23 height 23
click at [16, 411] on button "button" at bounding box center [14, 399] width 23 height 23
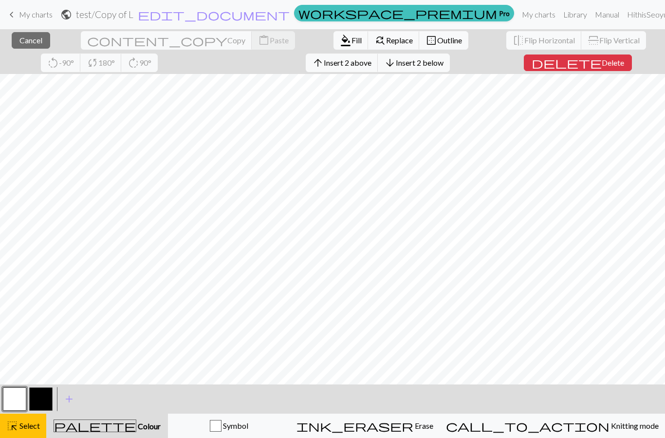
click at [32, 426] on span "Select" at bounding box center [29, 425] width 22 height 9
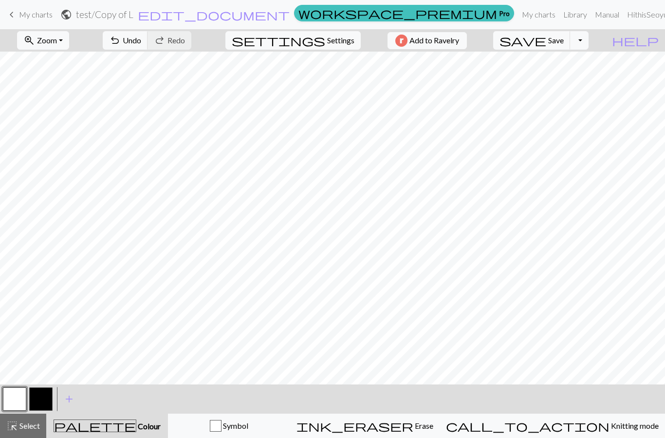
click at [16, 405] on button "button" at bounding box center [14, 399] width 23 height 23
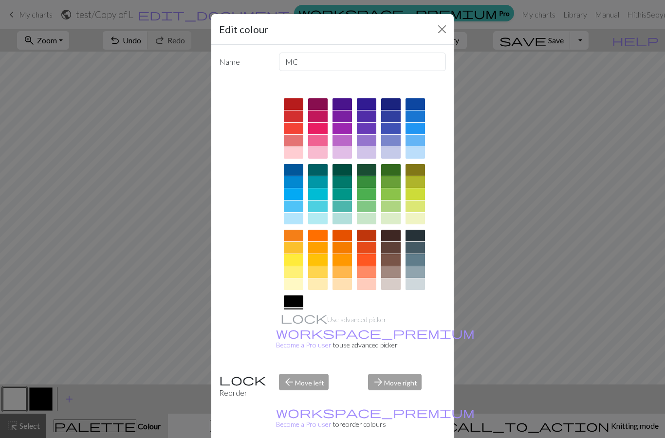
click at [450, 31] on button "Close" at bounding box center [443, 29] width 16 height 16
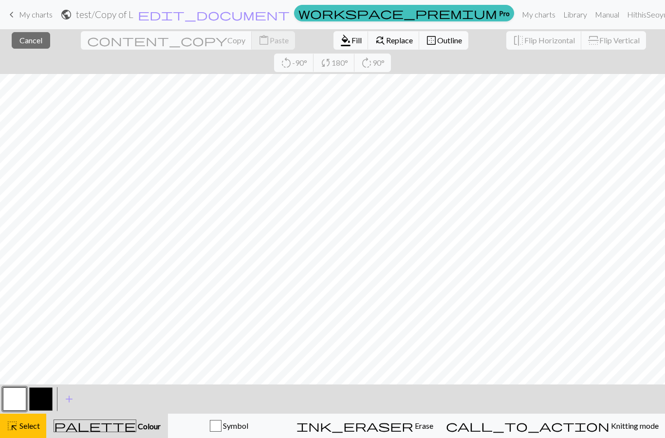
click at [24, 427] on span "Select" at bounding box center [29, 425] width 22 height 9
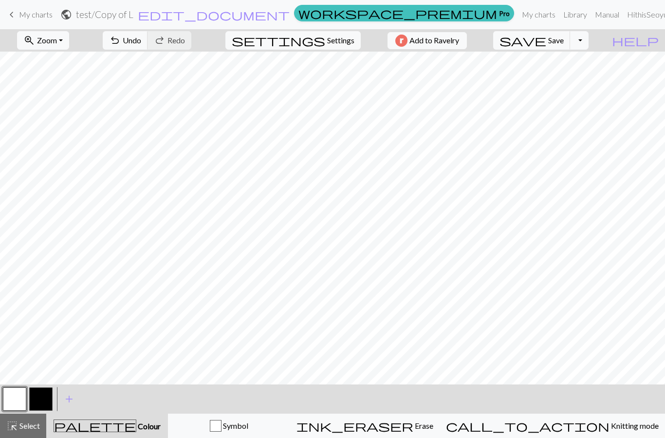
click at [38, 401] on button "button" at bounding box center [40, 399] width 23 height 23
click at [18, 400] on button "button" at bounding box center [14, 399] width 23 height 23
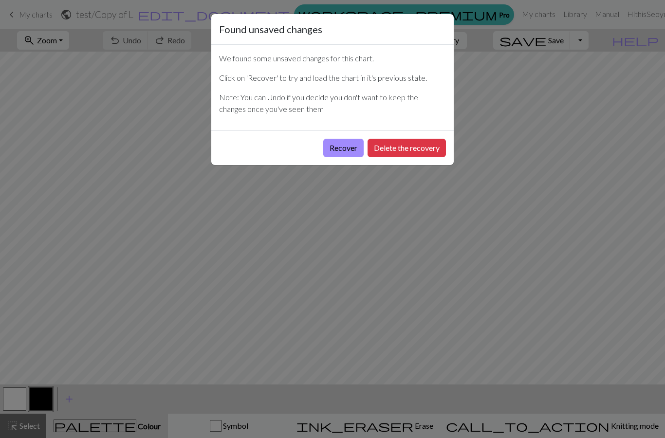
click at [343, 148] on button "Recover" at bounding box center [343, 148] width 40 height 19
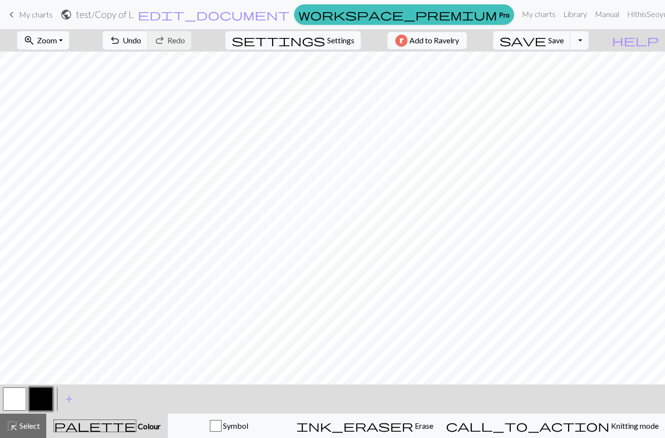
click at [17, 397] on button "button" at bounding box center [14, 399] width 23 height 23
click at [46, 402] on button "button" at bounding box center [40, 399] width 23 height 23
click at [19, 396] on button "button" at bounding box center [14, 399] width 23 height 23
click at [41, 398] on button "button" at bounding box center [40, 399] width 23 height 23
click at [21, 400] on button "button" at bounding box center [14, 399] width 23 height 23
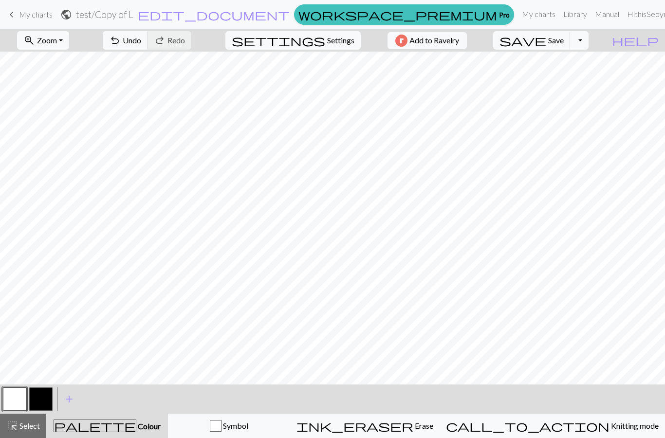
click at [69, 46] on button "zoom_in Zoom Zoom" at bounding box center [43, 40] width 52 height 19
click at [48, 94] on button "Fit height" at bounding box center [56, 93] width 77 height 16
click at [290, 14] on span "edit_document" at bounding box center [214, 15] width 152 height 14
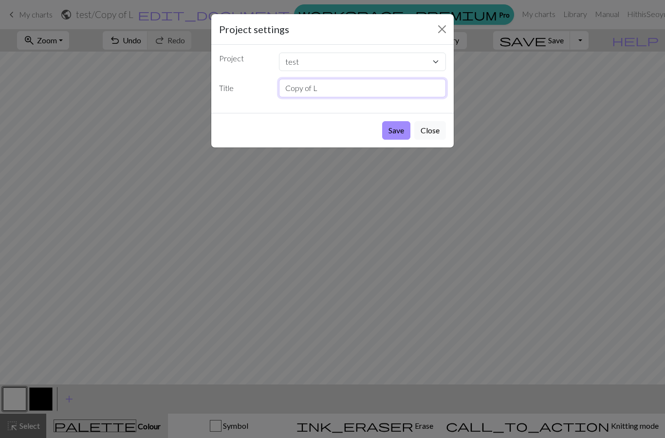
click at [362, 87] on input "Copy of L" at bounding box center [363, 88] width 168 height 19
type input "C"
type input "J"
click at [398, 127] on button "Save" at bounding box center [396, 130] width 28 height 19
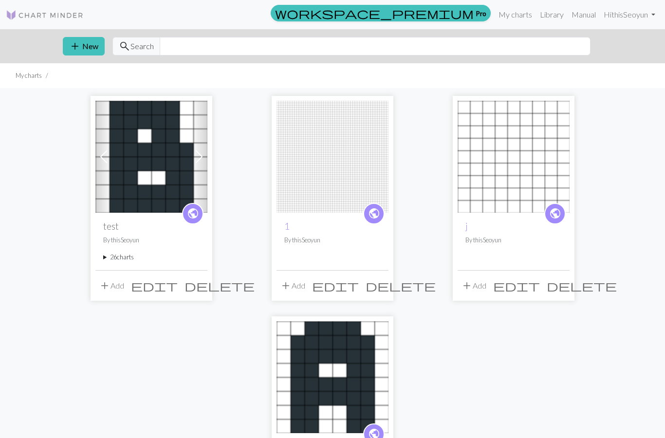
click at [107, 260] on summary "26 charts" at bounding box center [151, 257] width 96 height 9
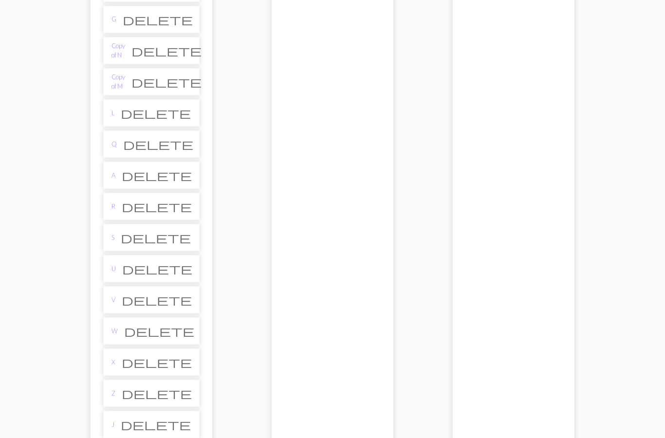
scroll to position [644, 0]
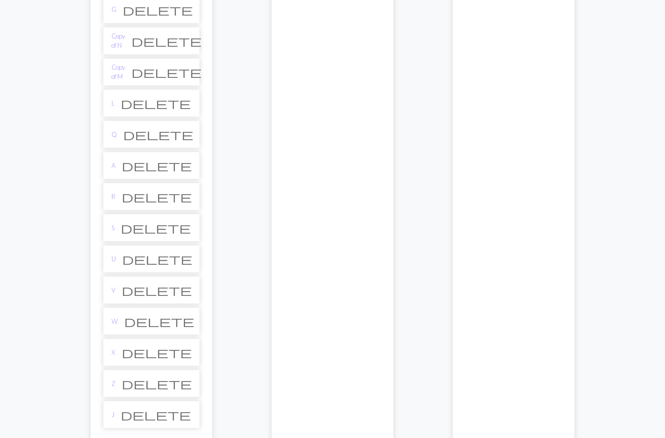
click at [133, 261] on li "U delete" at bounding box center [151, 259] width 96 height 27
click at [115, 259] on link "U" at bounding box center [114, 259] width 4 height 9
